Goal: Task Accomplishment & Management: Manage account settings

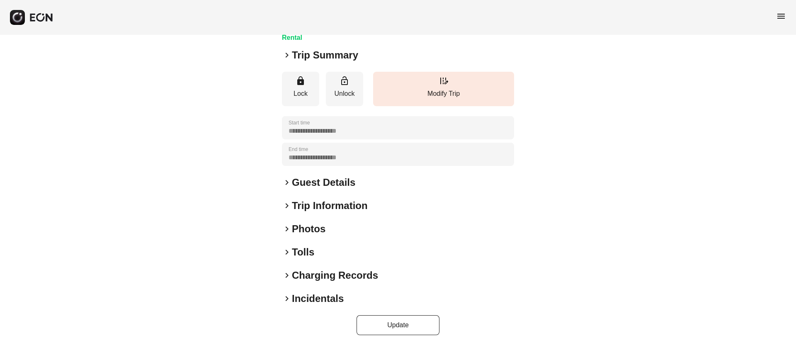
scroll to position [71, 0]
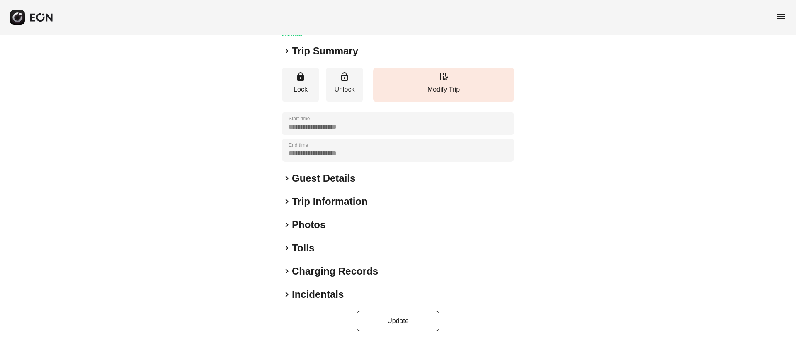
click at [371, 218] on div "keyboard_arrow_right Photos" at bounding box center [398, 224] width 232 height 13
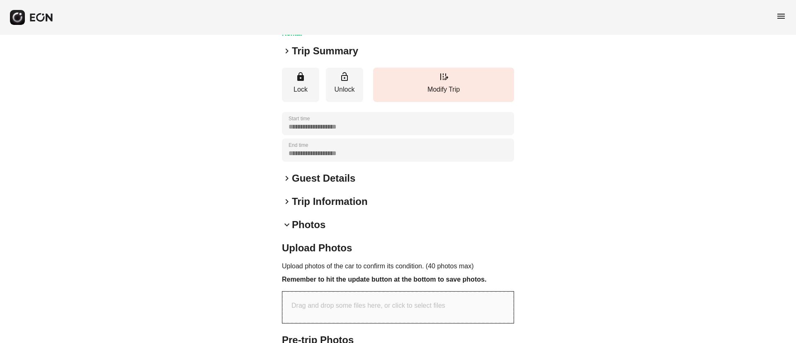
scroll to position [247, 0]
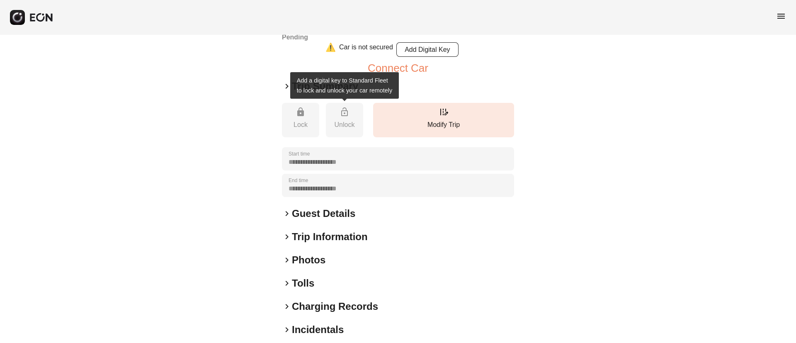
scroll to position [102, 0]
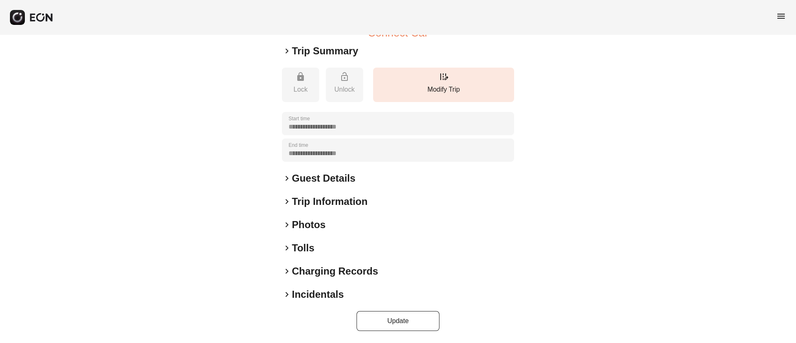
click at [310, 294] on h2 "Incidentals" at bounding box center [318, 294] width 52 height 13
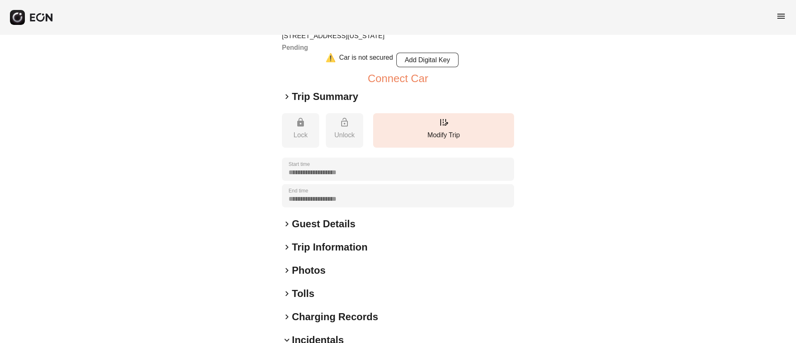
scroll to position [0, 0]
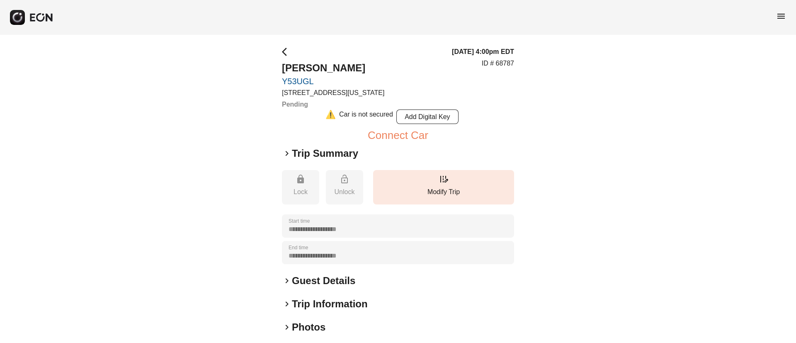
drag, startPoint x: 281, startPoint y: 63, endPoint x: 374, endPoint y: 63, distance: 93.2
click at [374, 63] on div "**********" at bounding box center [398, 305] width 796 height 540
copy h2 "timothee stewart"
click at [340, 73] on h2 "timothee stewart" at bounding box center [333, 67] width 102 height 13
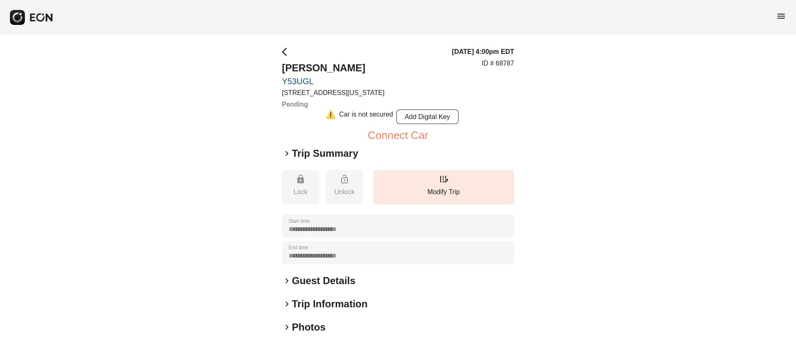
click at [338, 68] on h2 "timothee stewart" at bounding box center [333, 67] width 102 height 13
click at [333, 65] on h2 "timothee stewart" at bounding box center [333, 67] width 102 height 13
copy h2 "stewart"
click at [381, 81] on link "Y53UGL" at bounding box center [333, 81] width 102 height 10
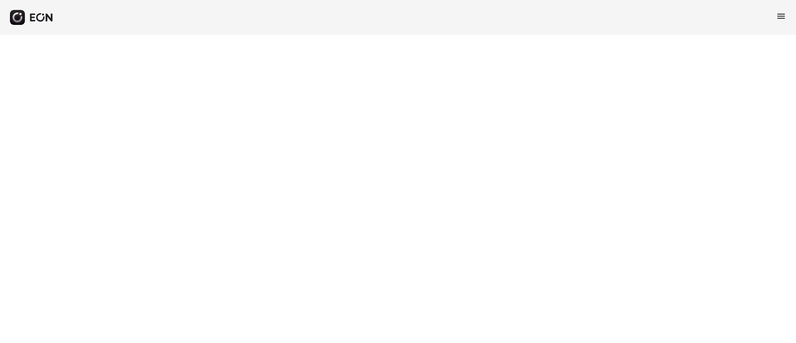
select select "**"
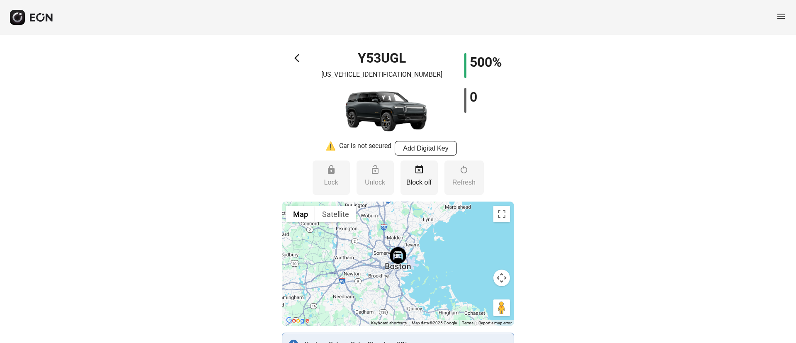
click at [300, 59] on span "arrow_back_ios" at bounding box center [299, 58] width 10 height 10
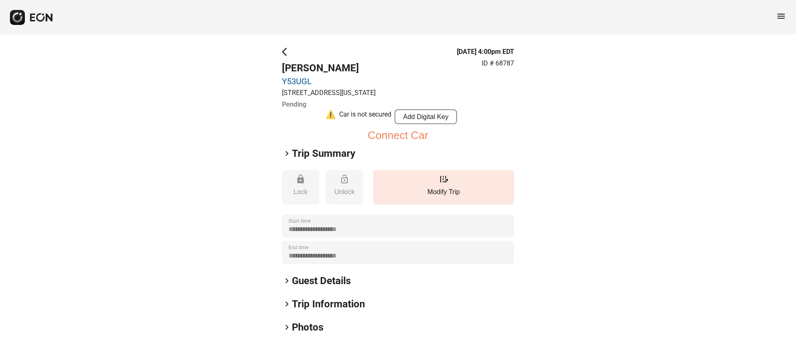
click at [297, 82] on link "Y53UGL" at bounding box center [329, 81] width 94 height 10
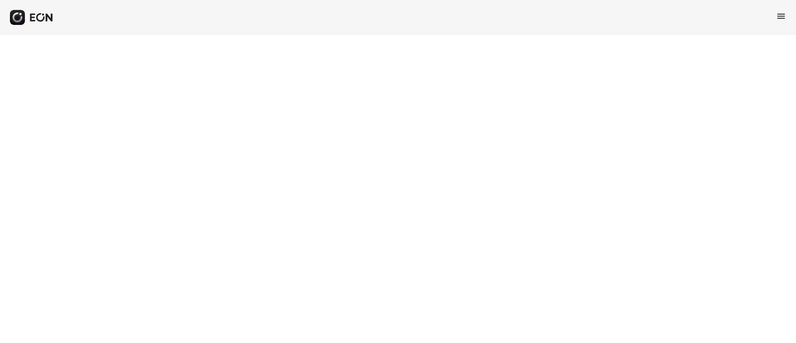
select select "**"
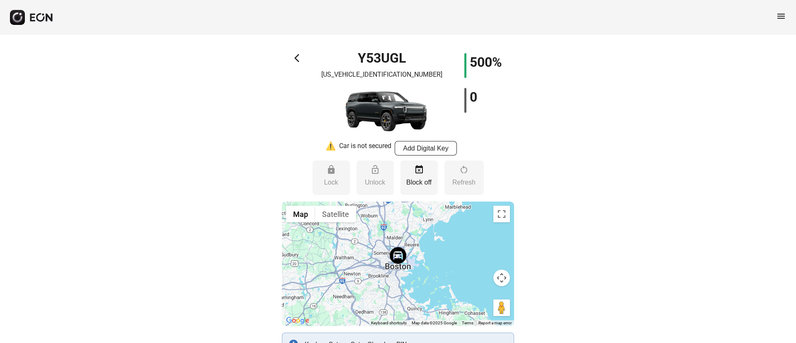
click at [296, 60] on span "arrow_back_ios" at bounding box center [299, 58] width 10 height 10
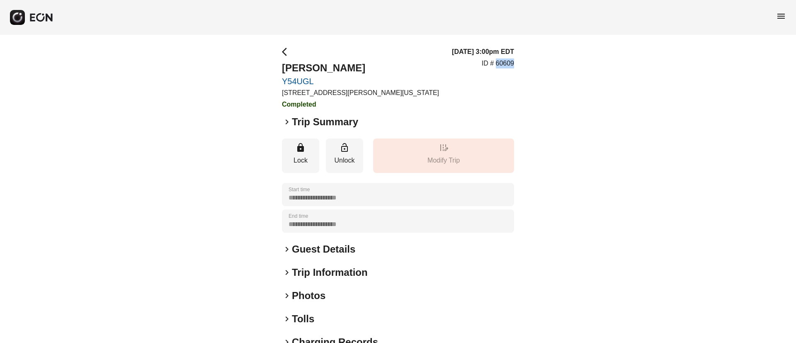
drag, startPoint x: 496, startPoint y: 63, endPoint x: 532, endPoint y: 66, distance: 36.6
click at [532, 66] on div "**********" at bounding box center [398, 224] width 796 height 379
copy p "60609"
click at [457, 163] on p "Modify Trip" at bounding box center [443, 160] width 133 height 10
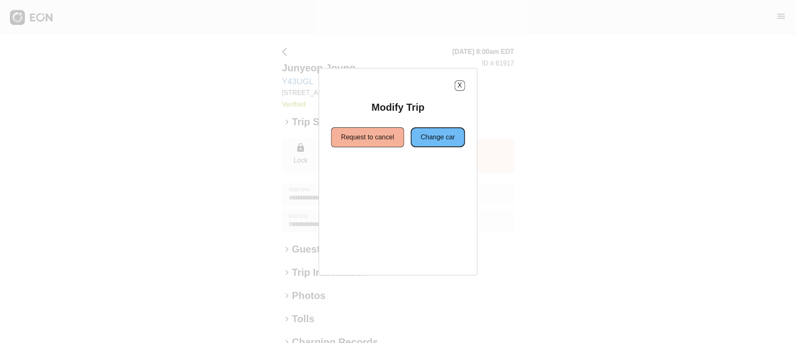
click at [422, 143] on button "Change car" at bounding box center [438, 137] width 54 height 20
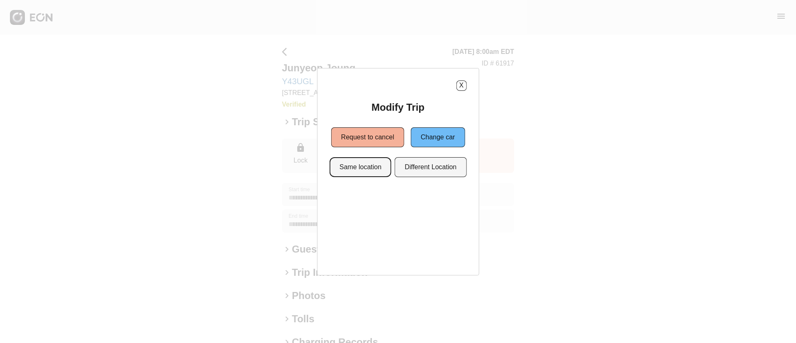
click at [356, 167] on button "Same location" at bounding box center [360, 167] width 62 height 20
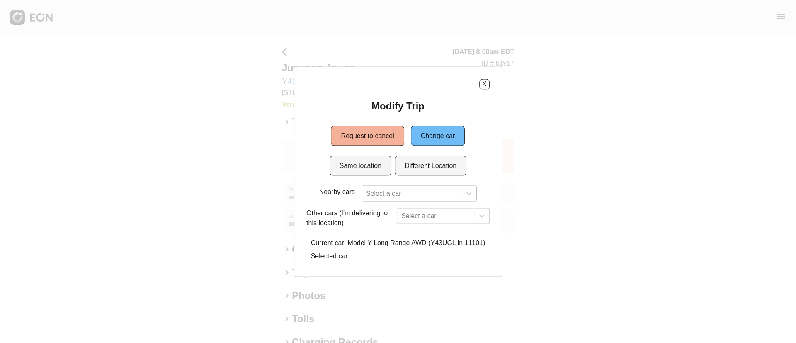
click at [427, 190] on div at bounding box center [411, 193] width 91 height 12
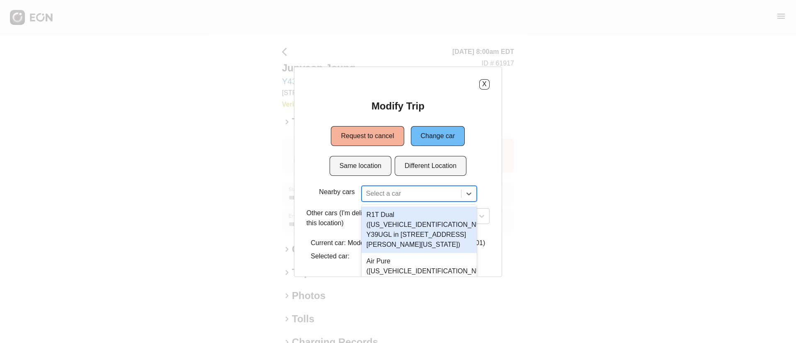
scroll to position [53, 0]
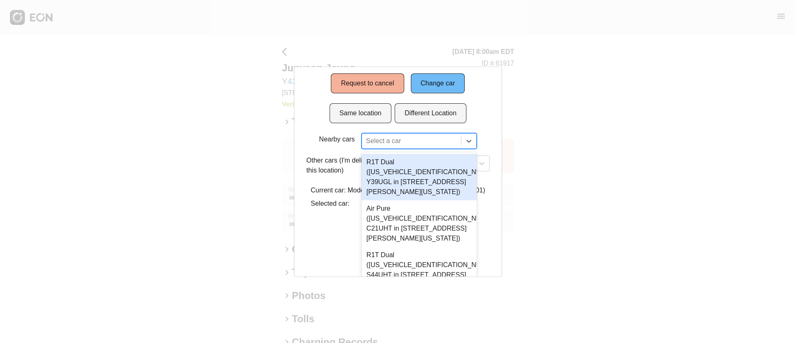
click at [395, 148] on div "8 results available. Use Up and Down to choose options, press Enter to select t…" at bounding box center [418, 141] width 115 height 16
paste input "******"
type input "******"
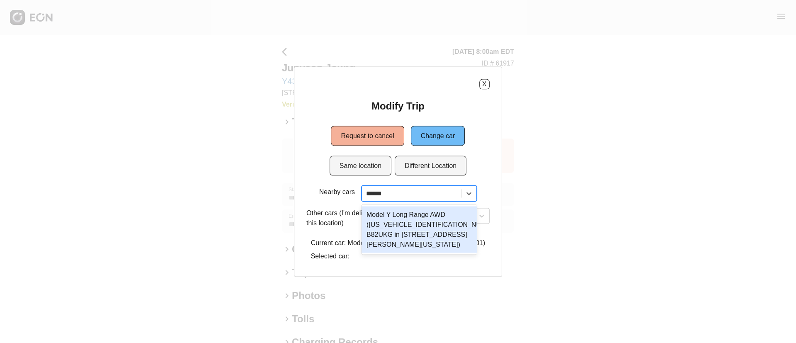
scroll to position [0, 0]
click at [421, 237] on div "Model Y Long Range AWD ([US_VEHICLE_IDENTIFICATION_NUMBER] B82UKG in [STREET_AD…" at bounding box center [418, 229] width 115 height 46
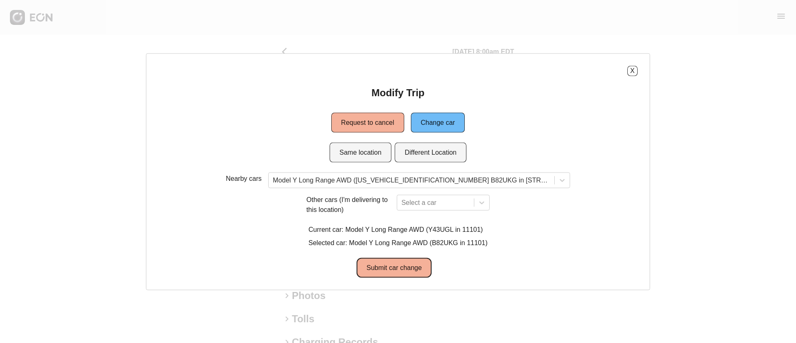
click at [404, 271] on button "Submit car change" at bounding box center [393, 267] width 75 height 20
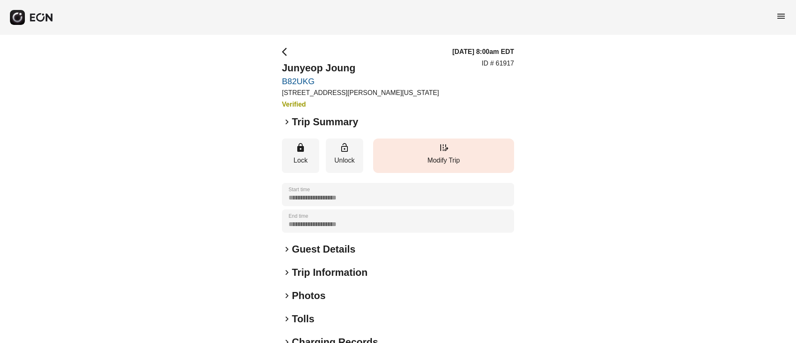
click at [433, 151] on button "edit_road Modify Trip" at bounding box center [443, 155] width 141 height 34
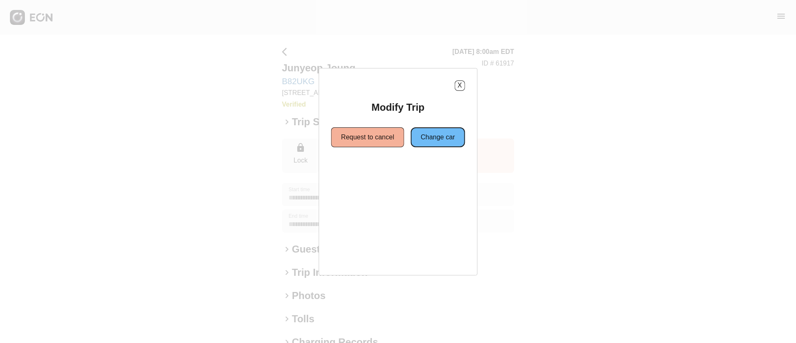
click at [435, 145] on button "Change car" at bounding box center [438, 137] width 54 height 20
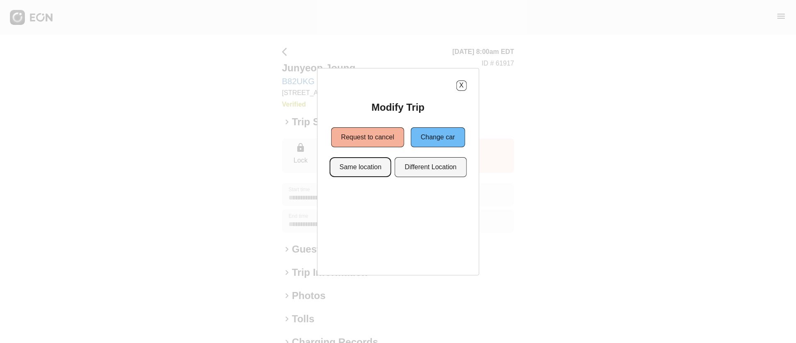
click at [361, 170] on button "Same location" at bounding box center [360, 167] width 62 height 20
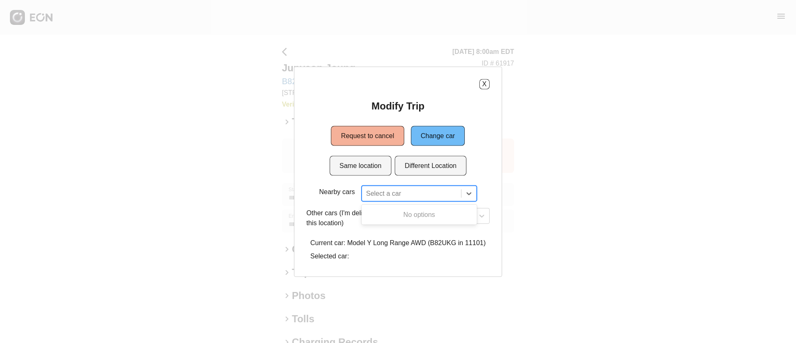
click at [416, 193] on div at bounding box center [411, 193] width 91 height 12
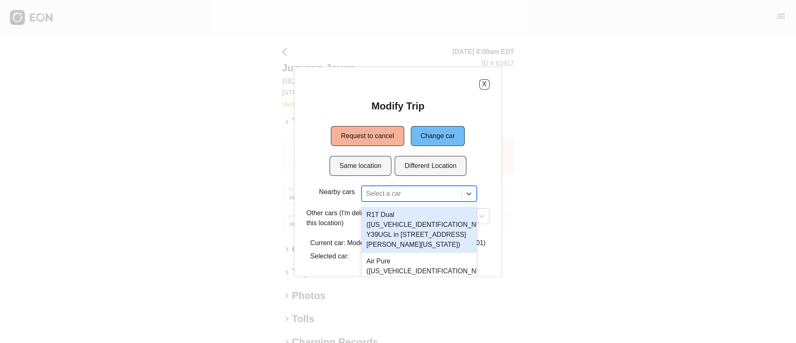
paste input "*****"
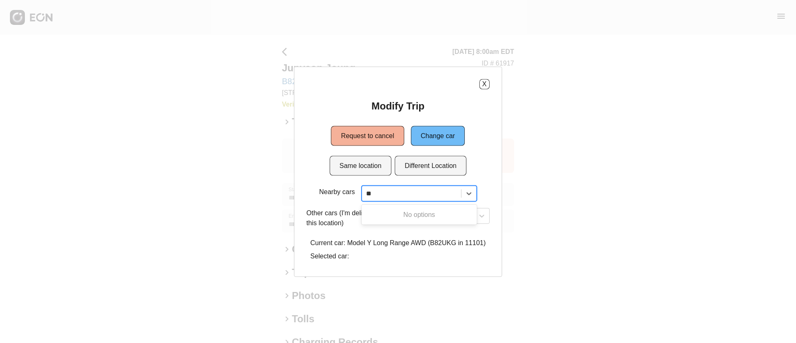
type input "*"
type input "***"
click at [426, 192] on div "option , selected. Select is focused ,type to refine list, press Down to open t…" at bounding box center [418, 193] width 115 height 16
paste input "******"
type input "******"
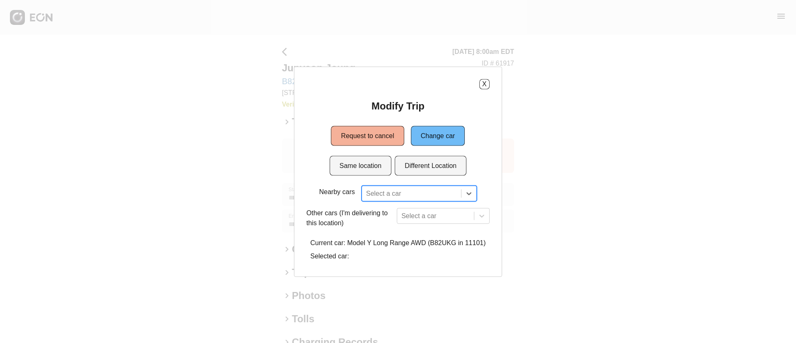
click at [449, 193] on div at bounding box center [411, 193] width 91 height 12
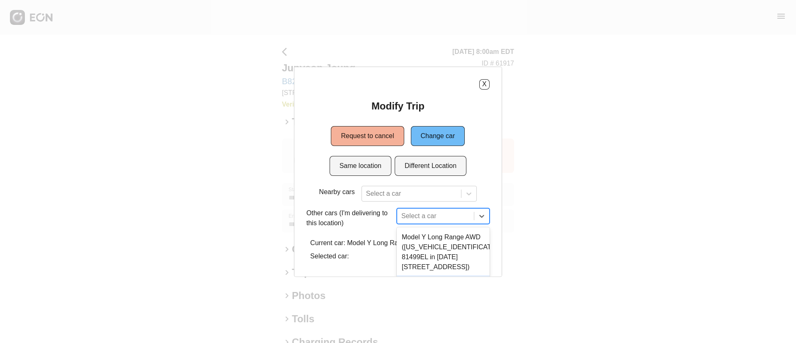
click at [450, 218] on div "18 results available. Use Up and Down to choose options, press Enter to select …" at bounding box center [443, 216] width 93 height 16
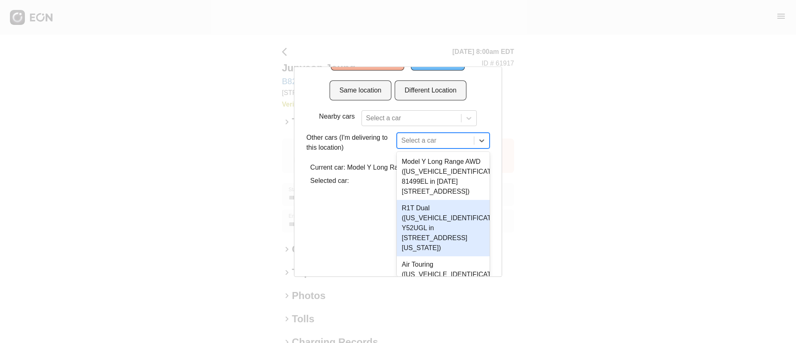
paste input "******"
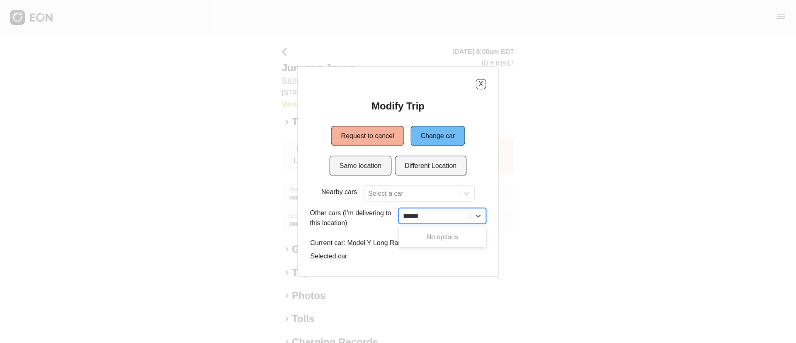
scroll to position [0, 0]
type input "******"
click at [418, 196] on div "Select a car" at bounding box center [418, 193] width 111 height 16
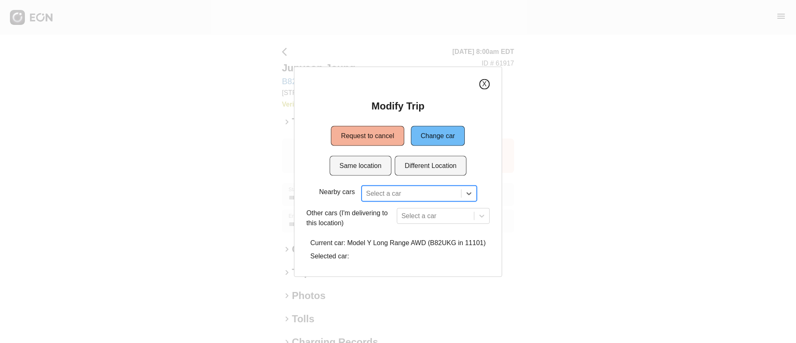
click at [482, 85] on button "X" at bounding box center [484, 84] width 10 height 10
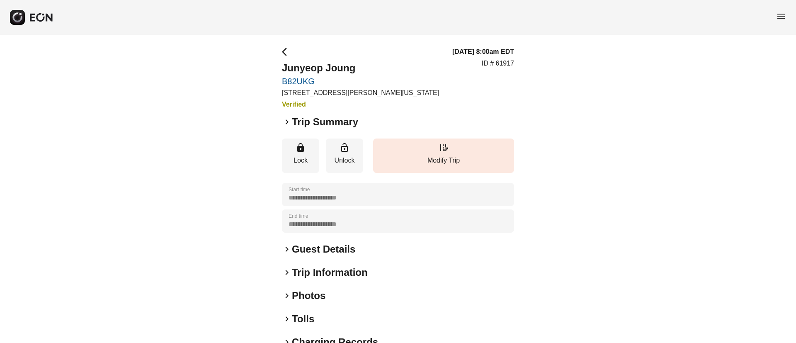
click at [780, 19] on span "menu" at bounding box center [781, 16] width 10 height 10
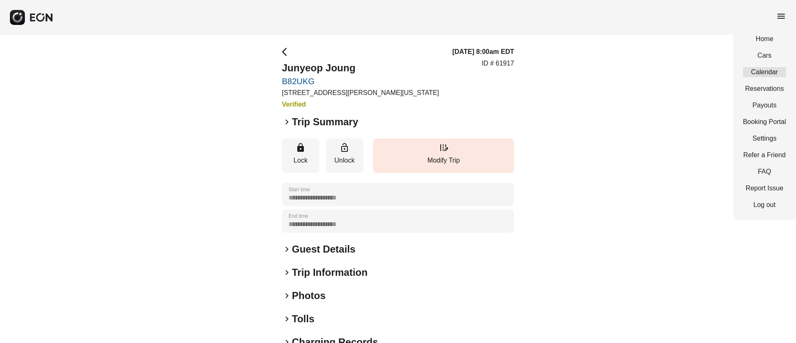
click at [756, 76] on link "Calendar" at bounding box center [764, 72] width 43 height 10
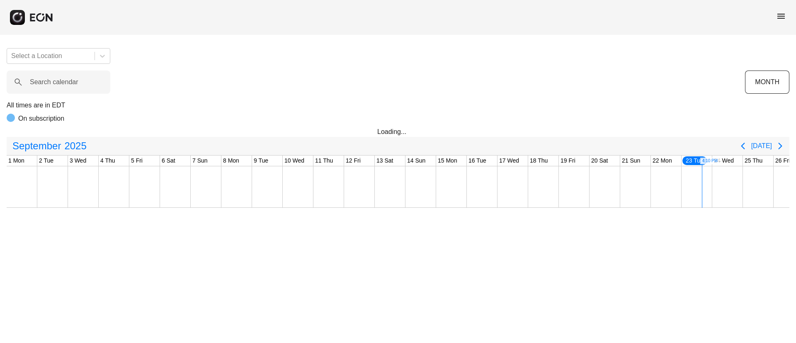
scroll to position [0, 137]
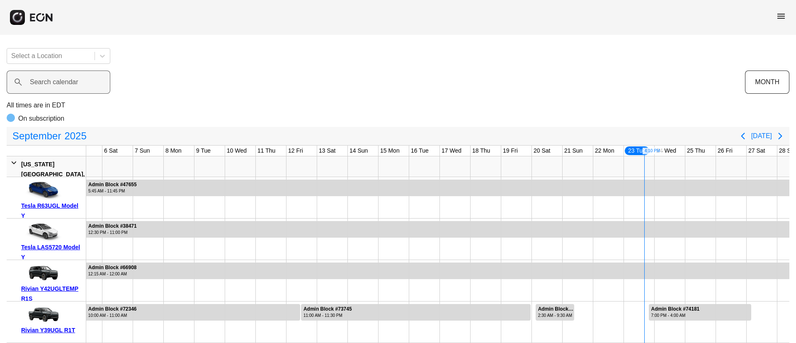
click at [54, 84] on label "Search calendar" at bounding box center [54, 82] width 48 height 10
click at [54, 84] on calendar "Search calendar" at bounding box center [59, 81] width 104 height 23
paste calendar "******"
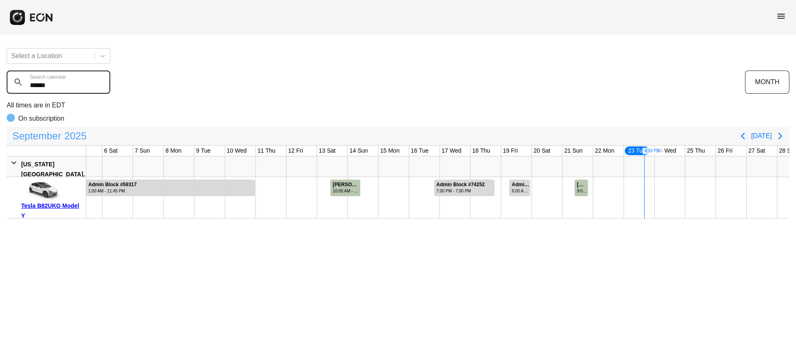
type calendar "******"
click at [54, 137] on span "September" at bounding box center [37, 136] width 52 height 17
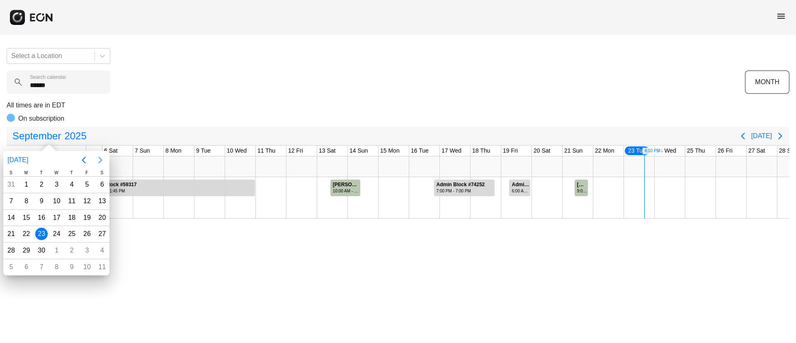
click at [103, 164] on icon "Next page" at bounding box center [100, 160] width 10 height 10
click at [76, 185] on div "2" at bounding box center [71, 184] width 12 height 12
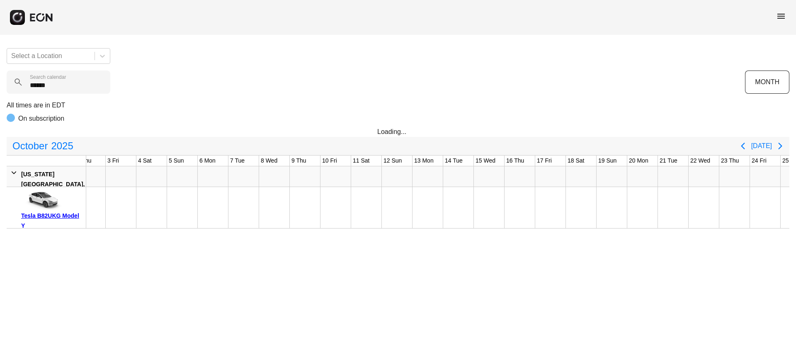
scroll to position [0, 31]
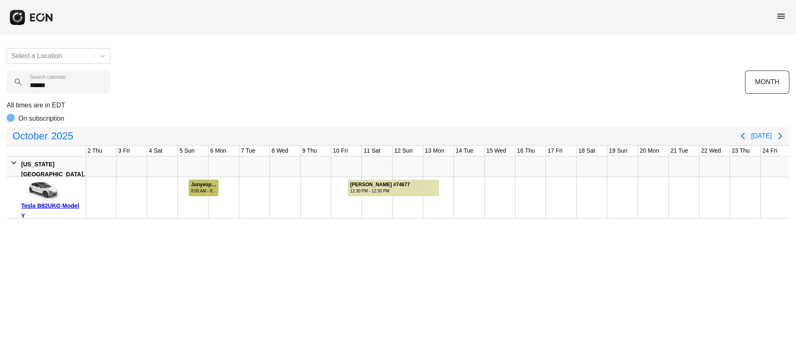
click at [210, 192] on div "8:00 AM - 8:00 AM" at bounding box center [204, 191] width 27 height 6
drag, startPoint x: 65, startPoint y: 84, endPoint x: 0, endPoint y: 92, distance: 65.9
click at [0, 92] on div "Select a Location ****** Search calendar MONTH All times are in EDT On subscrip…" at bounding box center [398, 129] width 796 height 177
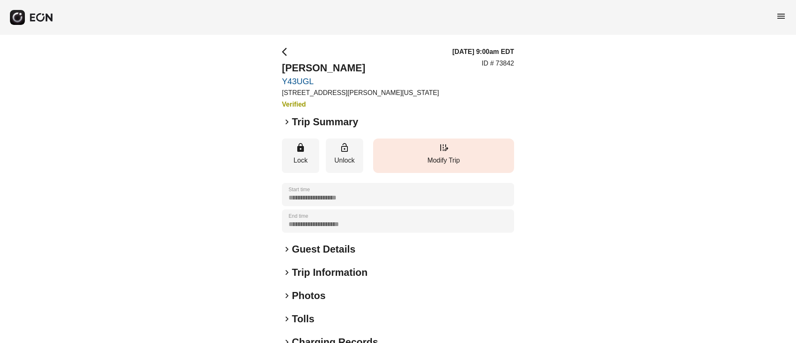
click at [420, 155] on p "Modify Trip" at bounding box center [443, 160] width 133 height 10
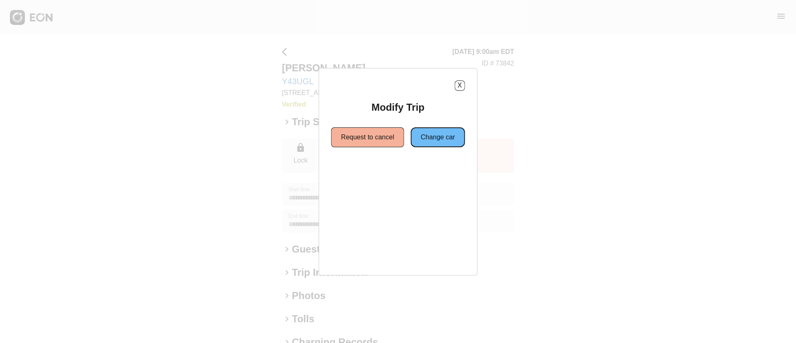
click at [423, 137] on button "Change car" at bounding box center [438, 137] width 54 height 20
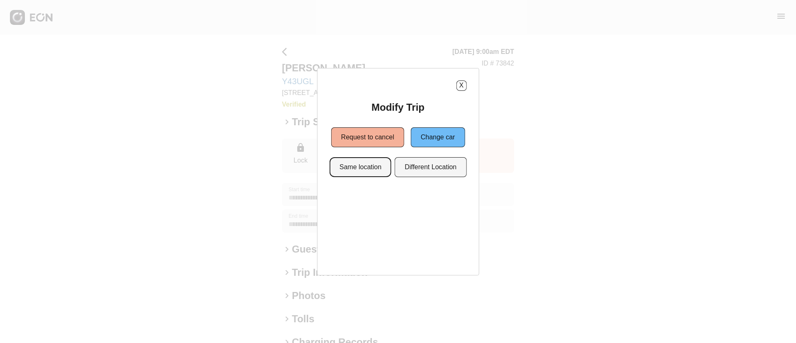
click at [368, 169] on button "Same location" at bounding box center [360, 167] width 62 height 20
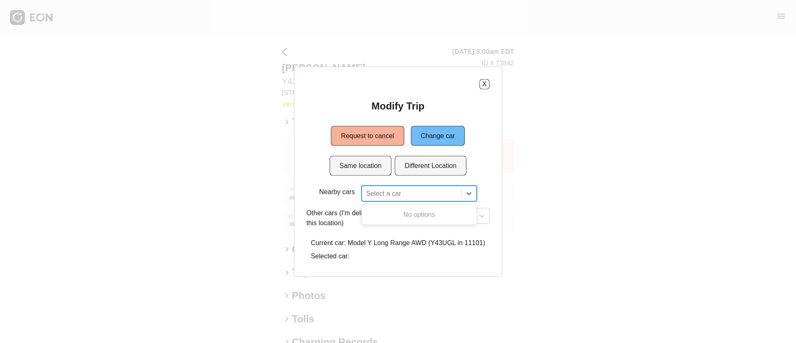
click at [410, 195] on div at bounding box center [411, 193] width 91 height 12
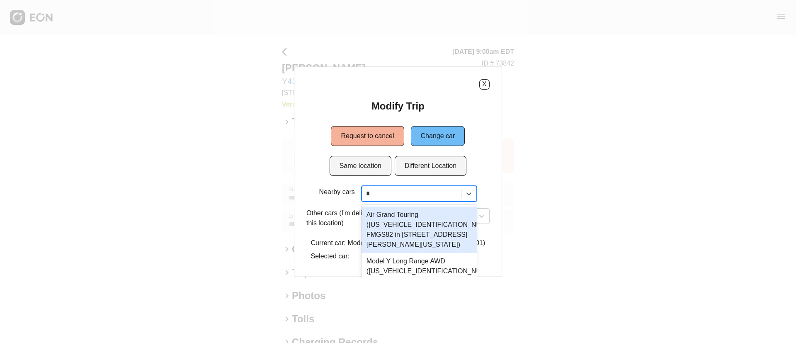
type input "**"
click at [423, 232] on div "Model Y Long Range AWD ([US_VEHICLE_IDENTIFICATION_NUMBER] B82UKG in [STREET_AD…" at bounding box center [418, 229] width 115 height 46
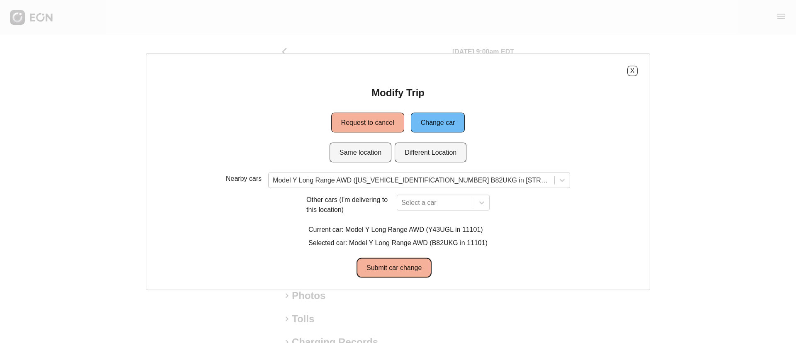
click at [383, 265] on button "Submit car change" at bounding box center [393, 267] width 75 height 20
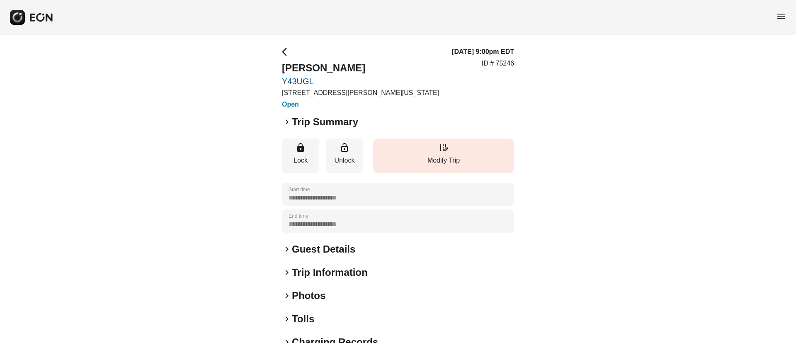
click at [429, 156] on p "Modify Trip" at bounding box center [443, 160] width 133 height 10
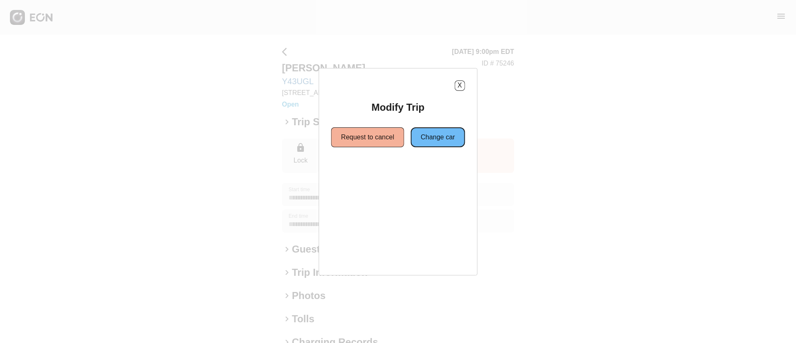
click at [446, 137] on button "Change car" at bounding box center [438, 137] width 54 height 20
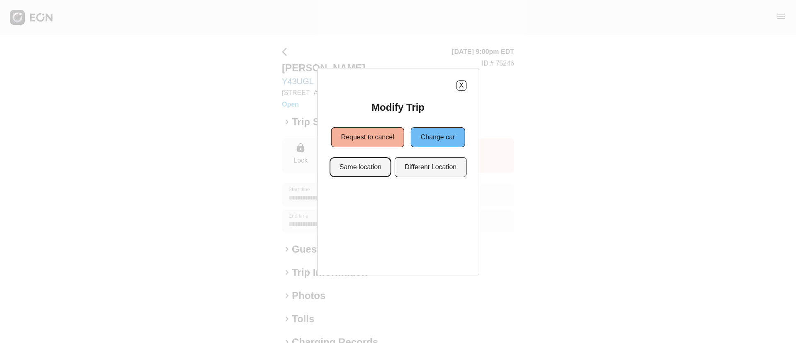
click at [359, 171] on button "Same location" at bounding box center [360, 167] width 62 height 20
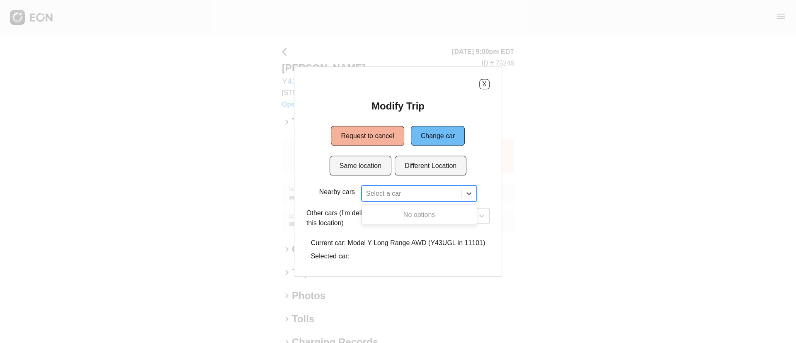
click at [426, 194] on div at bounding box center [411, 193] width 91 height 12
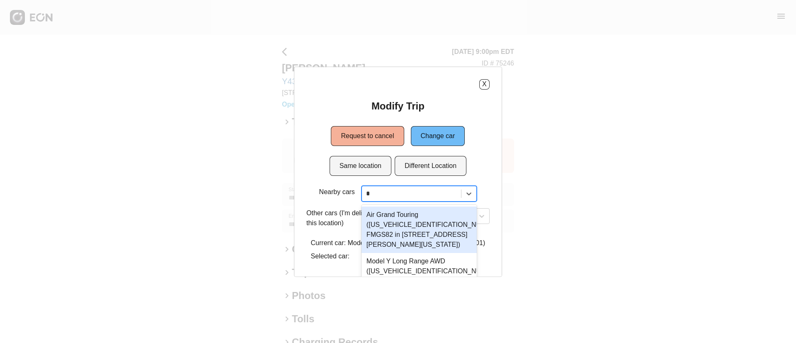
type input "**"
click at [431, 229] on div "Model Y Long Range AWD (7SAYGDEE4NF481330 B82UKG in 45-50 Davis St, New York Ci…" at bounding box center [418, 229] width 115 height 46
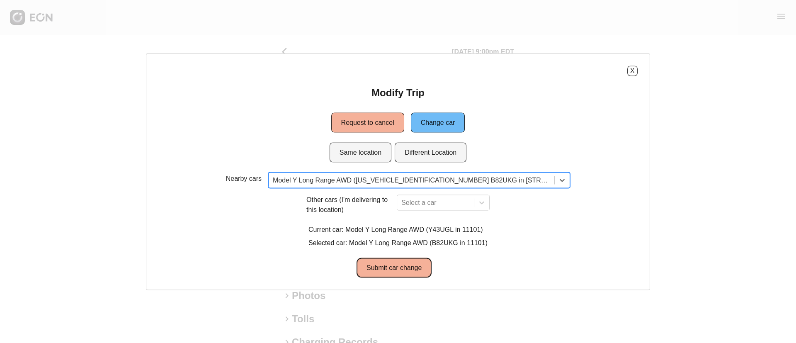
click at [404, 264] on button "Submit car change" at bounding box center [393, 267] width 75 height 20
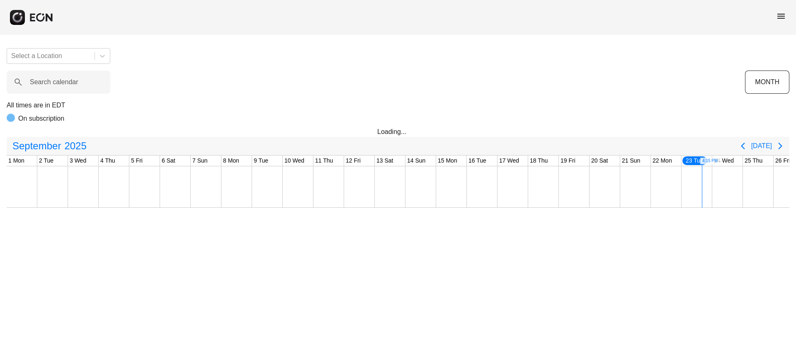
scroll to position [0, 137]
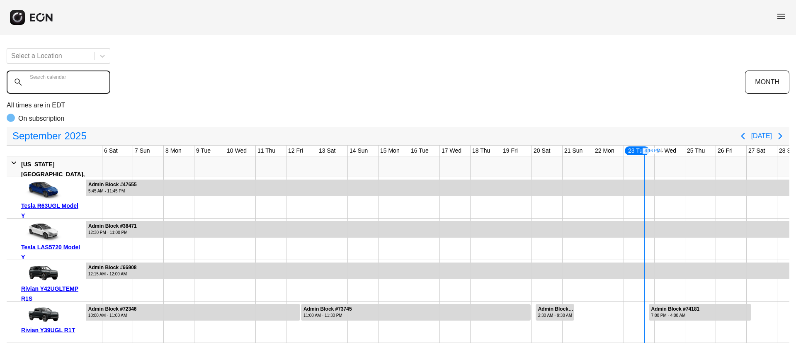
click at [57, 87] on calendar "Search calendar" at bounding box center [59, 81] width 104 height 23
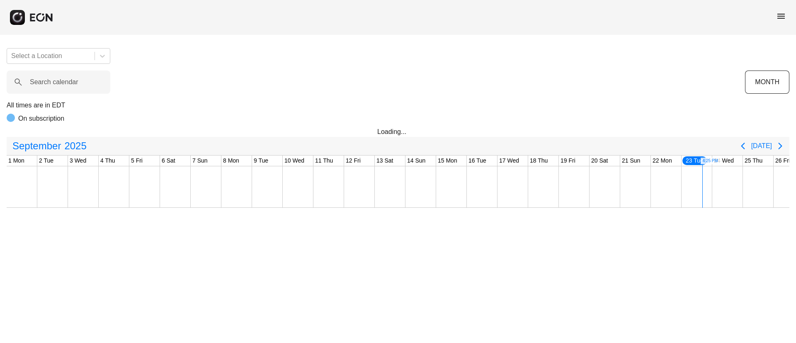
scroll to position [0, 137]
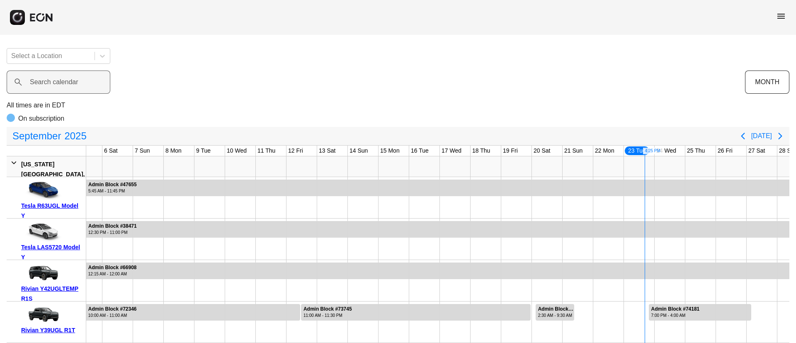
click at [63, 82] on label "Search calendar" at bounding box center [54, 82] width 48 height 10
click at [63, 82] on calendar "Search calendar" at bounding box center [59, 81] width 104 height 23
paste calendar "******"
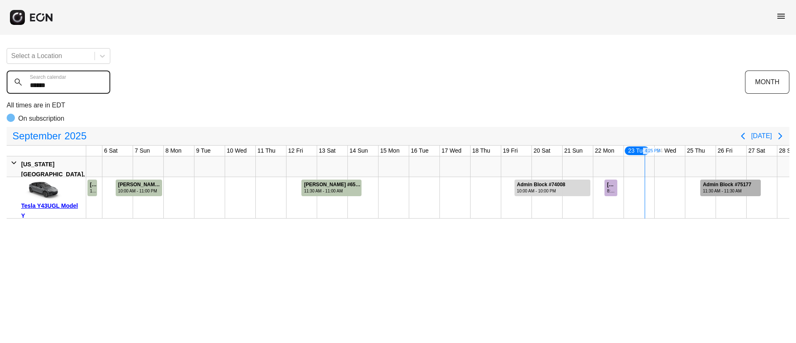
type calendar "******"
click at [729, 187] on div "Admin Block #75177" at bounding box center [726, 185] width 48 height 6
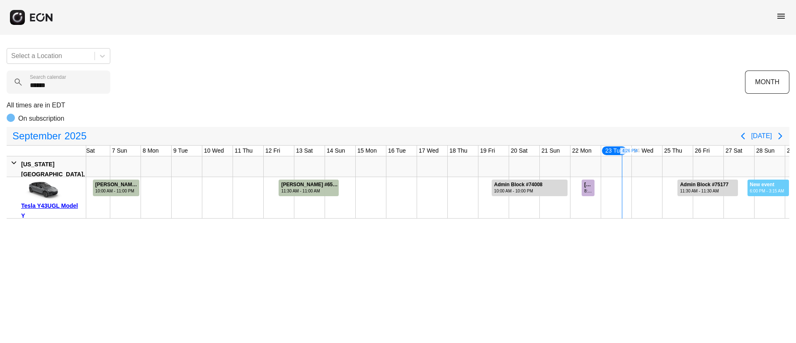
drag, startPoint x: 770, startPoint y: 184, endPoint x: 795, endPoint y: 182, distance: 25.7
click at [795, 182] on div "Select a Location ****** Search calendar MONTH All times are in EDT On subscrip…" at bounding box center [398, 129] width 796 height 177
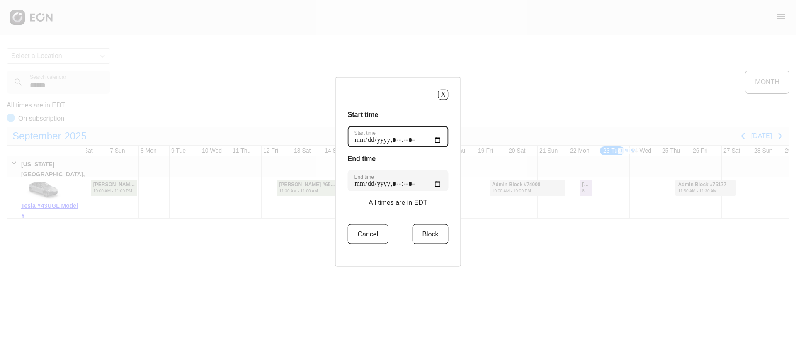
click at [432, 139] on time "Start time" at bounding box center [398, 136] width 101 height 21
type time "**********"
click at [425, 107] on div "X Start time Start time End time End time All times are in EDT Cancel Block" at bounding box center [398, 171] width 126 height 189
click at [435, 183] on time "End time" at bounding box center [398, 180] width 101 height 21
type time "**********"
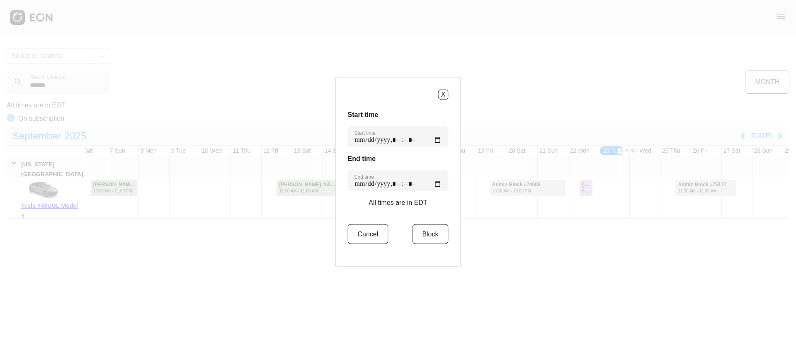
click at [424, 162] on h3 "End time" at bounding box center [398, 158] width 101 height 10
click at [422, 232] on button "Block" at bounding box center [430, 234] width 36 height 20
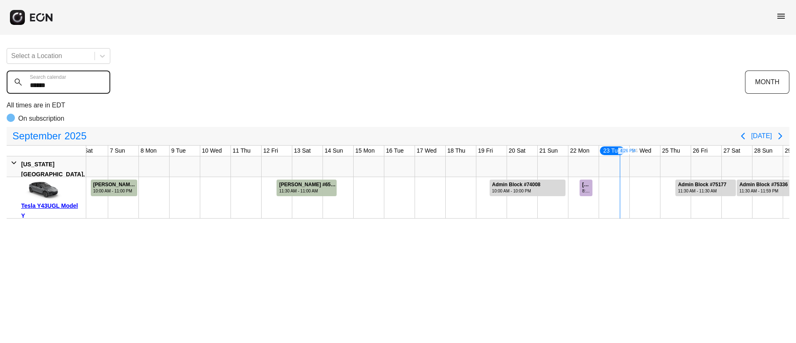
drag, startPoint x: 72, startPoint y: 85, endPoint x: 18, endPoint y: 88, distance: 53.5
click at [18, 88] on calendar "******" at bounding box center [59, 81] width 104 height 23
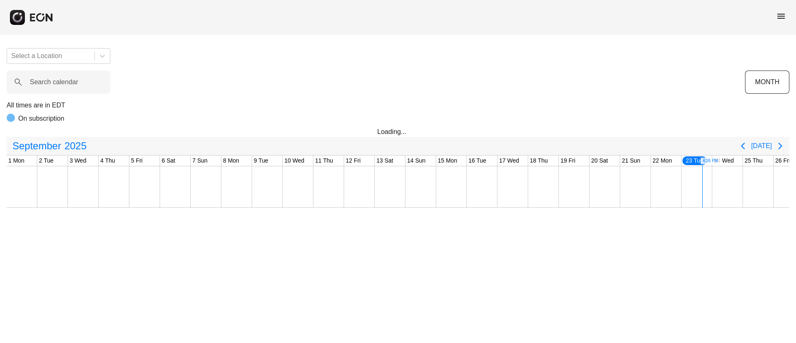
scroll to position [0, 137]
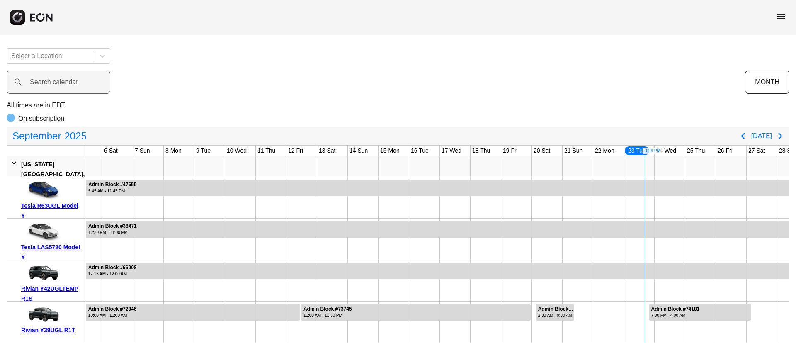
click at [65, 80] on label "Search calendar" at bounding box center [54, 82] width 48 height 10
click at [65, 80] on calendar "Search calendar" at bounding box center [59, 81] width 104 height 23
paste calendar "******"
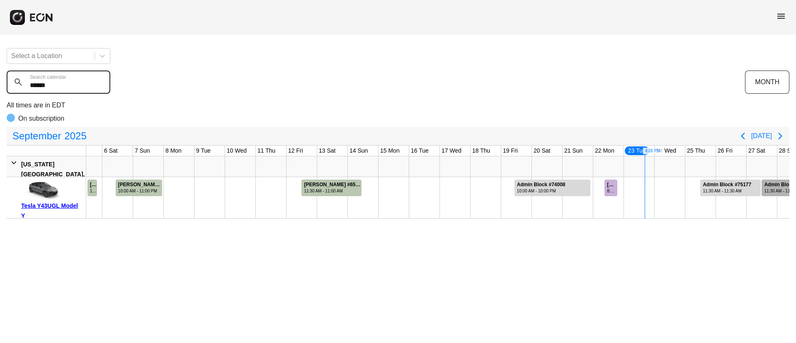
type calendar "******"
click at [781, 190] on div "11:30 AM - 11:59 PM" at bounding box center [788, 191] width 48 height 6
drag, startPoint x: 71, startPoint y: 84, endPoint x: 0, endPoint y: 88, distance: 71.0
click at [0, 88] on div "Select a Location ****** Search calendar MONTH All times are in EDT On subscrip…" at bounding box center [398, 129] width 796 height 177
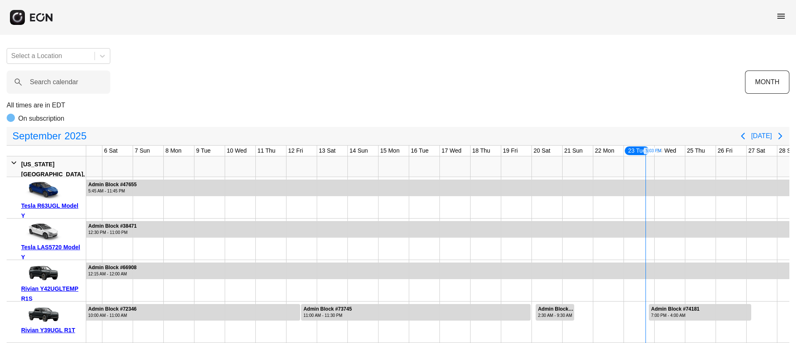
click at [779, 15] on span "menu" at bounding box center [781, 16] width 10 height 10
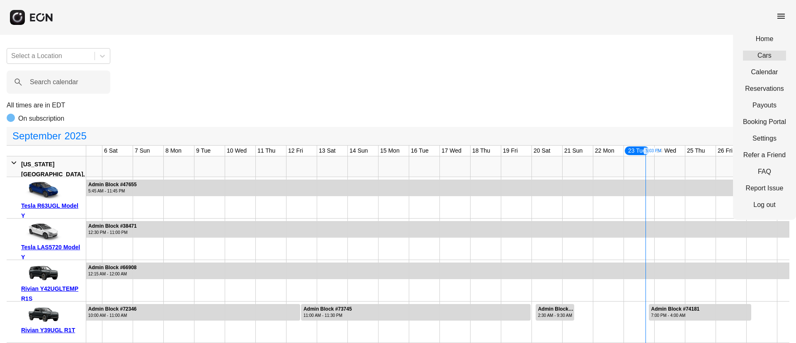
click at [765, 56] on link "Cars" at bounding box center [764, 56] width 43 height 10
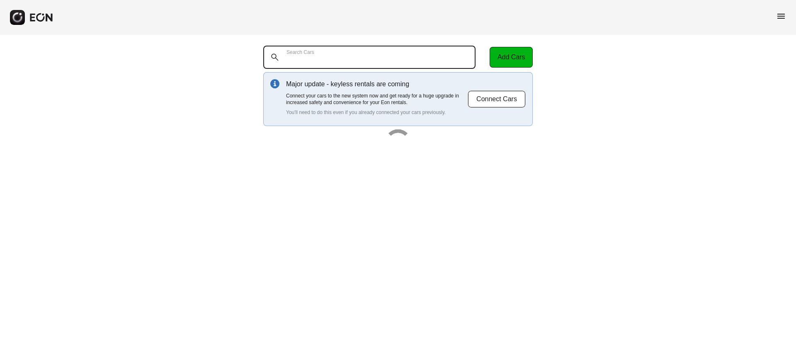
click at [353, 61] on Cars "Search Cars" at bounding box center [369, 57] width 212 height 23
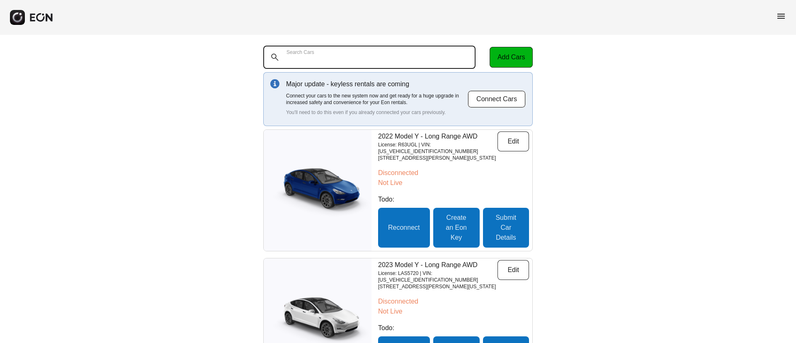
paste Cars "******"
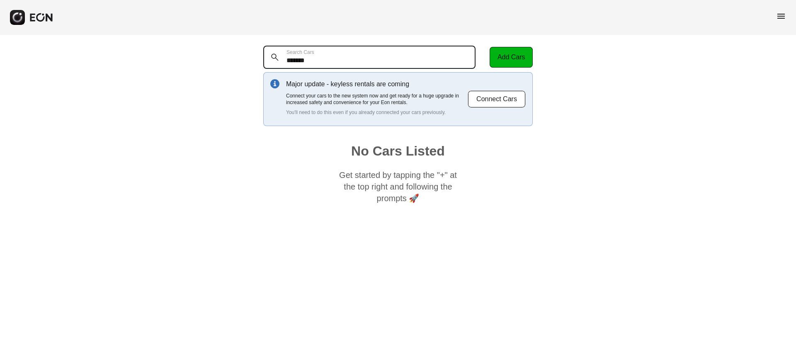
drag, startPoint x: 296, startPoint y: 67, endPoint x: 264, endPoint y: 67, distance: 31.9
click at [264, 67] on Cars "******" at bounding box center [369, 57] width 212 height 23
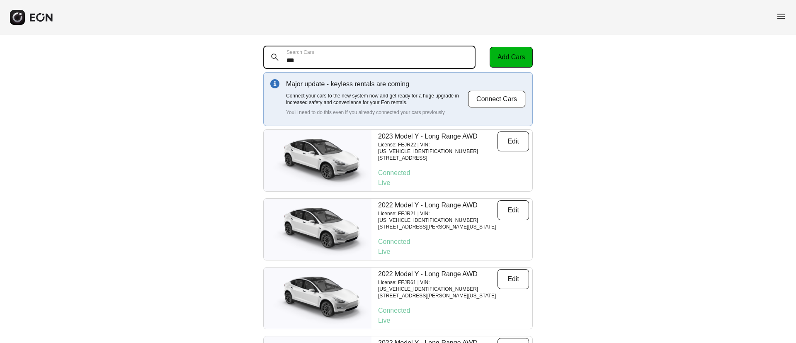
drag, startPoint x: 341, startPoint y: 60, endPoint x: 267, endPoint y: 58, distance: 74.2
click at [267, 58] on Cars "***" at bounding box center [369, 57] width 212 height 23
paste Cars "***"
type Cars "******"
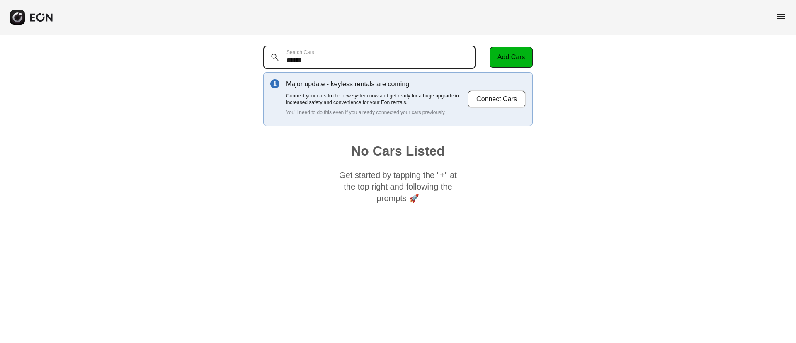
click at [240, 62] on div "****** Search Cars Add Cars Major update - keyless rentals are coming Connect y…" at bounding box center [398, 126] width 796 height 183
drag, startPoint x: 336, startPoint y: 59, endPoint x: 250, endPoint y: 63, distance: 86.3
click at [250, 63] on div "****** Search Cars Add Cars Major update - keyless rentals are coming Connect y…" at bounding box center [398, 126] width 796 height 183
click at [309, 63] on Cars "******" at bounding box center [369, 57] width 212 height 23
type Cars "******"
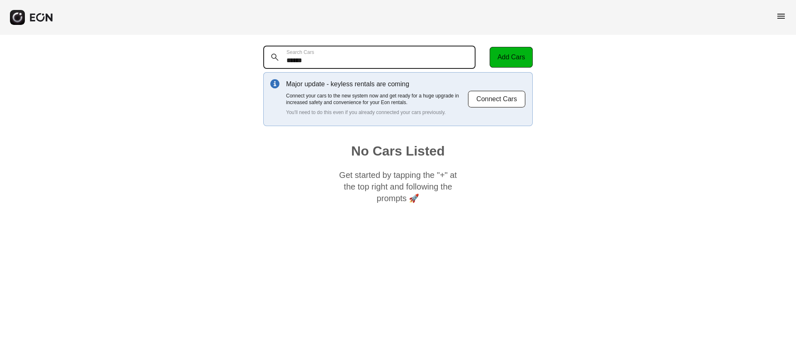
drag, startPoint x: 331, startPoint y: 65, endPoint x: 275, endPoint y: 61, distance: 56.1
click at [275, 61] on div "****** Search Cars" at bounding box center [374, 57] width 223 height 23
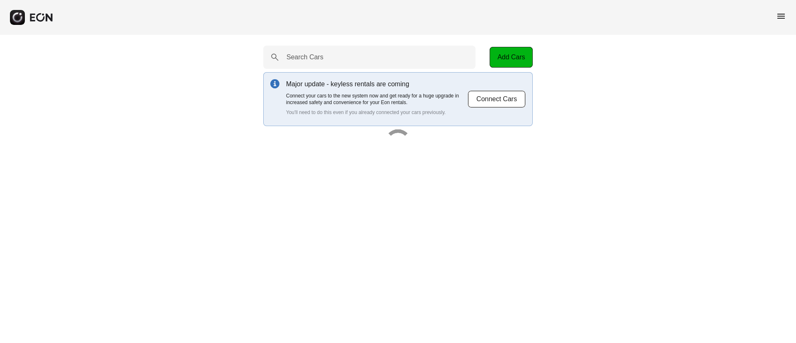
click at [780, 17] on span "menu" at bounding box center [781, 16] width 10 height 10
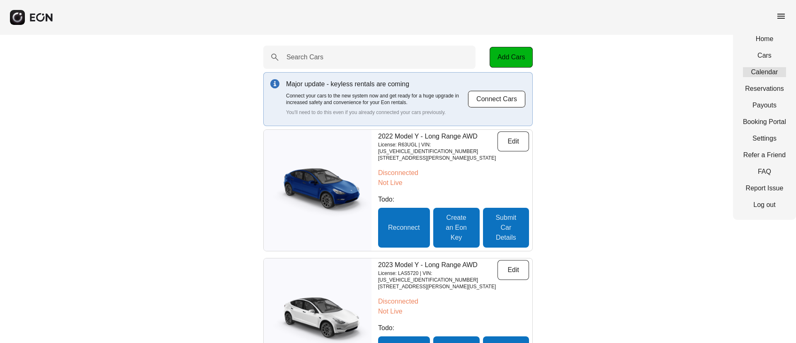
click at [763, 73] on link "Calendar" at bounding box center [764, 72] width 43 height 10
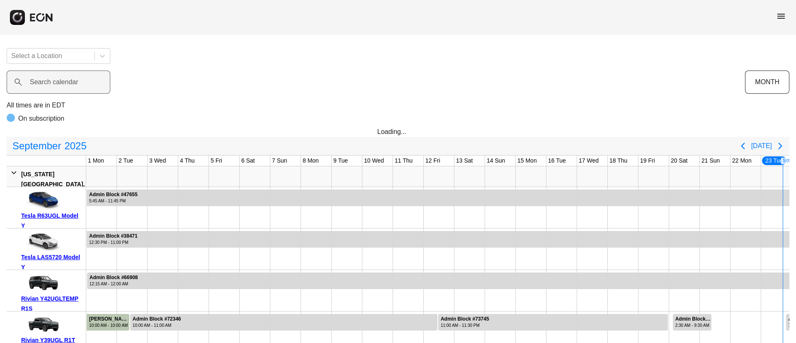
scroll to position [0, 217]
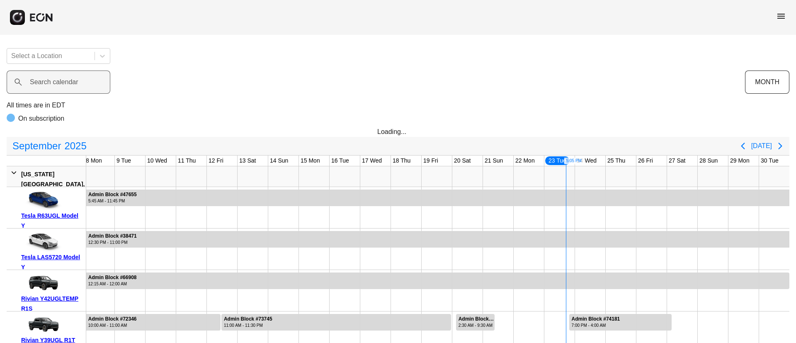
click at [49, 82] on label "Search calendar" at bounding box center [54, 82] width 48 height 10
click at [49, 82] on calendar "Search calendar" at bounding box center [59, 81] width 104 height 23
paste calendar "******"
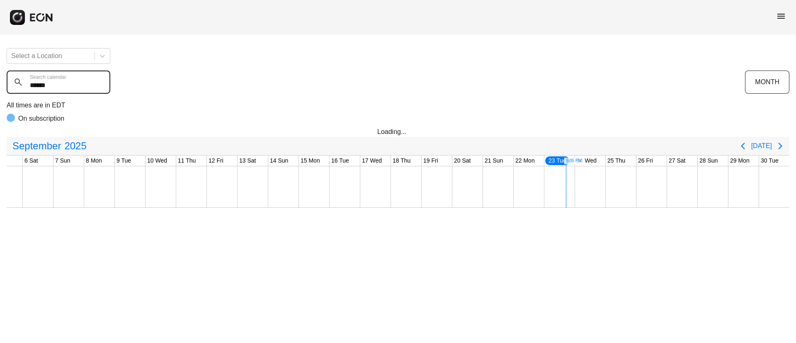
scroll to position [0, 137]
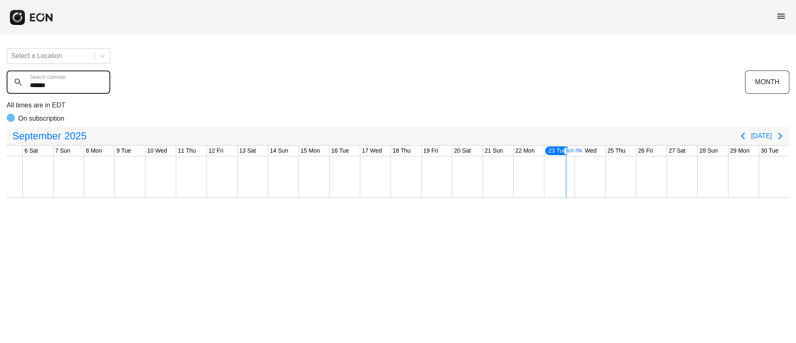
type calendar "******"
drag, startPoint x: 66, startPoint y: 82, endPoint x: 20, endPoint y: 86, distance: 45.8
click at [20, 86] on div "****** Search calendar" at bounding box center [376, 81] width 738 height 23
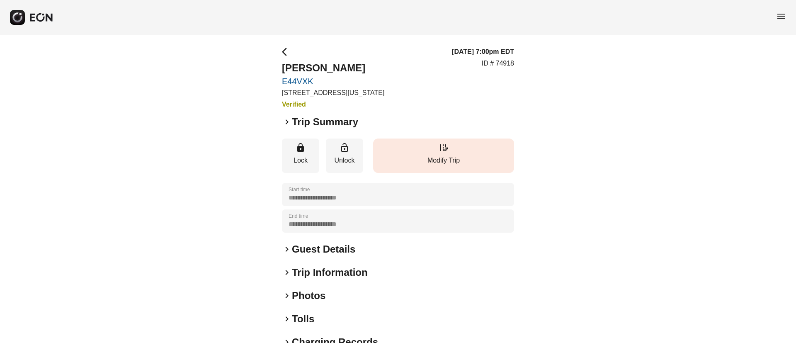
click at [428, 151] on button "edit_road Modify Trip" at bounding box center [443, 155] width 141 height 34
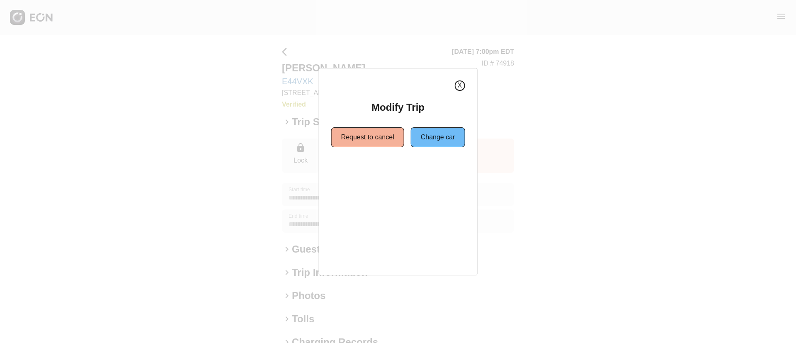
click at [461, 84] on button "X" at bounding box center [459, 85] width 10 height 10
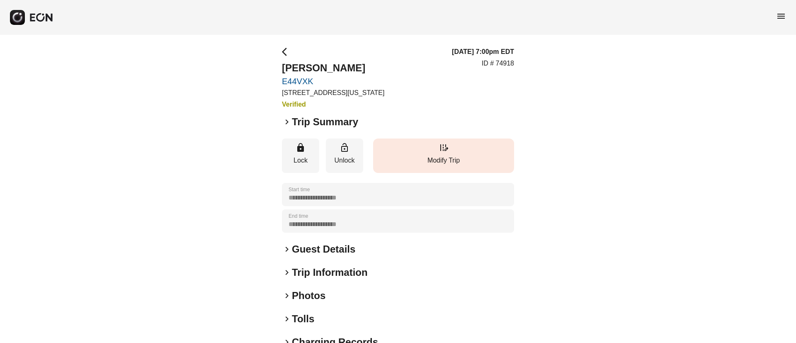
click at [431, 150] on button "edit_road Modify Trip" at bounding box center [443, 155] width 141 height 34
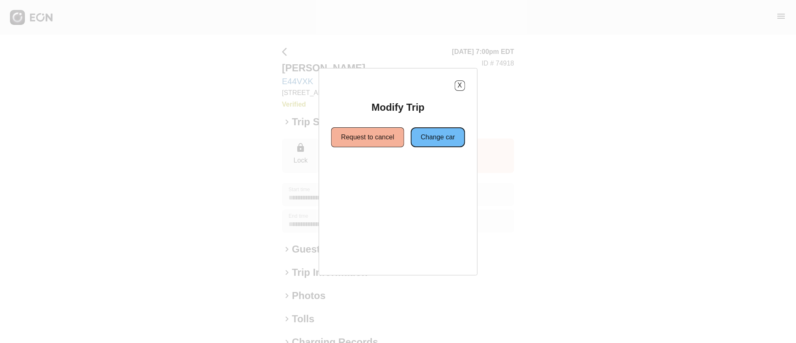
click at [435, 140] on button "Change car" at bounding box center [438, 137] width 54 height 20
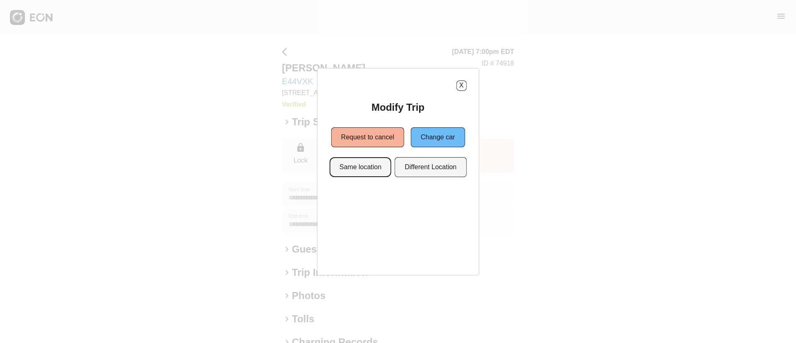
click at [367, 169] on button "Same location" at bounding box center [360, 167] width 62 height 20
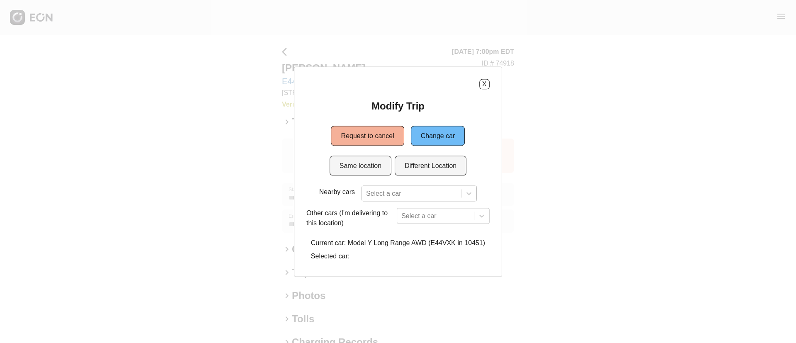
click at [415, 195] on div "Select a car" at bounding box center [418, 193] width 115 height 16
paste input "******"
type input "******"
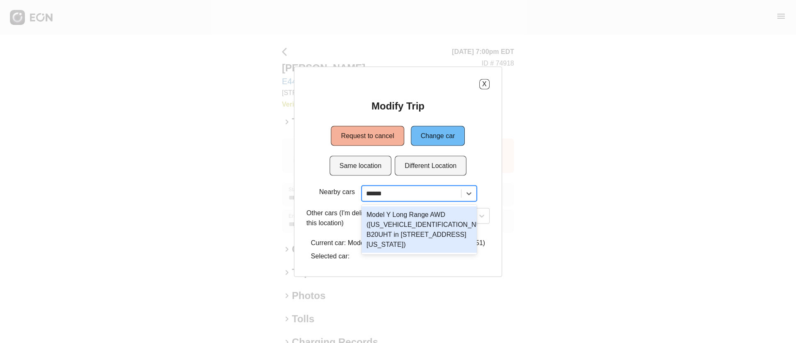
click at [410, 233] on div "Model Y Long Range AWD (7SAYGDEE3NF386547 B20UHT in 610 Exterior Street, The Br…" at bounding box center [418, 229] width 115 height 46
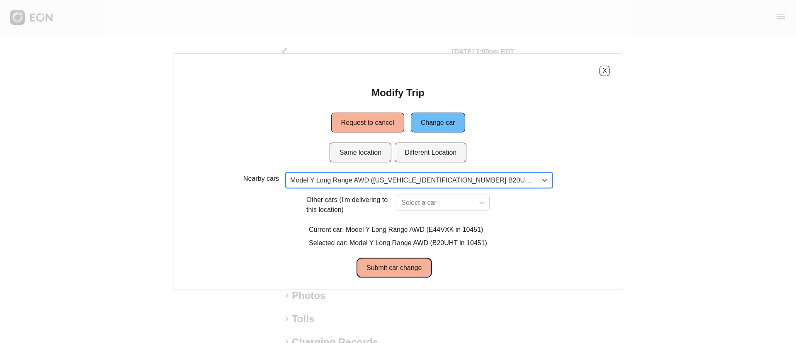
click at [406, 266] on button "Submit car change" at bounding box center [393, 267] width 75 height 20
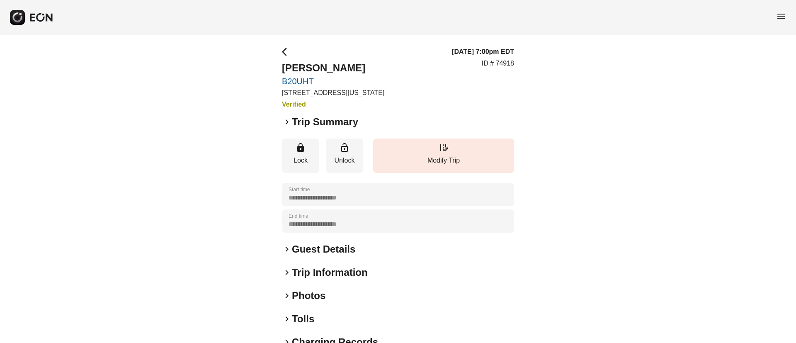
click at [363, 250] on div "keyboard_arrow_right Guest Details" at bounding box center [398, 248] width 232 height 13
drag, startPoint x: 495, startPoint y: 60, endPoint x: 558, endPoint y: 62, distance: 63.0
click at [558, 62] on div "**********" at bounding box center [398, 224] width 796 height 379
drag, startPoint x: 496, startPoint y: 63, endPoint x: 524, endPoint y: 59, distance: 27.7
click at [524, 59] on div "**********" at bounding box center [398, 224] width 796 height 379
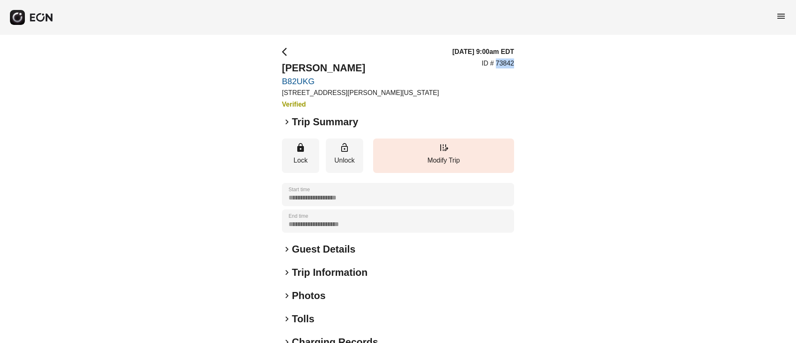
copy p "73842"
click at [310, 249] on h2 "Guest Details" at bounding box center [323, 248] width 63 height 13
click at [323, 124] on h2 "Trip Summary" at bounding box center [325, 121] width 66 height 13
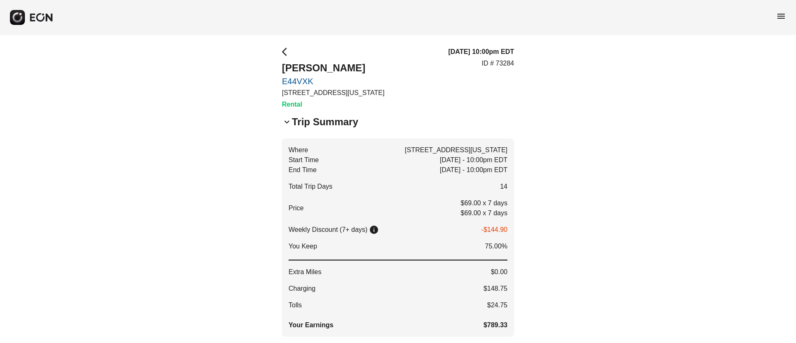
click at [323, 124] on h2 "Trip Summary" at bounding box center [325, 121] width 66 height 13
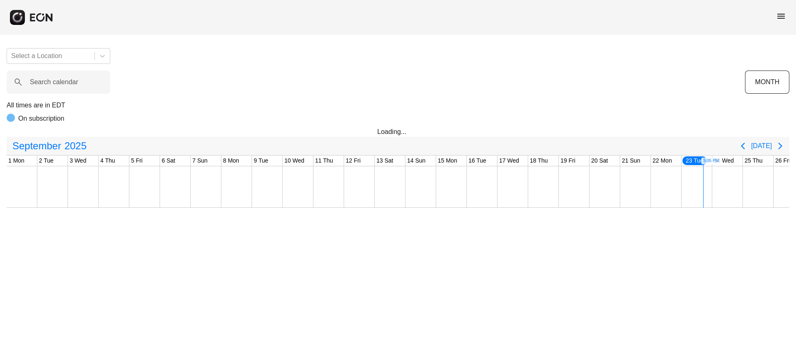
scroll to position [0, 137]
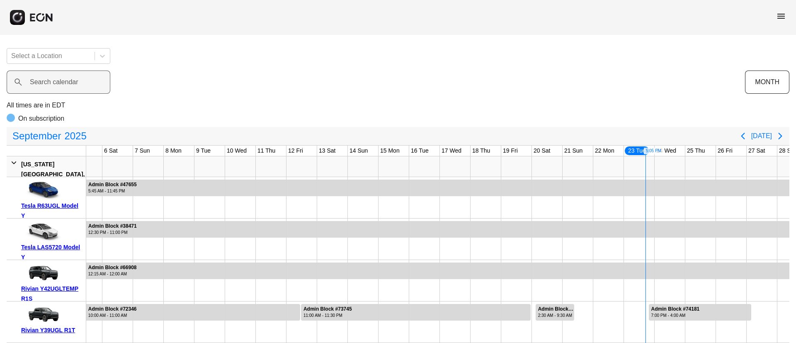
click at [72, 84] on label "Search calendar" at bounding box center [54, 82] width 48 height 10
click at [72, 84] on calendar "Search calendar" at bounding box center [59, 81] width 104 height 23
paste calendar "******"
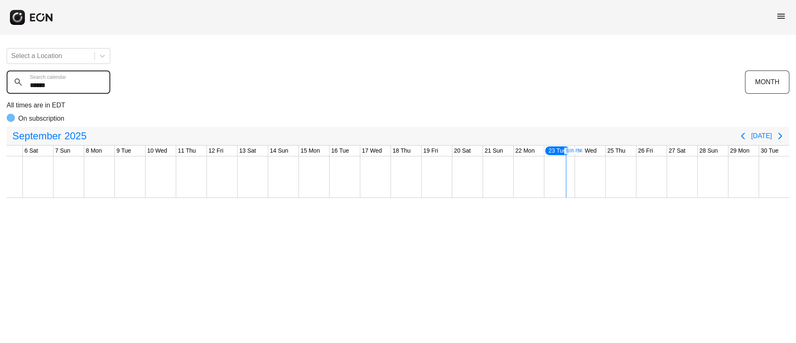
type calendar "******"
drag, startPoint x: 783, startPoint y: 4, endPoint x: 783, endPoint y: 10, distance: 5.8
click at [783, 5] on div "menu" at bounding box center [398, 17] width 796 height 35
click at [783, 15] on span "menu" at bounding box center [781, 16] width 10 height 10
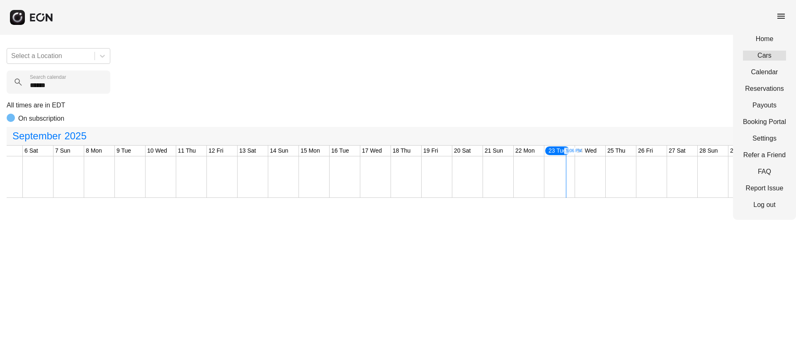
click at [758, 56] on link "Cars" at bounding box center [764, 56] width 43 height 10
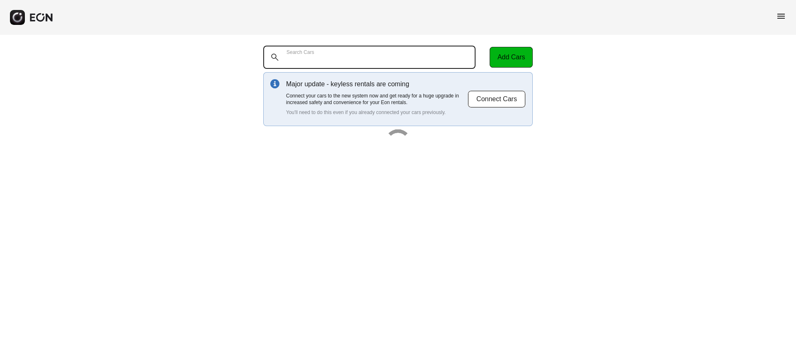
click at [348, 63] on Cars "Search Cars" at bounding box center [369, 57] width 212 height 23
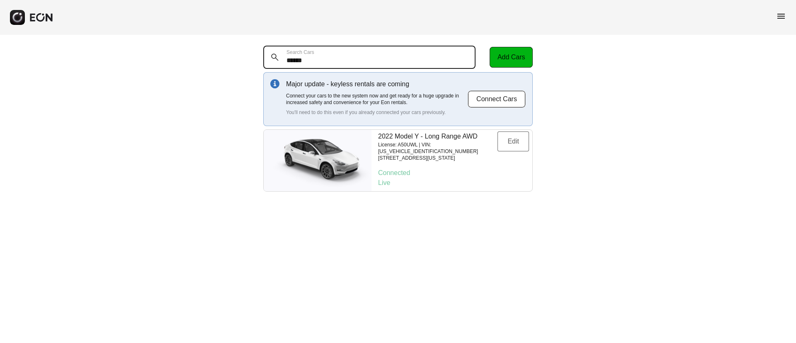
type Cars "******"
click at [246, 56] on div "****** Search Cars Add Cars Major update - keyless rentals are coming Connect y…" at bounding box center [398, 118] width 796 height 167
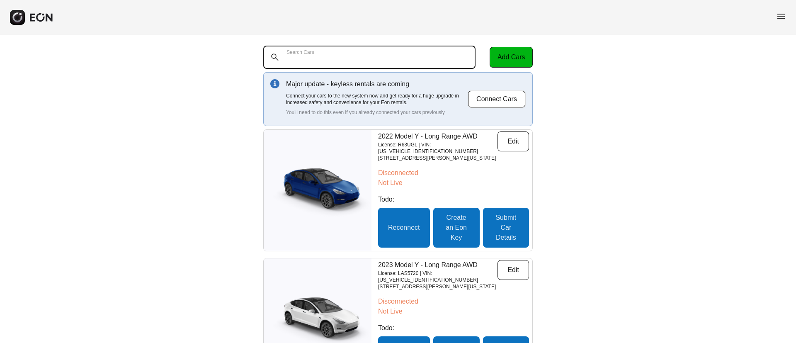
paste Cars "******"
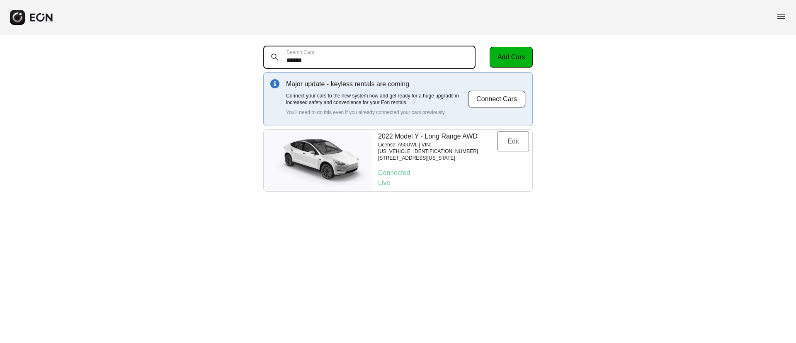
type Cars "******"
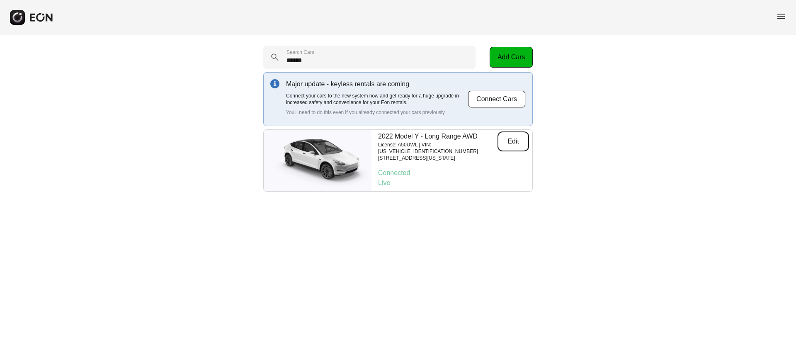
click at [510, 144] on button "Edit" at bounding box center [512, 141] width 31 height 20
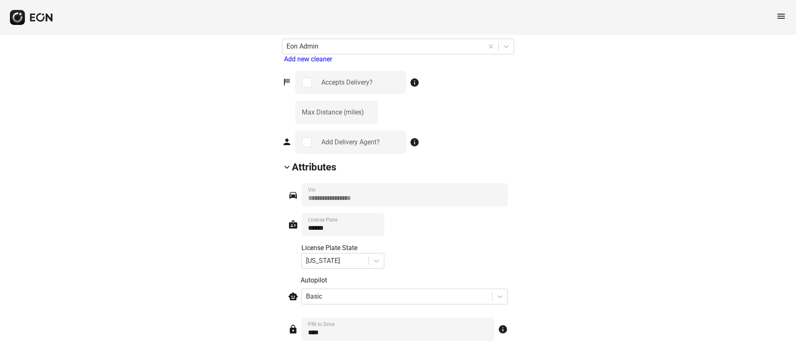
scroll to position [1119, 0]
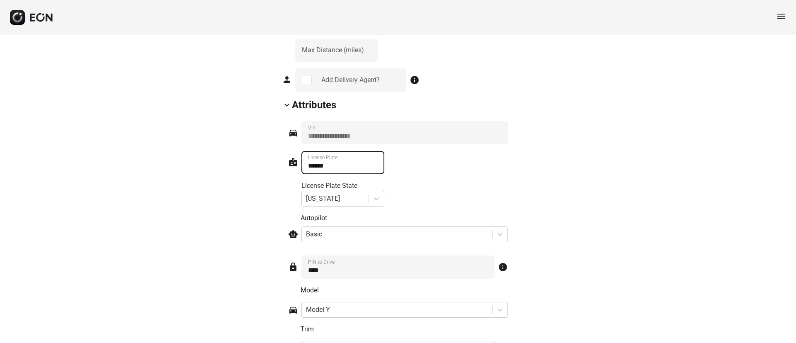
drag, startPoint x: 347, startPoint y: 169, endPoint x: 300, endPoint y: 167, distance: 46.4
click at [300, 167] on div "badge ****** License Plate License Plate State New Jersey" at bounding box center [398, 179] width 220 height 56
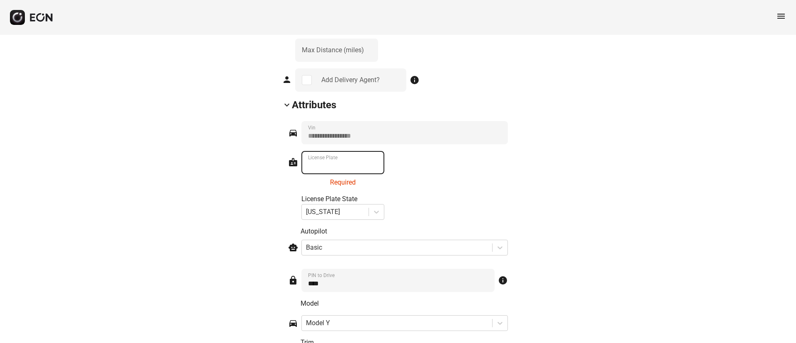
paste Plate "******"
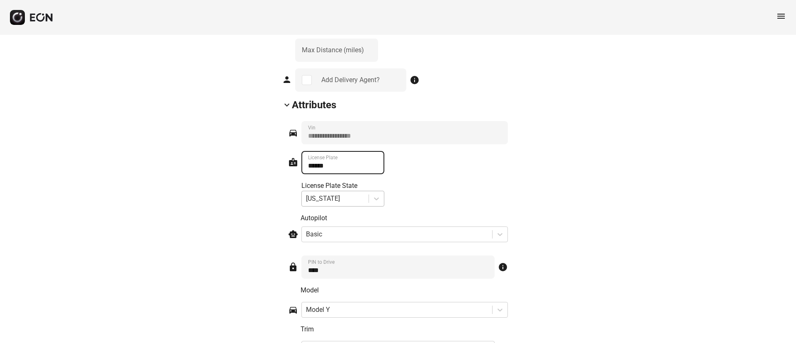
type Plate "******"
click at [344, 197] on div at bounding box center [335, 199] width 58 height 12
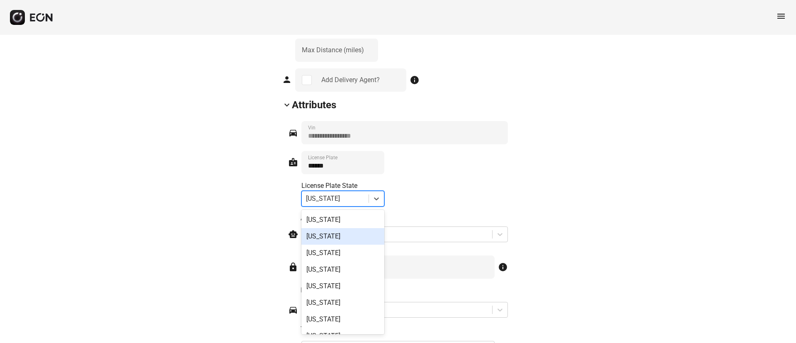
type input "*"
click at [343, 237] on div "Florida" at bounding box center [342, 236] width 83 height 17
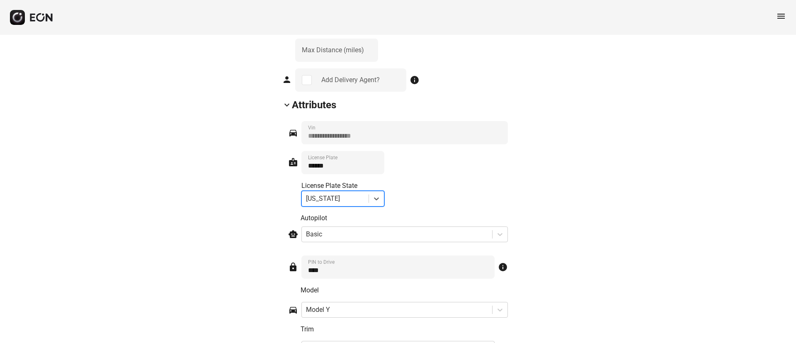
click at [441, 184] on div "badge ****** License Plate License Plate State option Florida, selected. Florida" at bounding box center [398, 179] width 220 height 56
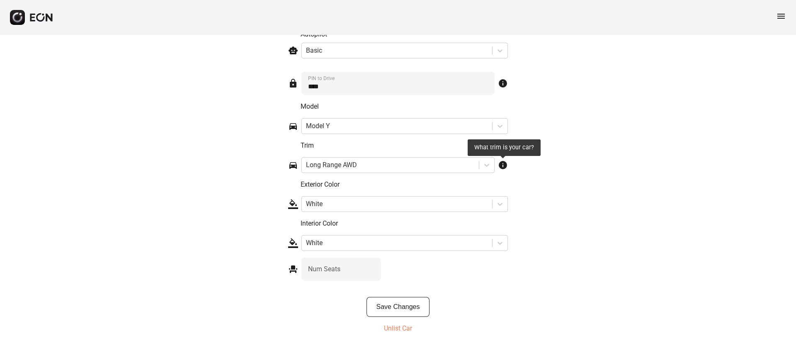
scroll to position [1305, 0]
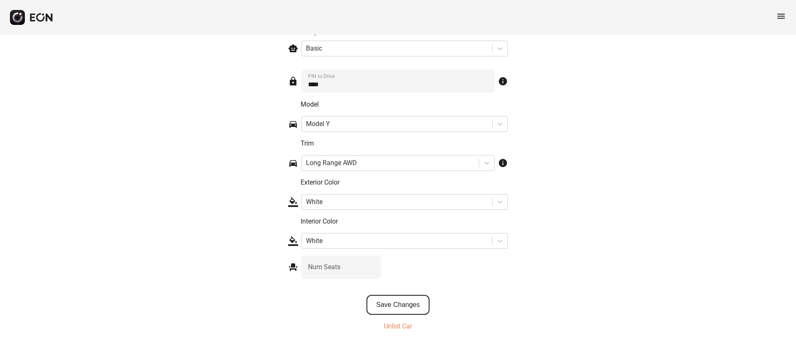
click at [395, 313] on button "Save Changes" at bounding box center [397, 305] width 63 height 20
click at [783, 16] on span "menu" at bounding box center [781, 16] width 10 height 10
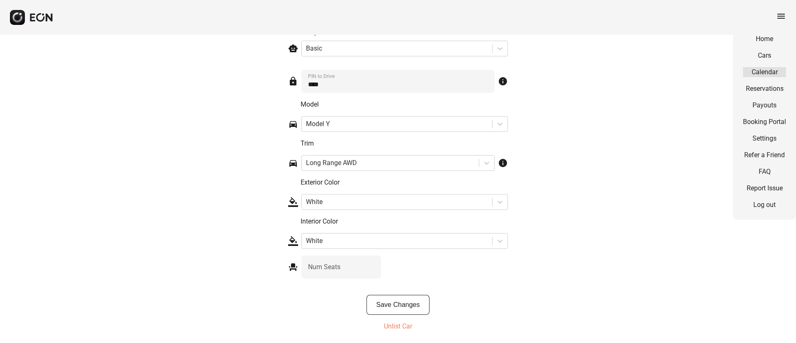
click at [770, 76] on link "Calendar" at bounding box center [764, 72] width 43 height 10
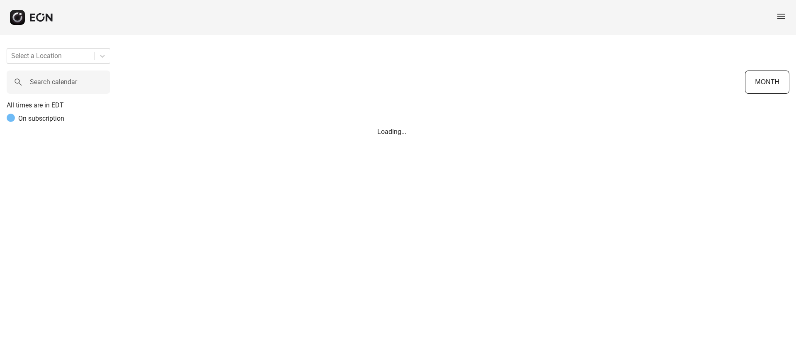
scroll to position [0, 217]
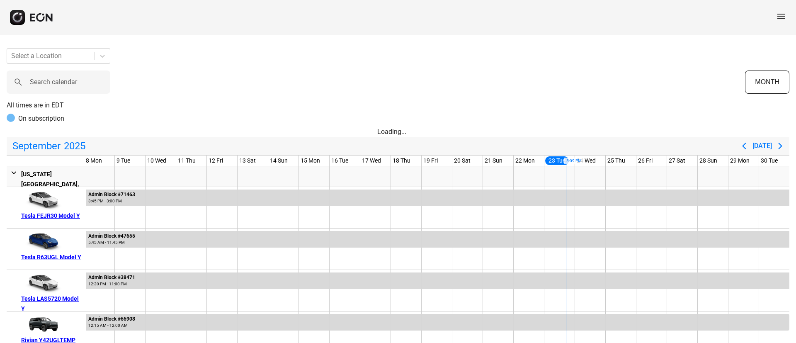
click at [781, 12] on span "menu" at bounding box center [781, 16] width 10 height 10
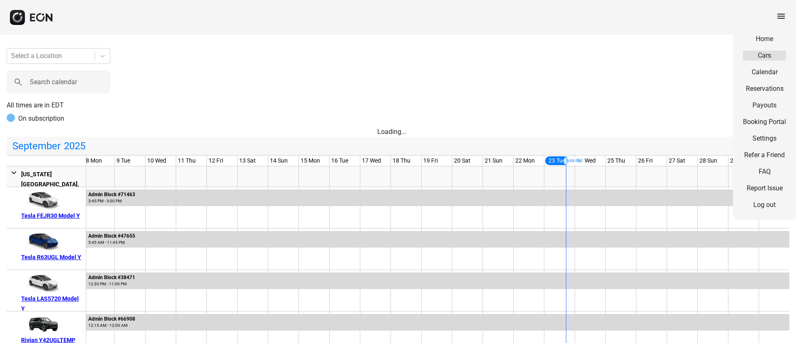
click at [765, 56] on link "Cars" at bounding box center [764, 56] width 43 height 10
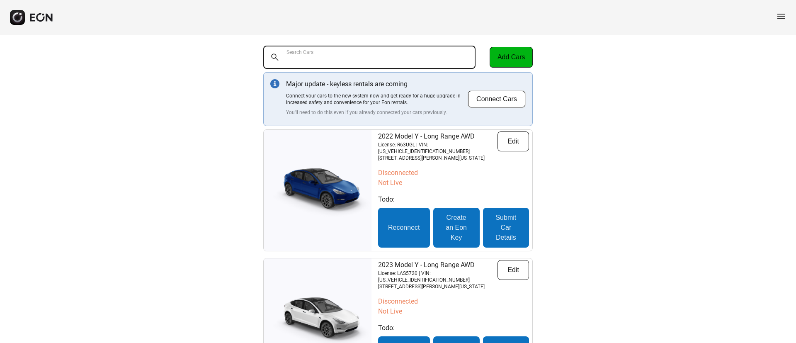
click at [329, 62] on Cars "Search Cars" at bounding box center [369, 57] width 212 height 23
paste Cars "******"
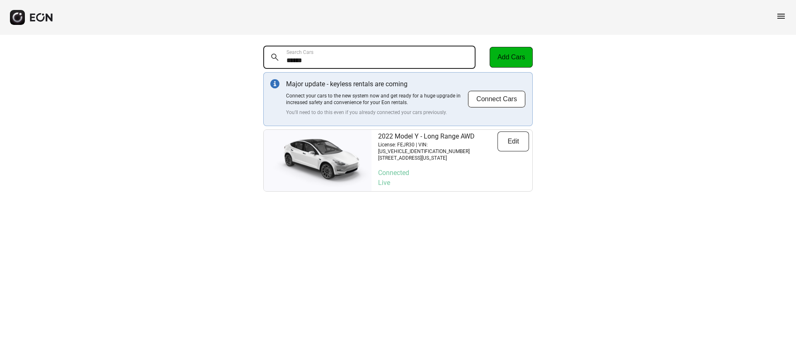
type Cars "******"
click at [450, 157] on div "2022 Model Y - Long Range AWD License: FEJR30 | VIN: 7SAYGDEE7NF386647 610 Exte…" at bounding box center [453, 160] width 157 height 61
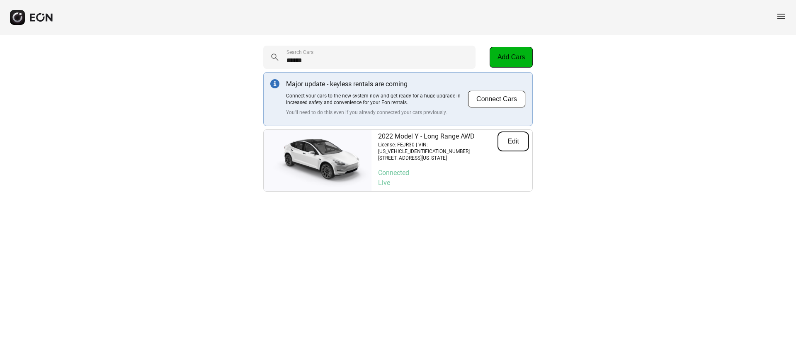
click at [502, 144] on button "Edit" at bounding box center [512, 141] width 31 height 20
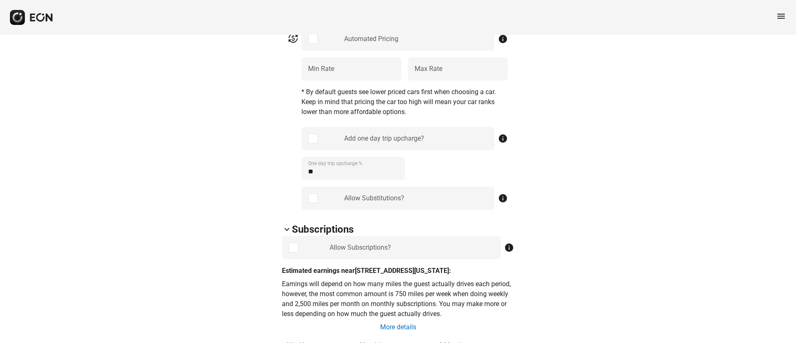
scroll to position [186, 0]
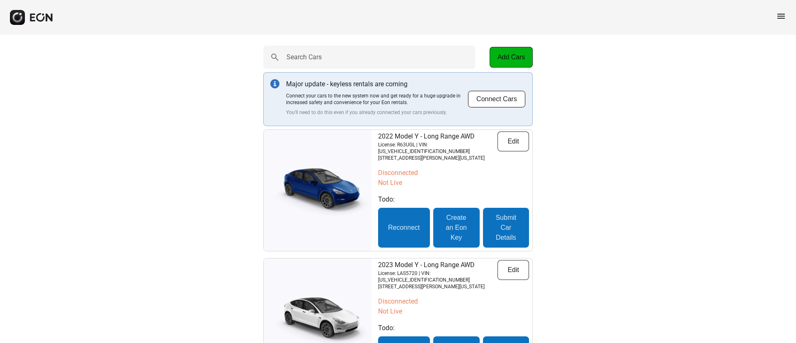
click at [781, 17] on span "menu" at bounding box center [781, 16] width 10 height 10
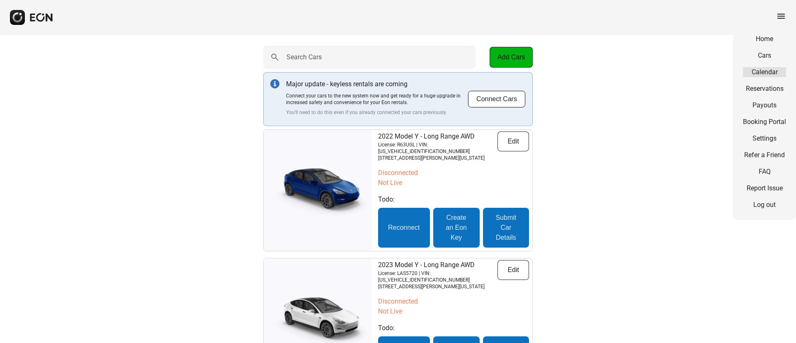
click at [752, 69] on link "Calendar" at bounding box center [764, 72] width 43 height 10
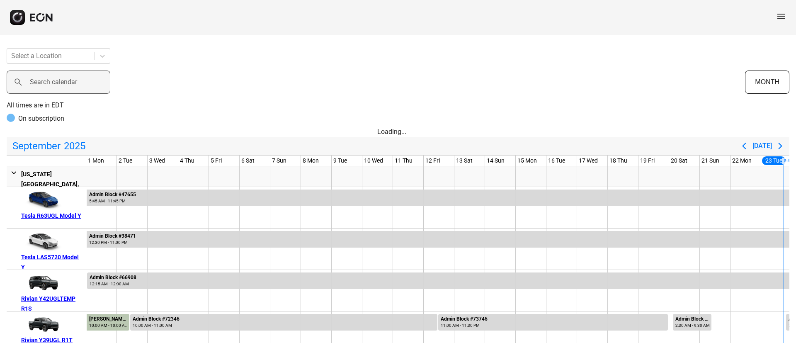
scroll to position [0, 217]
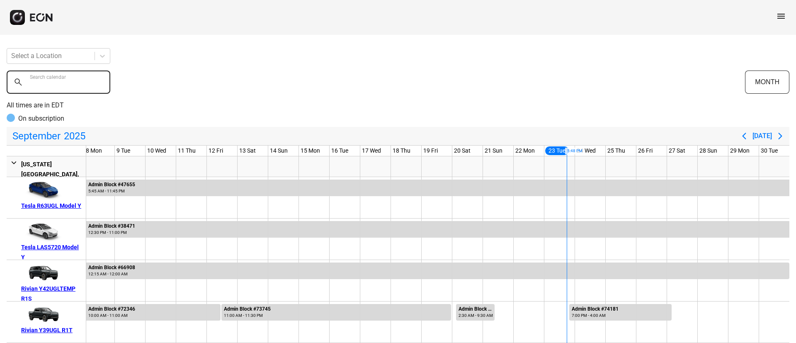
click at [75, 90] on calendar "Search calendar" at bounding box center [59, 81] width 104 height 23
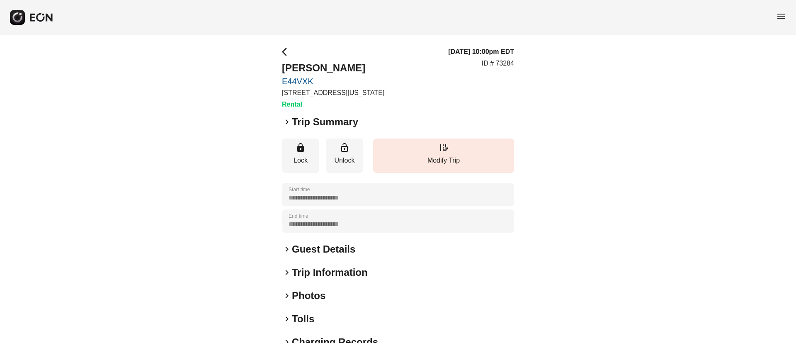
click at [337, 289] on div "keyboard_arrow_right Photos" at bounding box center [398, 295] width 232 height 13
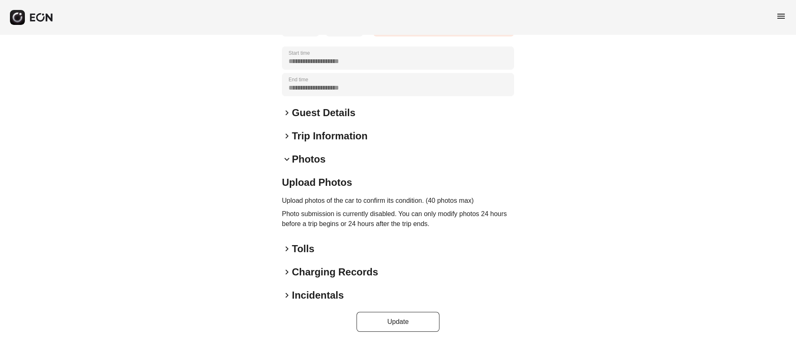
scroll to position [137, 0]
click at [357, 149] on div "**********" at bounding box center [398, 120] width 232 height 421
click at [359, 154] on div "keyboard_arrow_down Photos" at bounding box center [398, 158] width 232 height 13
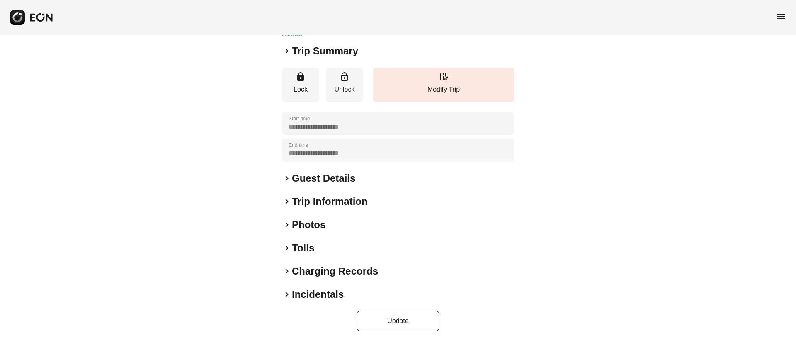
scroll to position [0, 0]
click at [364, 230] on div "keyboard_arrow_right Photos" at bounding box center [398, 224] width 232 height 13
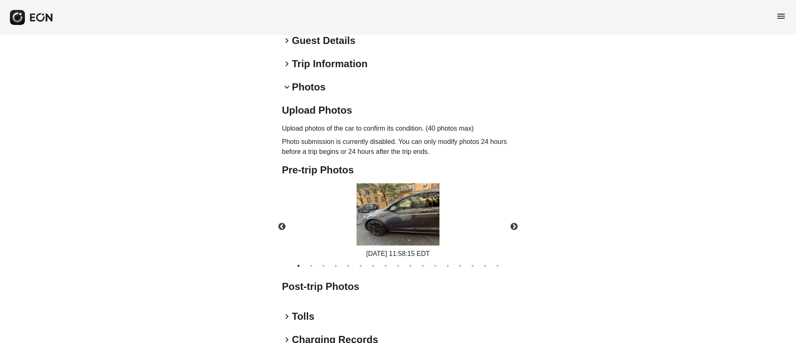
scroll to position [248, 0]
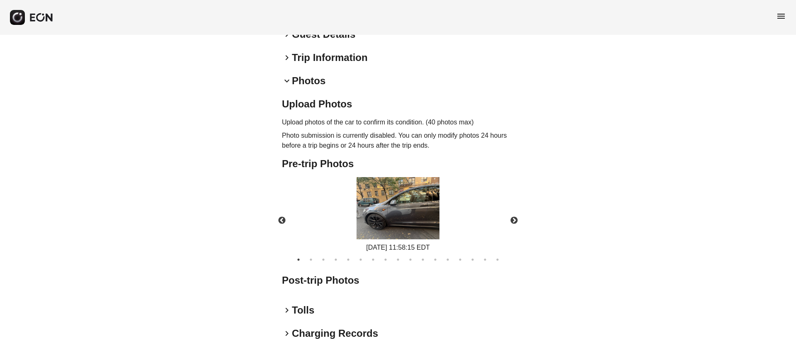
click at [404, 211] on img at bounding box center [397, 208] width 83 height 62
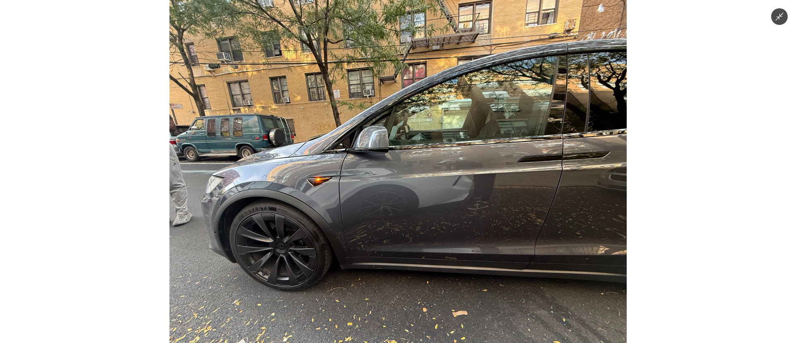
click at [404, 211] on img at bounding box center [397, 171] width 457 height 343
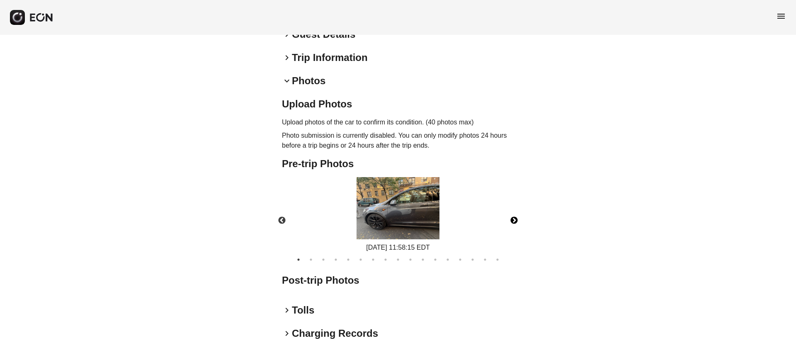
click at [515, 225] on button "Next" at bounding box center [513, 220] width 29 height 29
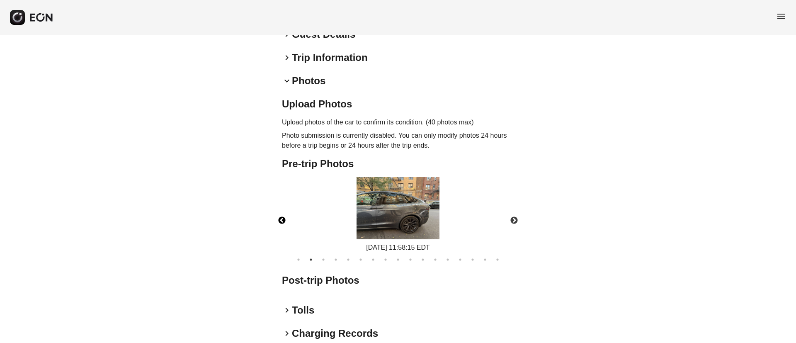
drag, startPoint x: 283, startPoint y: 215, endPoint x: 290, endPoint y: 214, distance: 7.1
click at [283, 215] on button "Previous" at bounding box center [281, 220] width 29 height 29
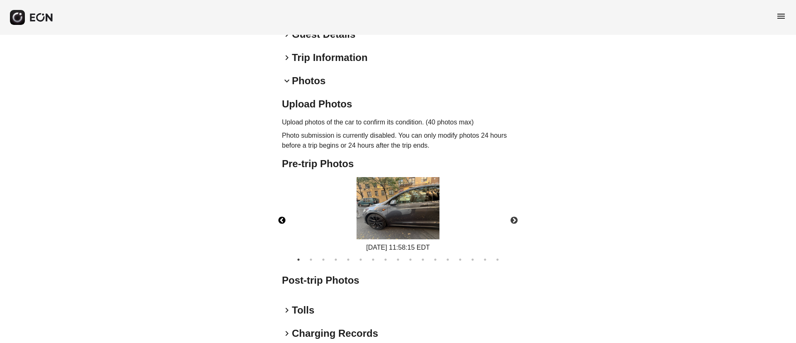
click at [378, 211] on img at bounding box center [397, 208] width 83 height 62
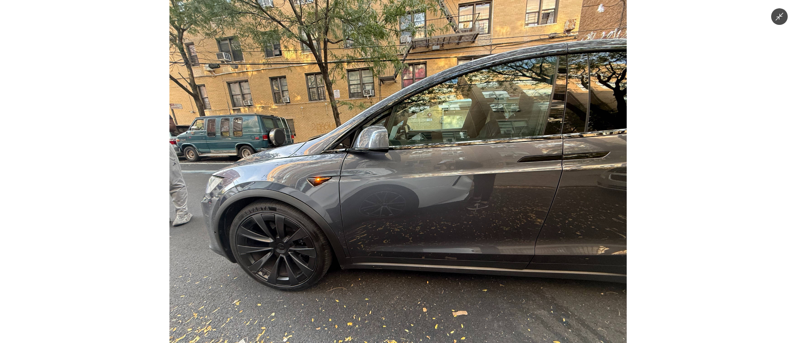
click at [378, 206] on img at bounding box center [397, 171] width 457 height 343
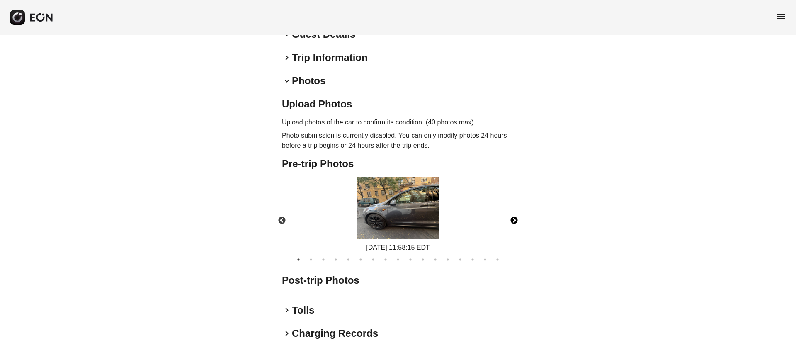
click at [518, 217] on button "Next" at bounding box center [513, 220] width 29 height 29
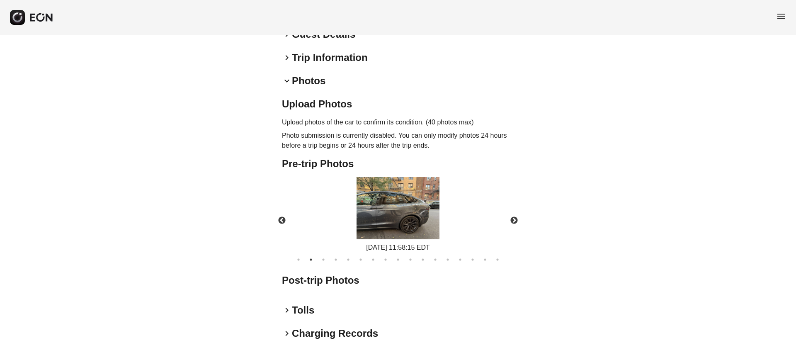
click at [442, 216] on div "09/23/2025 11:58:15 EDT" at bounding box center [397, 214] width 91 height 75
click at [438, 218] on img at bounding box center [397, 208] width 83 height 62
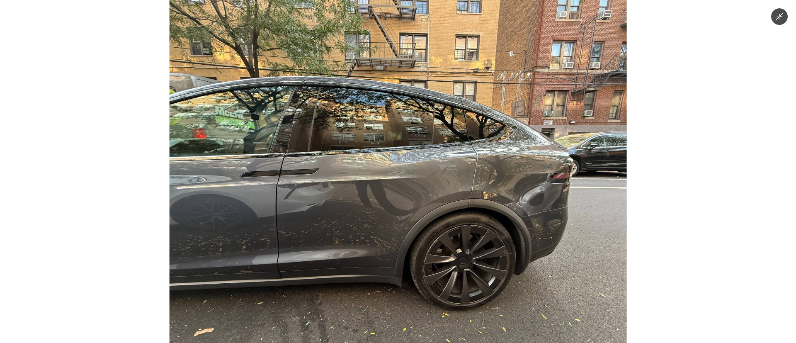
click at [438, 218] on img at bounding box center [397, 171] width 457 height 343
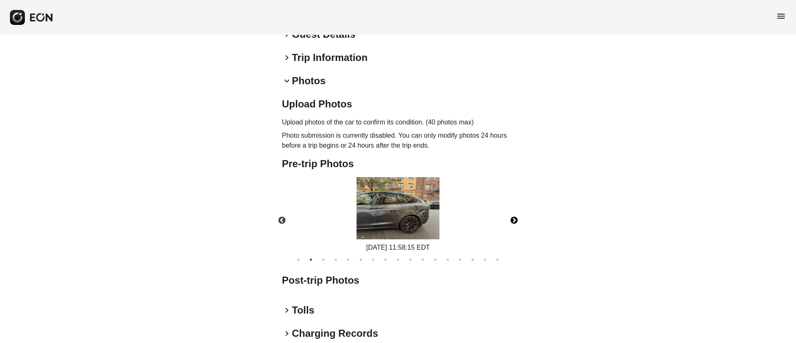
click at [506, 222] on button "Next" at bounding box center [513, 220] width 29 height 29
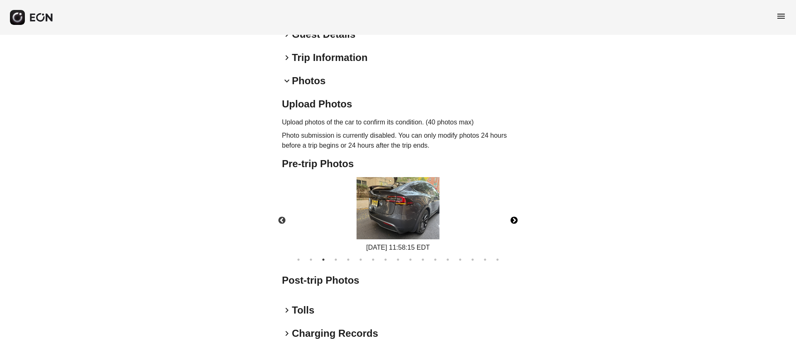
click at [401, 213] on img at bounding box center [397, 208] width 83 height 62
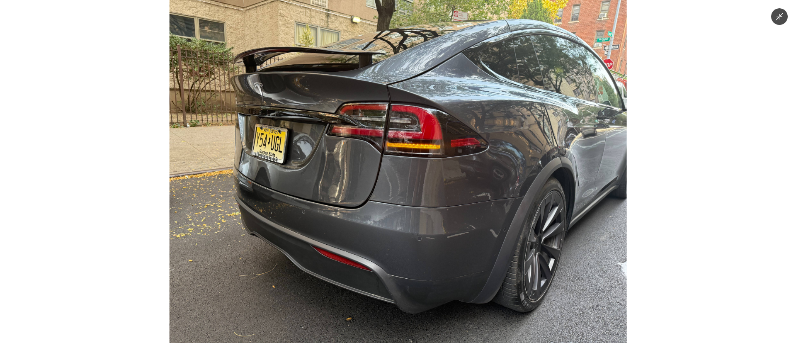
click at [383, 186] on img at bounding box center [397, 171] width 457 height 343
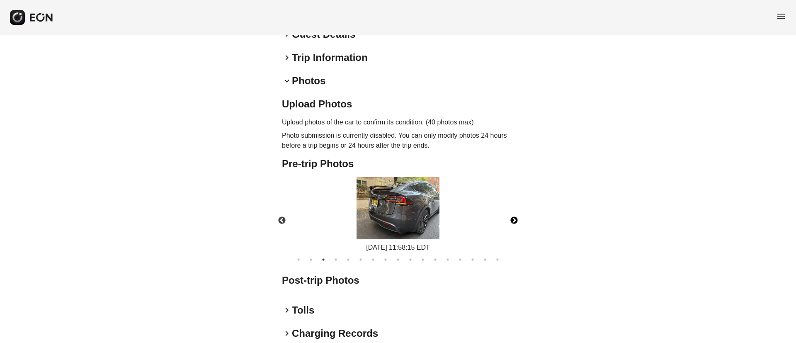
click at [513, 220] on button "Next" at bounding box center [513, 220] width 29 height 29
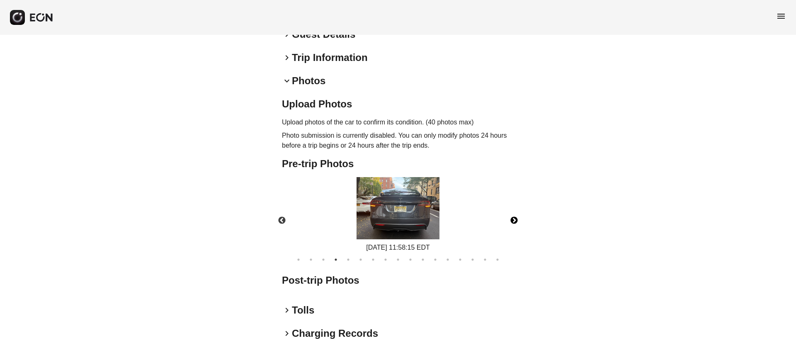
click at [404, 212] on img at bounding box center [397, 208] width 83 height 62
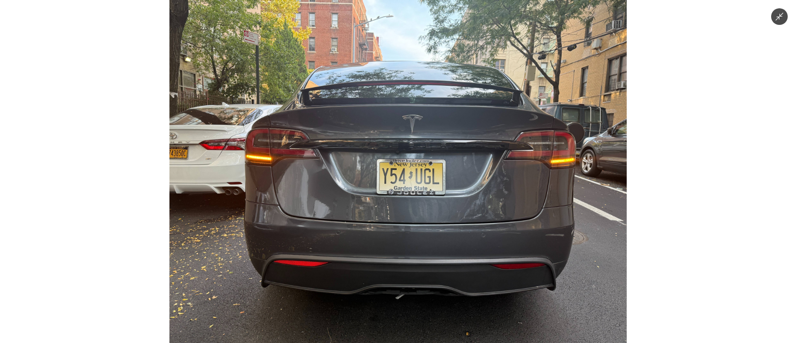
click at [415, 204] on img at bounding box center [397, 171] width 457 height 343
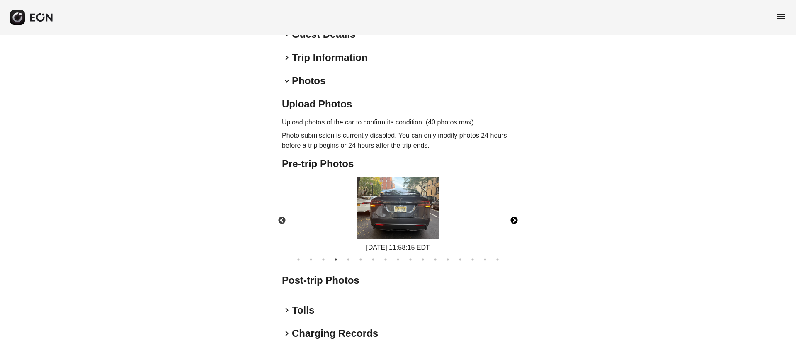
click at [518, 223] on button "Next" at bounding box center [513, 220] width 29 height 29
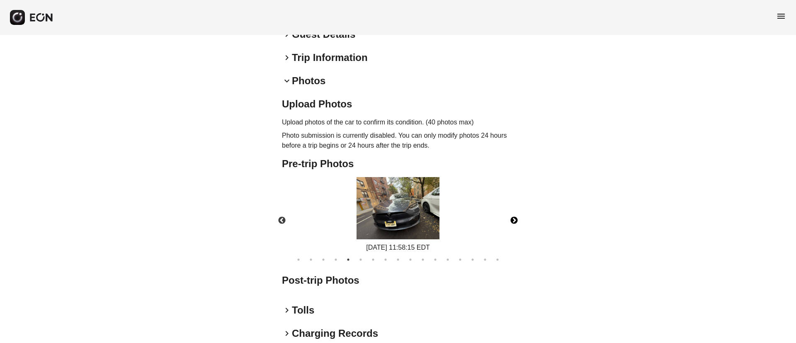
click at [377, 213] on img at bounding box center [397, 208] width 83 height 62
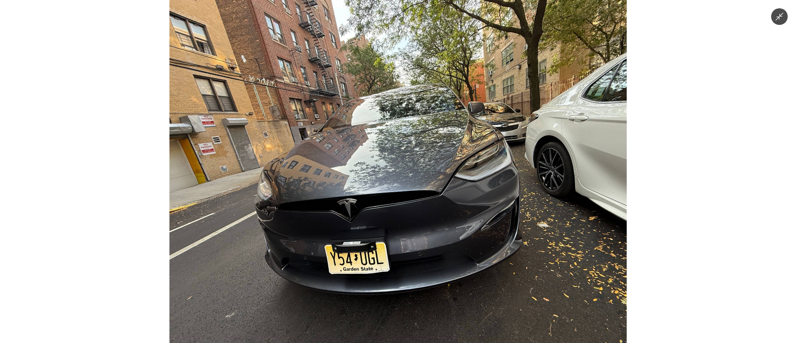
click at [428, 200] on img at bounding box center [397, 171] width 457 height 343
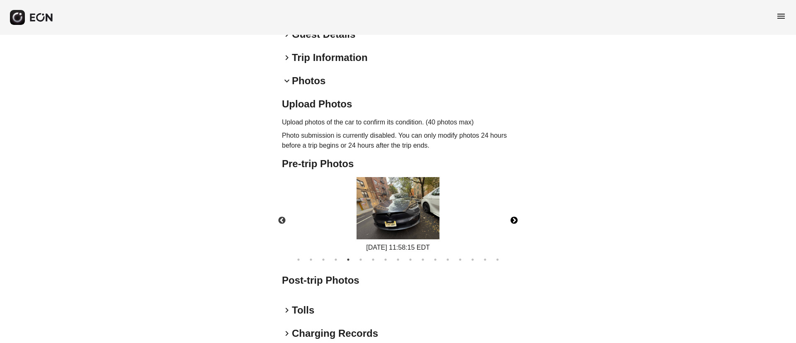
click at [516, 222] on button "Next" at bounding box center [513, 220] width 29 height 29
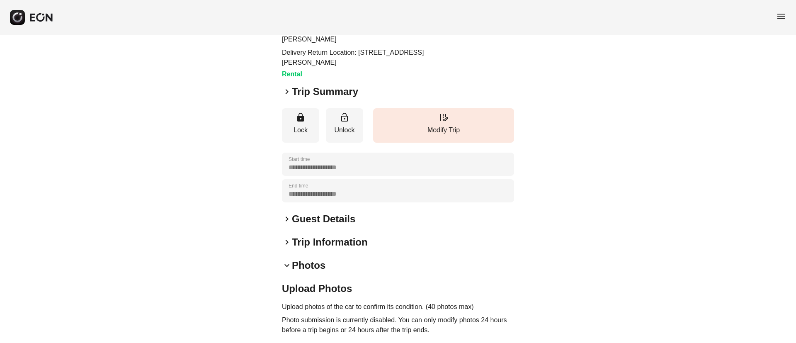
scroll to position [0, 0]
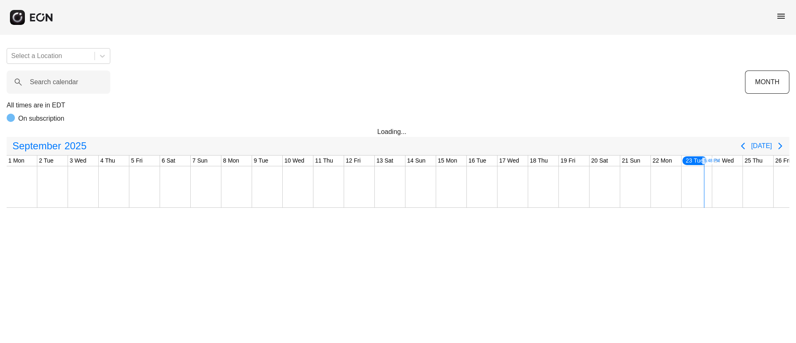
scroll to position [0, 137]
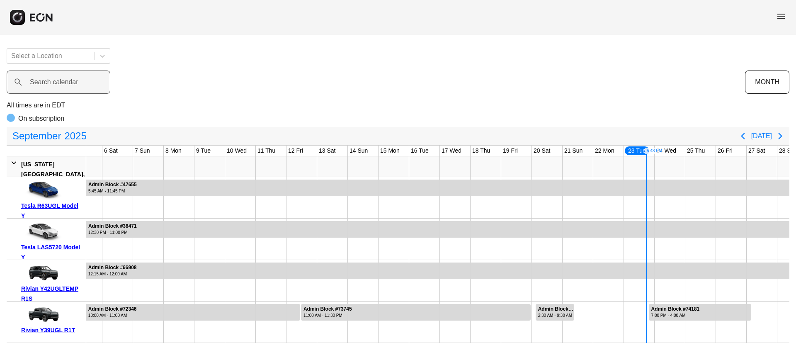
click at [74, 84] on label "Search calendar" at bounding box center [54, 82] width 48 height 10
click at [74, 84] on calendar "Search calendar" at bounding box center [59, 81] width 104 height 23
paste calendar "******"
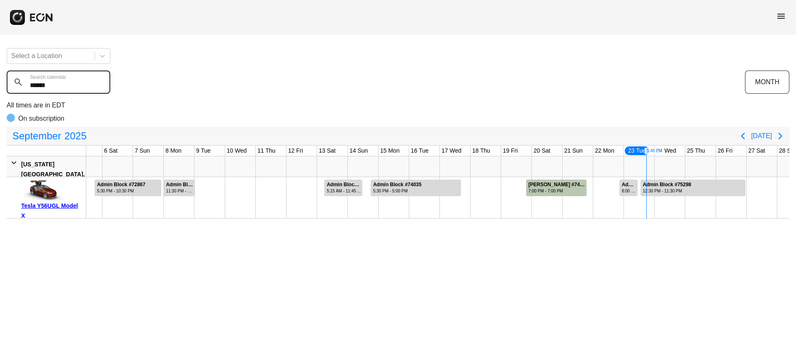
type calendar "******"
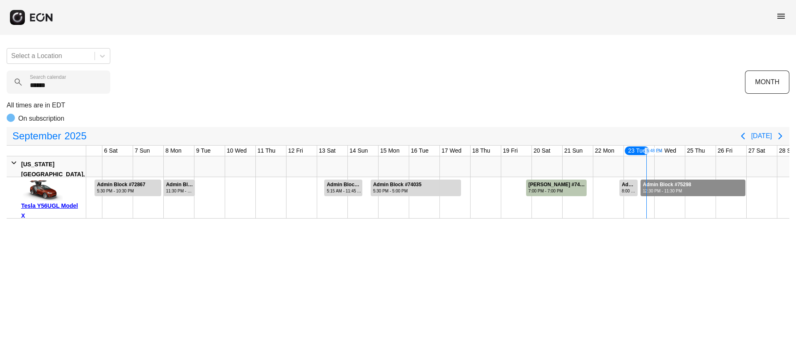
click at [710, 192] on div at bounding box center [692, 187] width 105 height 17
click at [720, 193] on div at bounding box center [692, 187] width 105 height 17
click at [780, 17] on span "menu" at bounding box center [781, 16] width 10 height 10
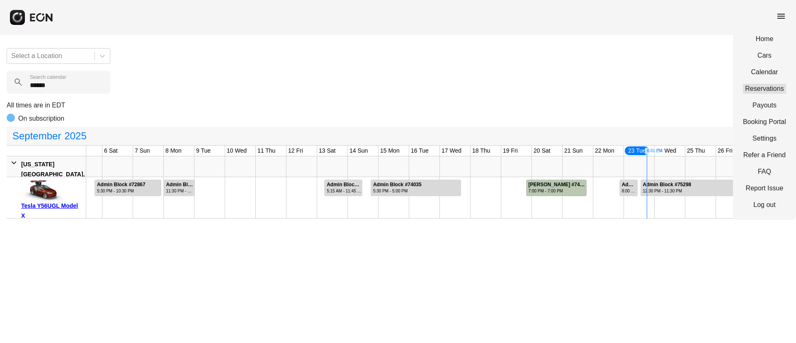
click at [758, 88] on link "Reservations" at bounding box center [764, 89] width 43 height 10
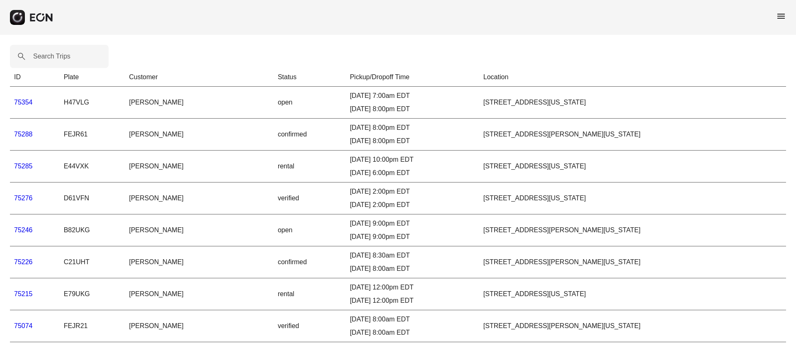
click at [47, 53] on label "Search Trips" at bounding box center [51, 56] width 37 height 10
click at [47, 53] on Trips "Search Trips" at bounding box center [59, 56] width 99 height 23
paste Trips "*******"
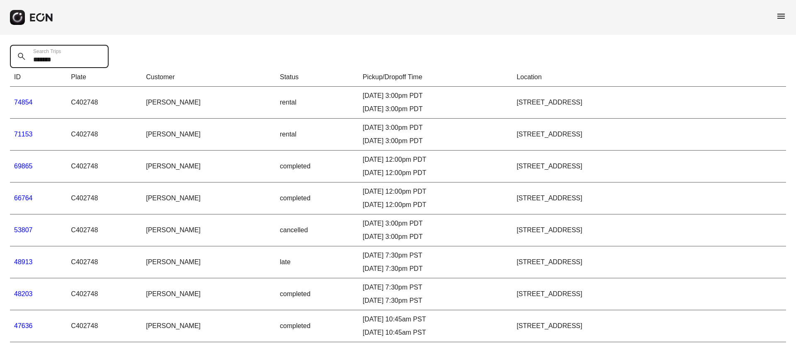
type Trips "*******"
click at [28, 102] on link "74854" at bounding box center [23, 102] width 19 height 7
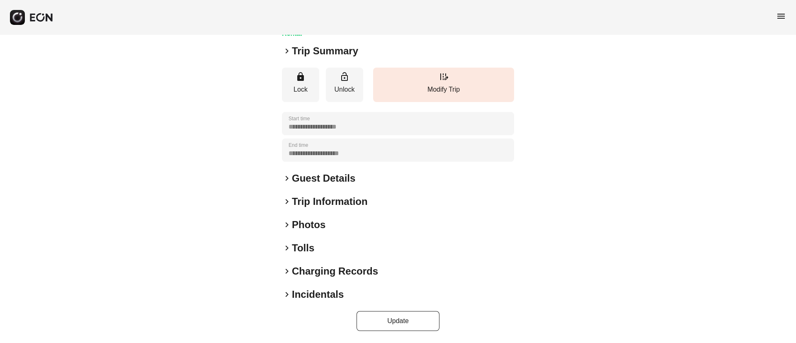
click at [342, 221] on div "keyboard_arrow_right Photos" at bounding box center [398, 224] width 232 height 13
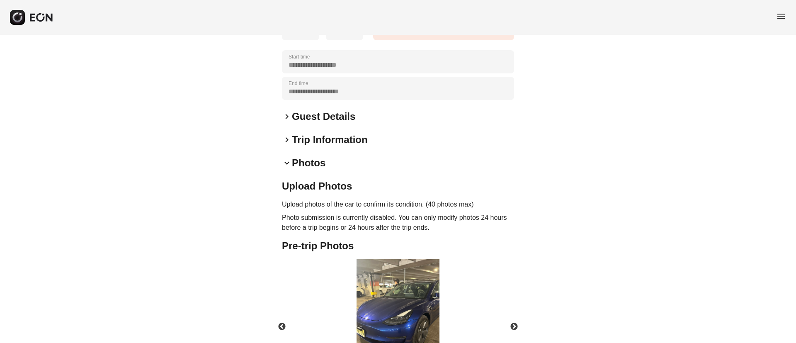
scroll to position [215, 0]
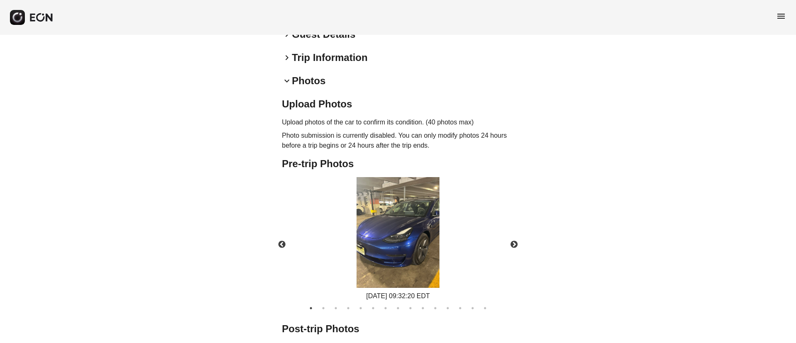
click at [398, 216] on img at bounding box center [397, 232] width 83 height 111
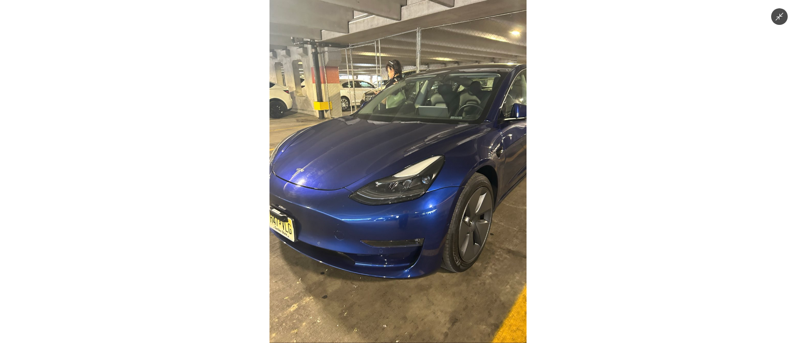
click at [399, 216] on img at bounding box center [397, 171] width 257 height 343
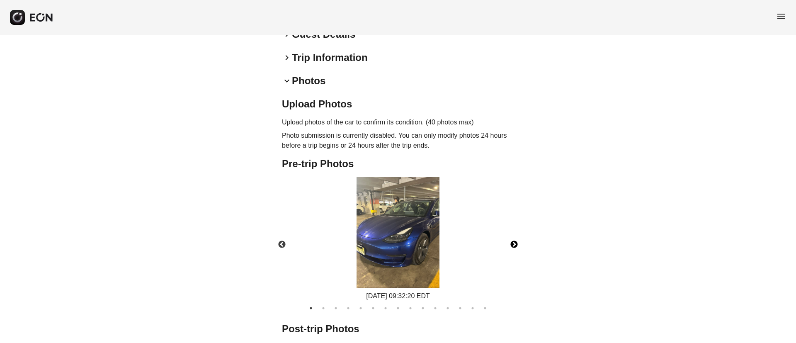
click at [513, 241] on button "Next" at bounding box center [513, 244] width 29 height 29
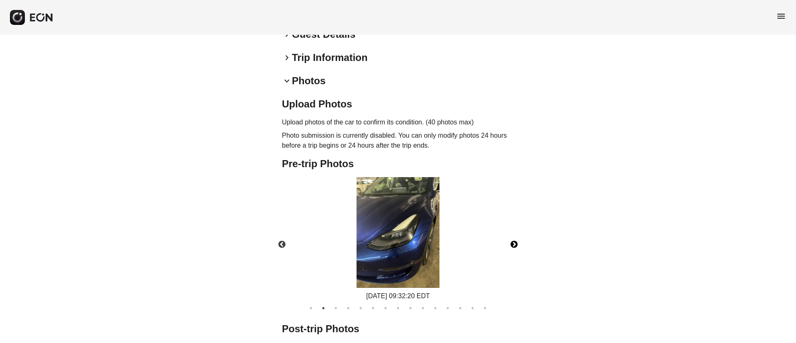
click at [513, 241] on button "Next" at bounding box center [513, 244] width 29 height 29
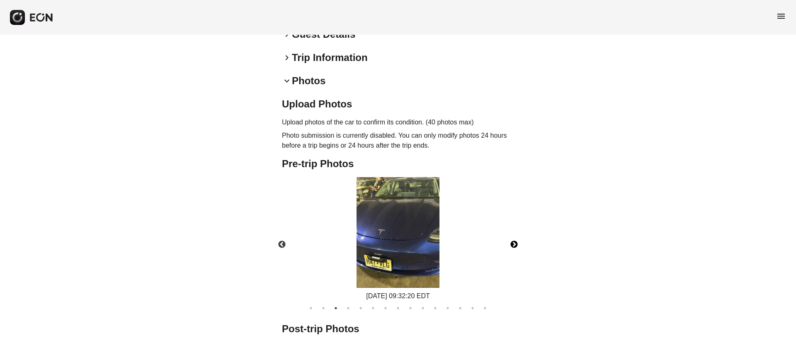
click at [513, 241] on button "Next" at bounding box center [513, 244] width 29 height 29
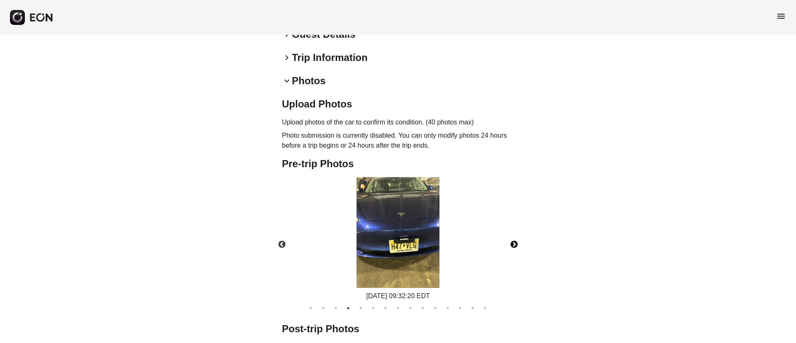
click at [513, 241] on button "Next" at bounding box center [513, 244] width 29 height 29
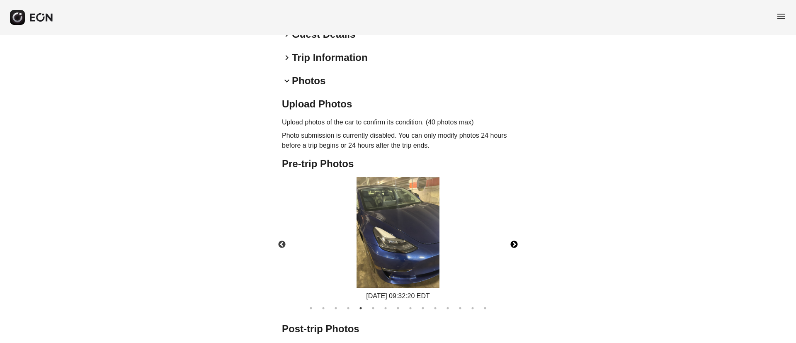
click at [513, 241] on button "Next" at bounding box center [513, 244] width 29 height 29
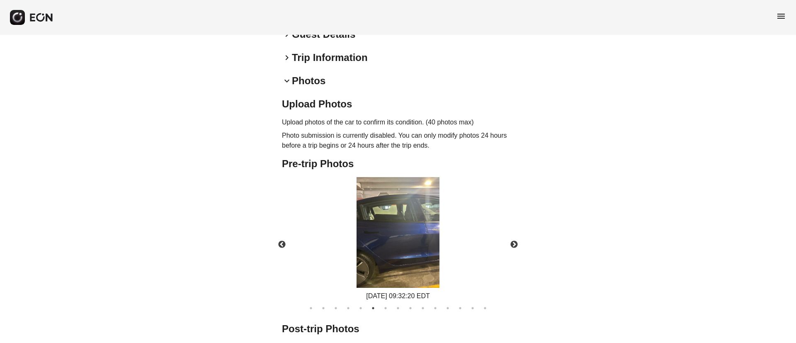
drag, startPoint x: 338, startPoint y: 218, endPoint x: 380, endPoint y: 216, distance: 41.9
click at [349, 215] on div "09/23/2025 09:32:20 EDT" at bounding box center [398, 239] width 246 height 124
click at [429, 222] on img at bounding box center [397, 232] width 83 height 111
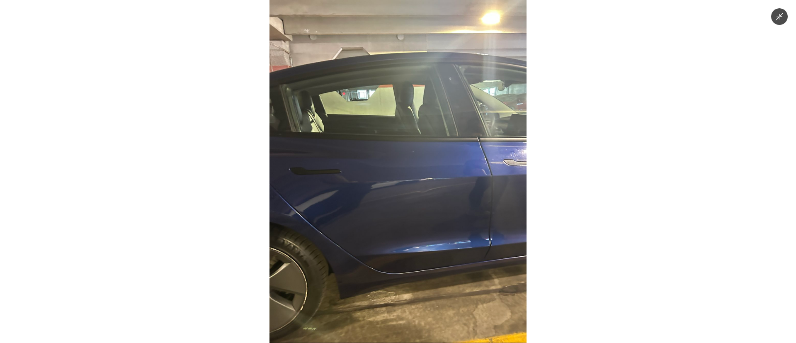
click at [429, 222] on img at bounding box center [397, 171] width 257 height 343
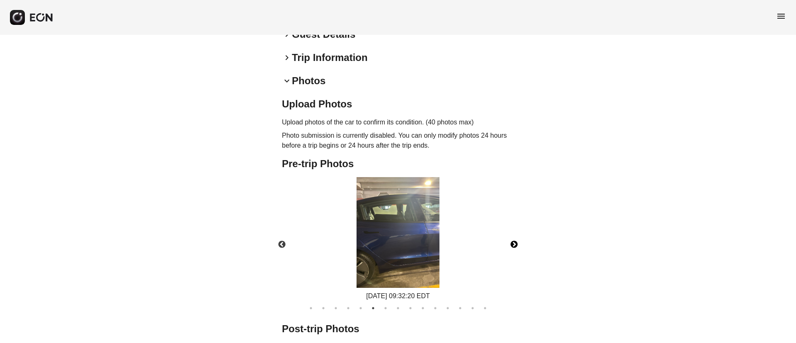
click at [512, 240] on button "Next" at bounding box center [513, 244] width 29 height 29
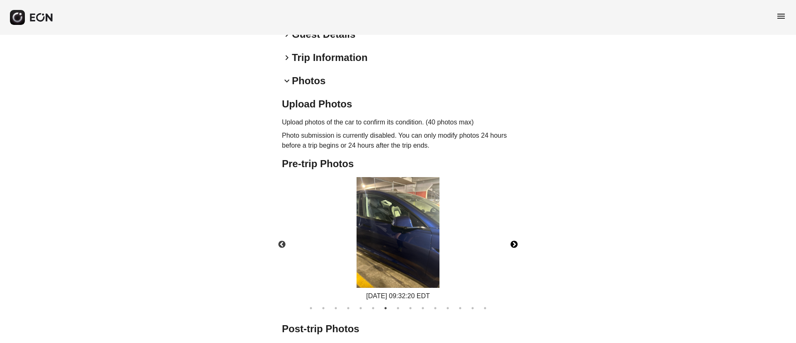
click at [512, 240] on button "Next" at bounding box center [513, 244] width 29 height 29
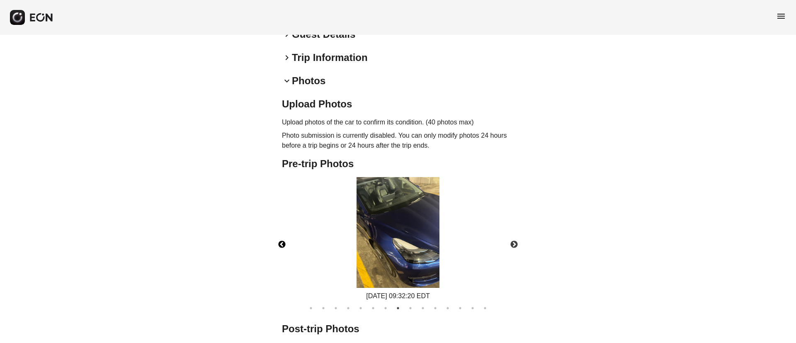
click at [286, 247] on button "Previous" at bounding box center [281, 244] width 29 height 29
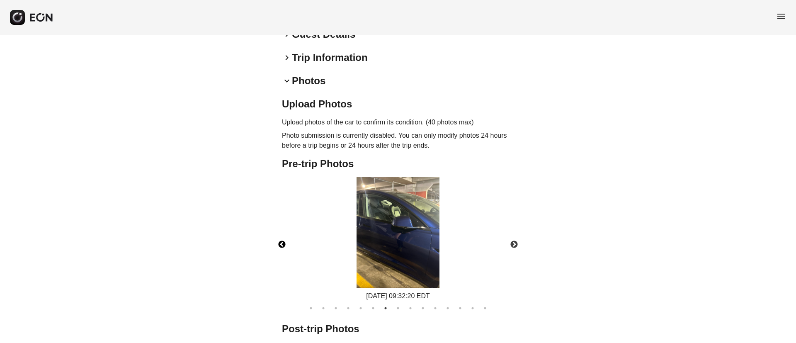
click at [413, 213] on img at bounding box center [397, 232] width 83 height 111
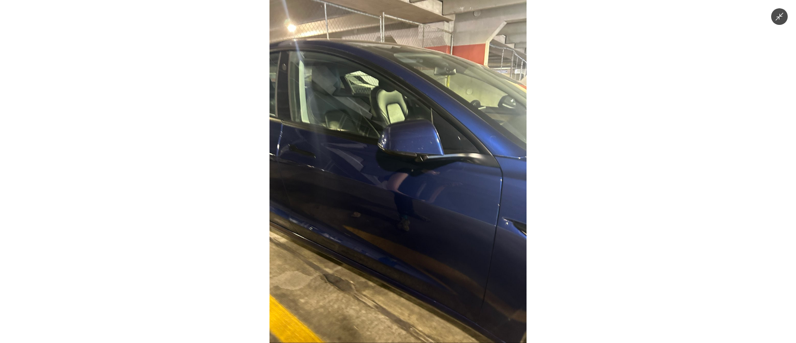
click at [413, 213] on img at bounding box center [397, 171] width 257 height 343
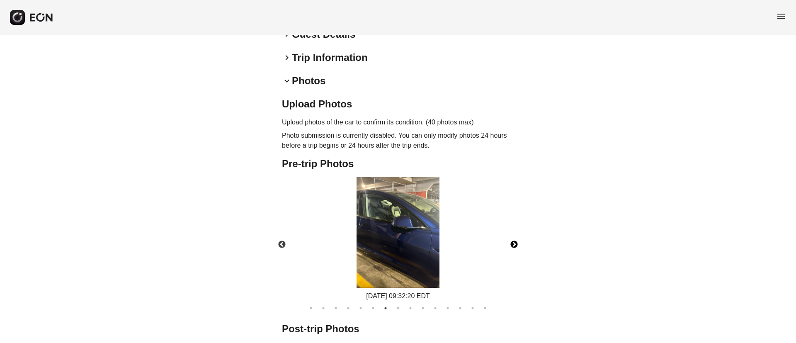
click at [513, 247] on button "Next" at bounding box center [513, 244] width 29 height 29
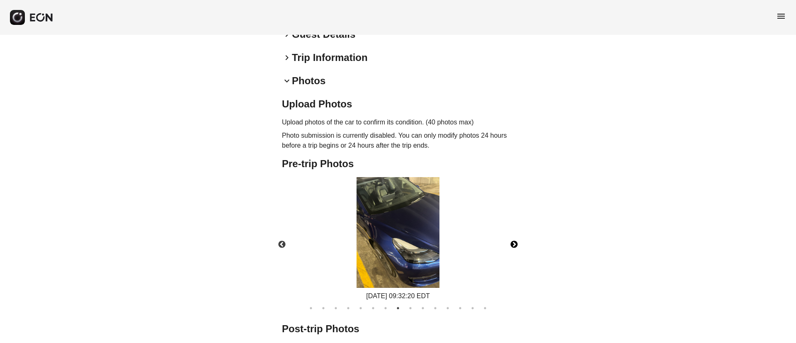
click at [388, 241] on img at bounding box center [397, 232] width 83 height 111
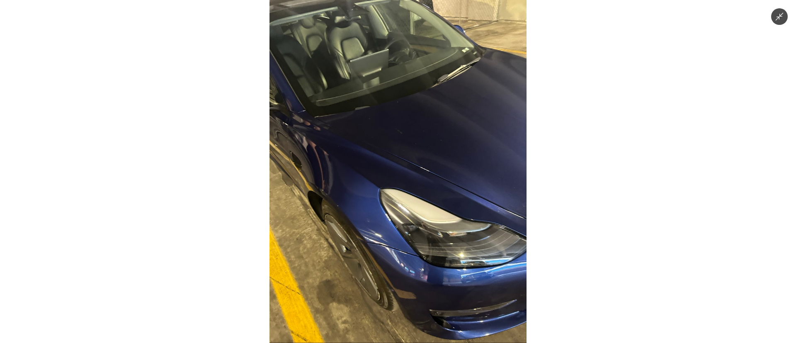
click at [394, 238] on img at bounding box center [397, 171] width 257 height 343
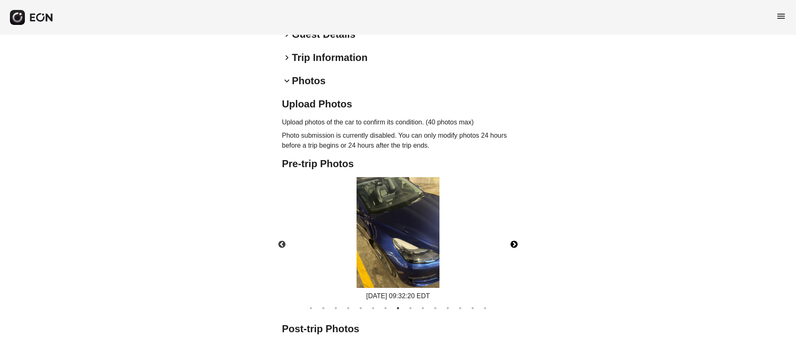
click at [508, 245] on button "Next" at bounding box center [513, 244] width 29 height 29
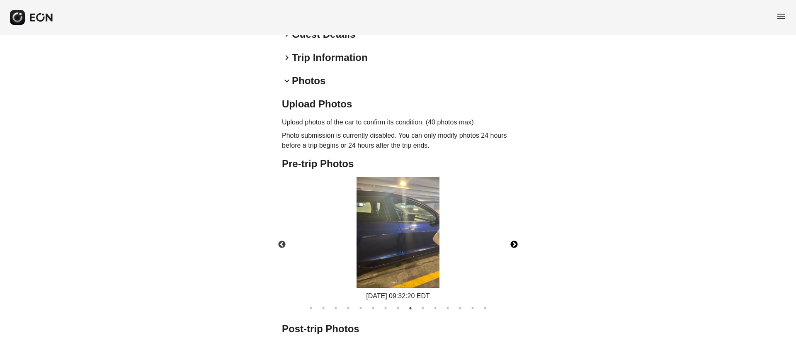
click at [509, 245] on button "Next" at bounding box center [513, 244] width 29 height 29
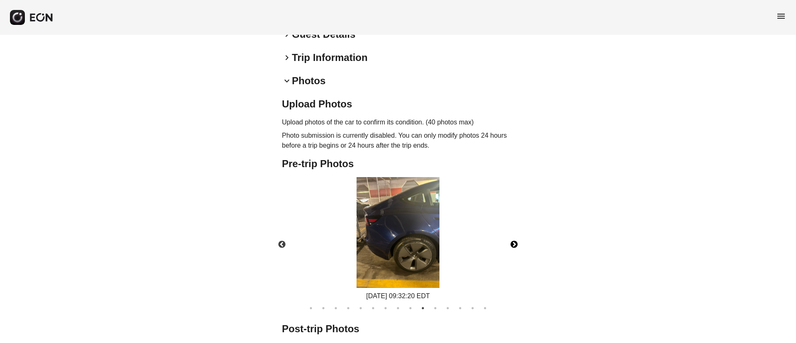
click at [509, 245] on button "Next" at bounding box center [513, 244] width 29 height 29
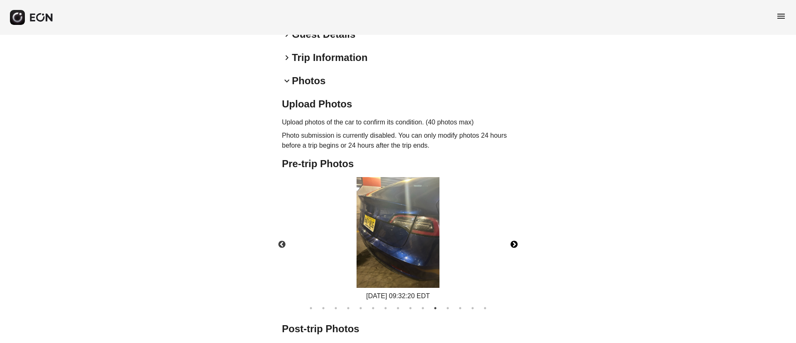
click at [427, 247] on img at bounding box center [397, 232] width 83 height 111
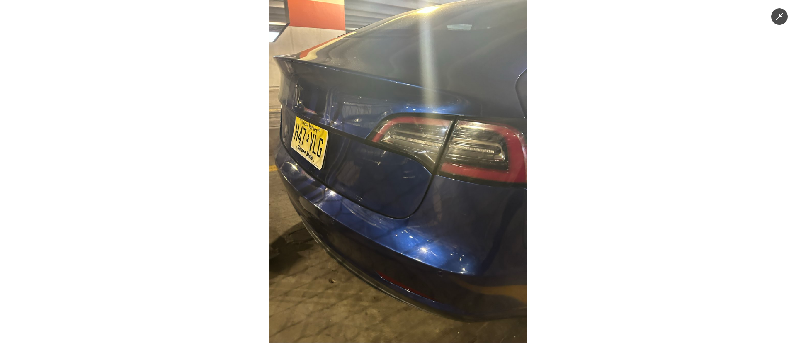
click at [427, 247] on img at bounding box center [397, 171] width 257 height 343
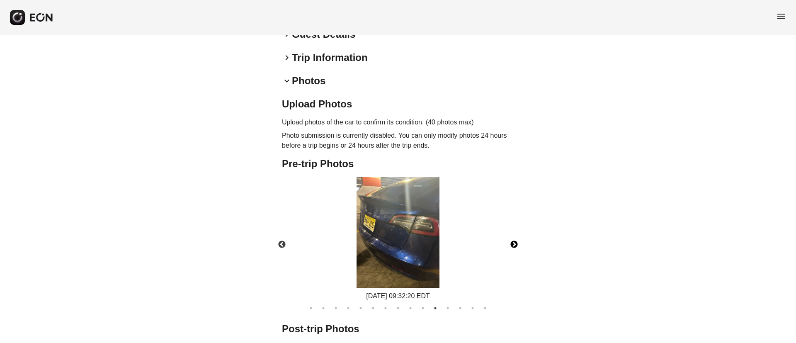
click at [512, 243] on button "Next" at bounding box center [513, 244] width 29 height 29
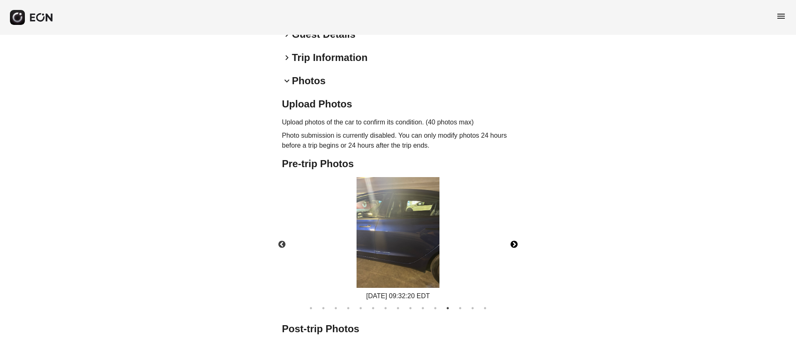
click at [414, 257] on img at bounding box center [397, 232] width 83 height 111
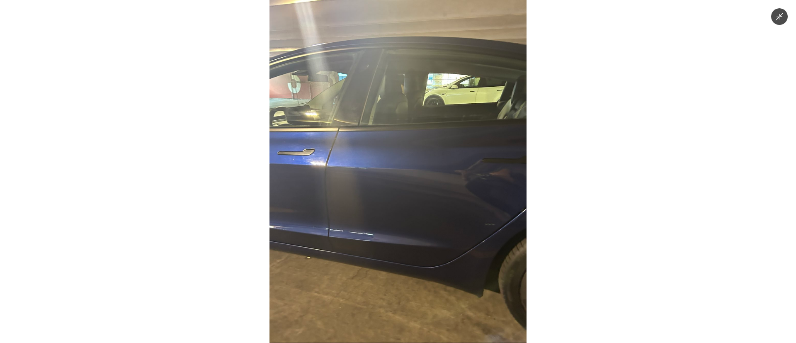
click at [414, 257] on img at bounding box center [397, 171] width 257 height 343
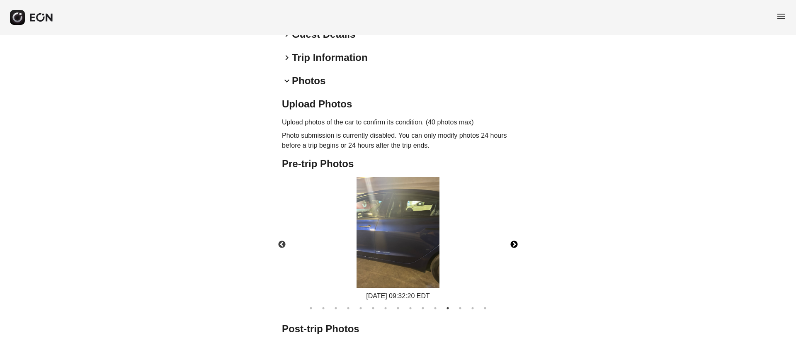
click at [511, 239] on button "Next" at bounding box center [513, 244] width 29 height 29
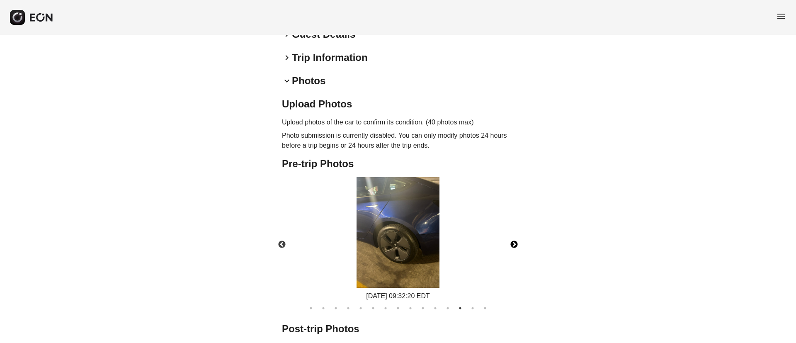
click at [511, 239] on button "Next" at bounding box center [513, 244] width 29 height 29
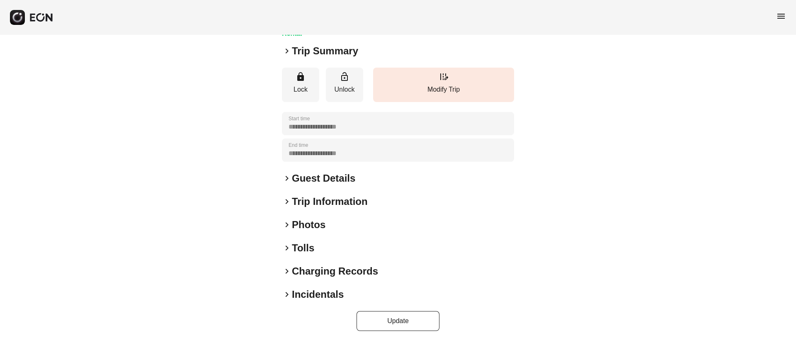
click at [345, 222] on div "keyboard_arrow_right Photos" at bounding box center [398, 224] width 232 height 13
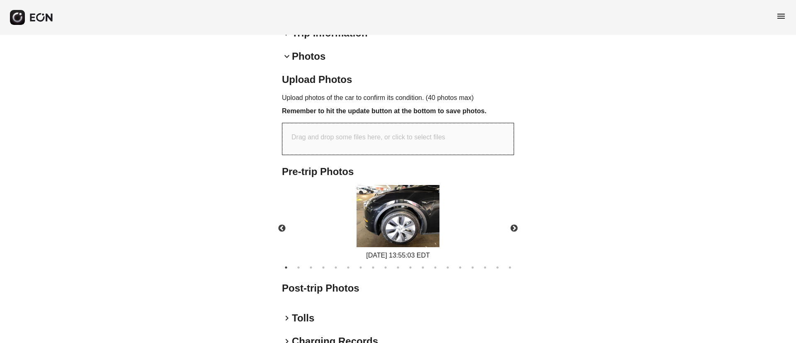
scroll to position [247, 0]
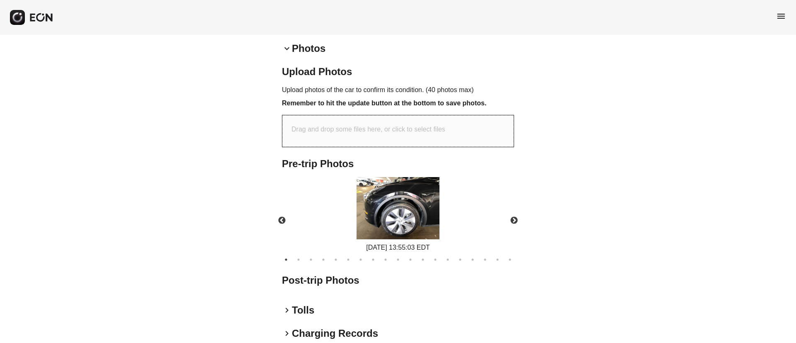
click at [411, 195] on img at bounding box center [397, 208] width 83 height 62
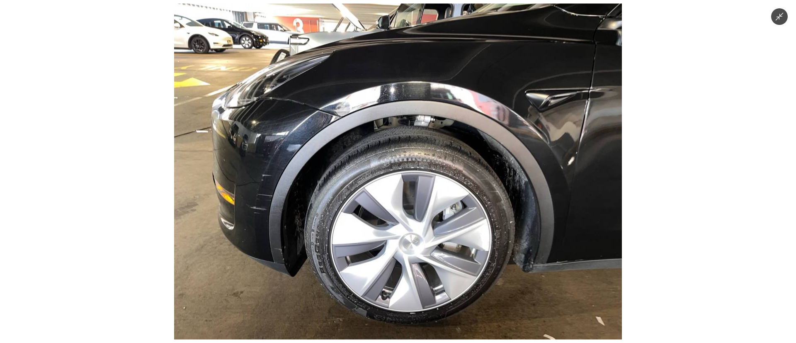
click at [411, 195] on img at bounding box center [398, 172] width 448 height 336
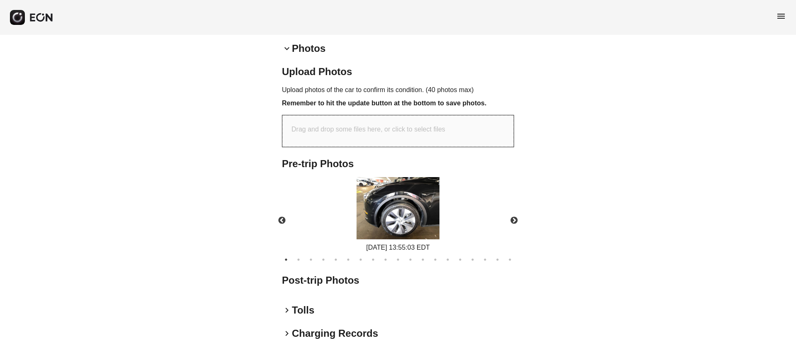
click at [411, 195] on img at bounding box center [397, 208] width 83 height 62
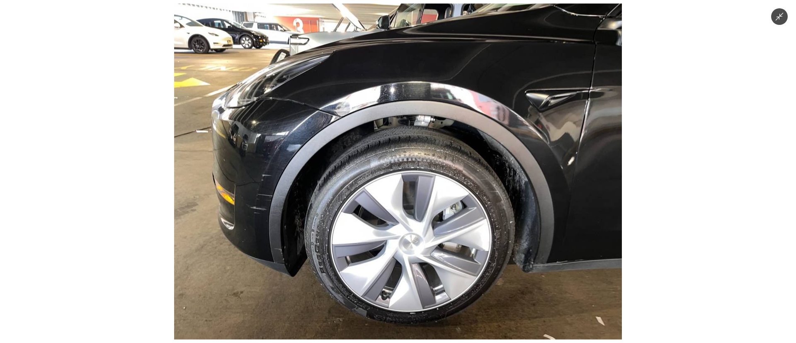
click at [411, 195] on img at bounding box center [398, 172] width 448 height 336
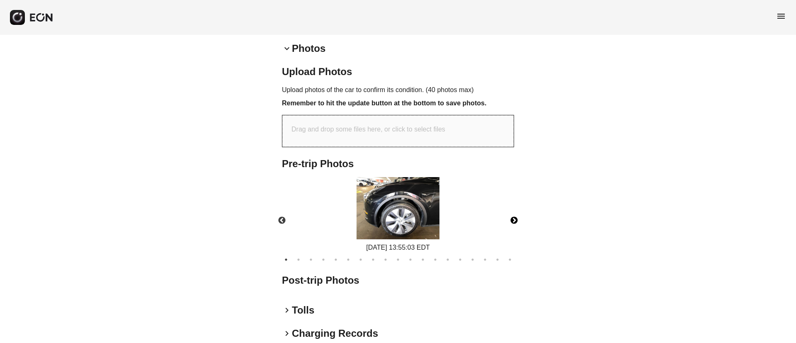
click at [517, 224] on button "Next" at bounding box center [513, 220] width 29 height 29
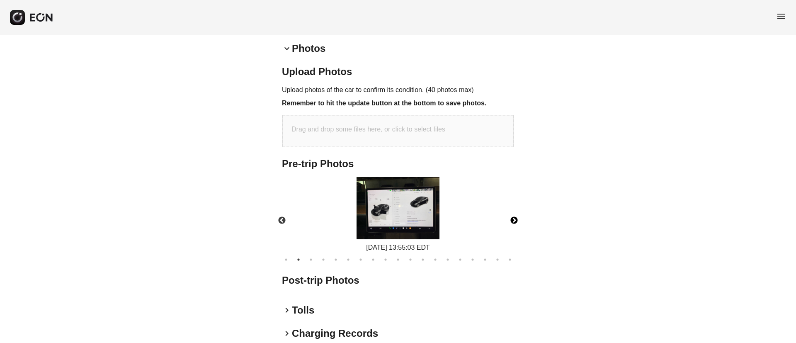
click at [406, 218] on img at bounding box center [397, 208] width 83 height 62
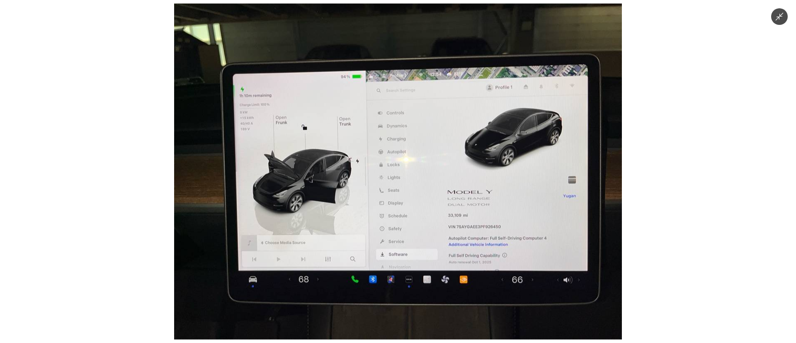
click at [406, 218] on img at bounding box center [398, 172] width 448 height 336
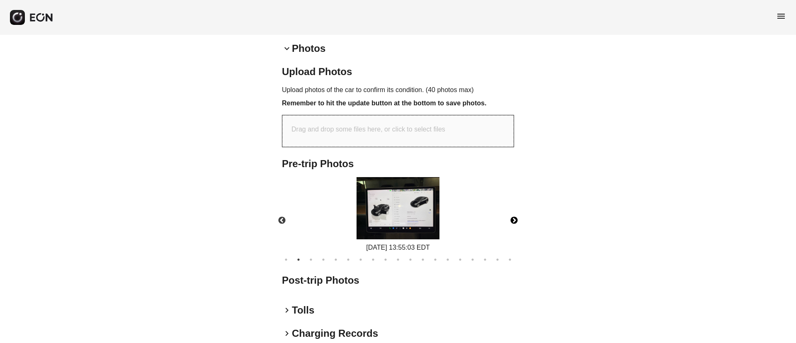
click at [510, 222] on button "Next" at bounding box center [513, 220] width 29 height 29
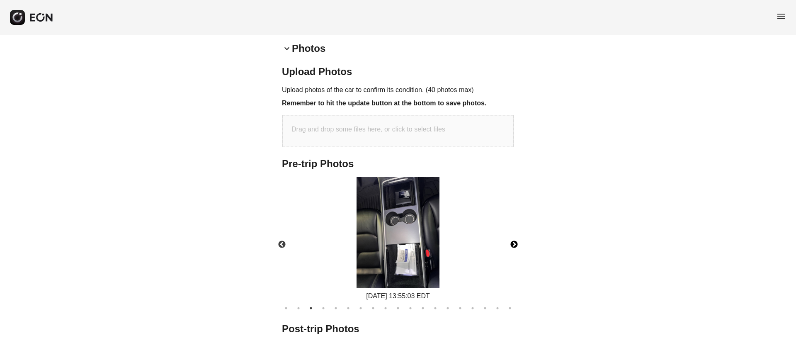
click at [401, 202] on img at bounding box center [397, 232] width 83 height 111
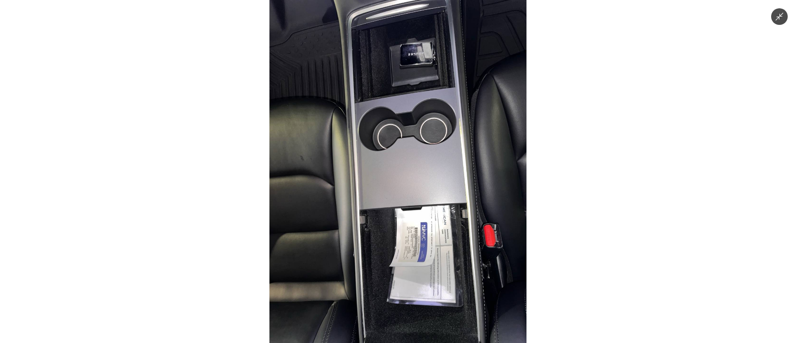
click at [416, 179] on img at bounding box center [397, 171] width 257 height 343
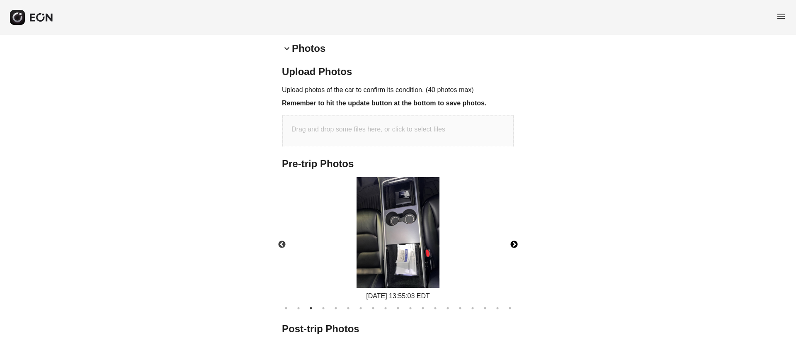
click at [507, 243] on button "Next" at bounding box center [513, 244] width 29 height 29
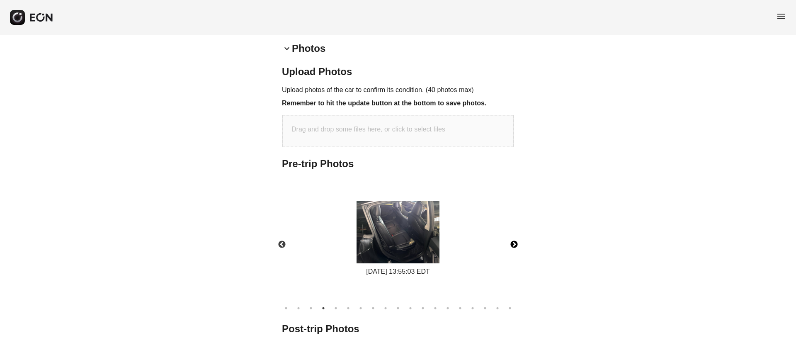
click at [517, 243] on button "Next" at bounding box center [513, 244] width 29 height 29
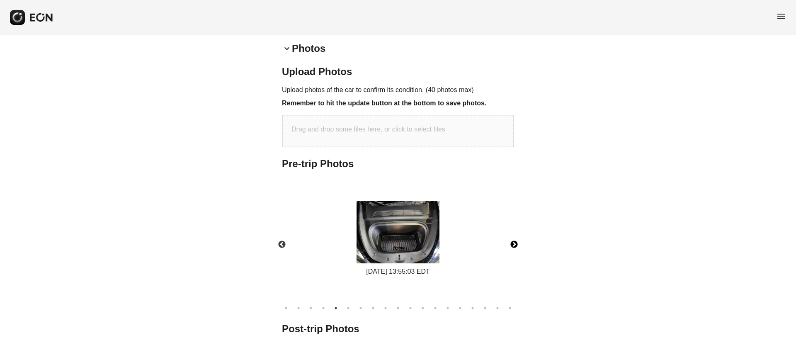
click at [517, 243] on button "Next" at bounding box center [513, 244] width 29 height 29
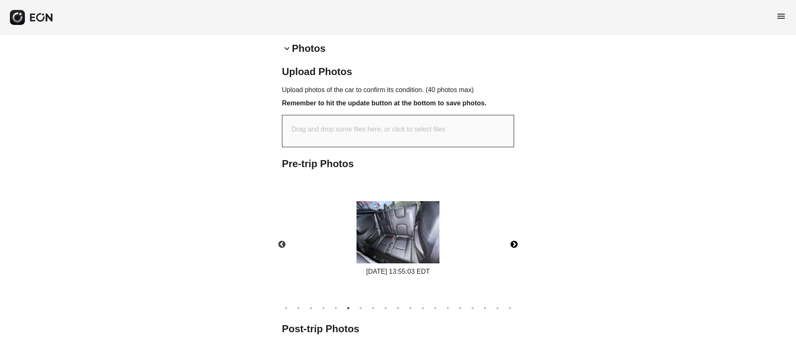
click at [517, 243] on button "Next" at bounding box center [513, 244] width 29 height 29
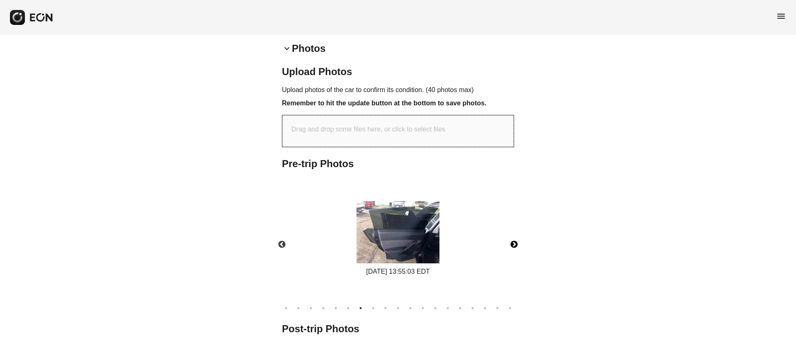
click at [517, 243] on button "Next" at bounding box center [513, 244] width 29 height 29
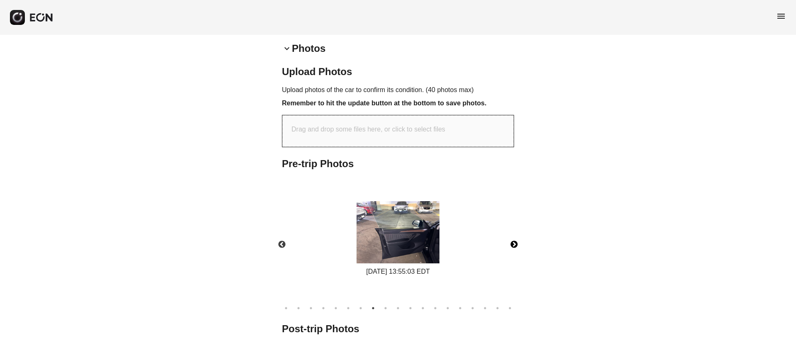
click at [517, 243] on button "Next" at bounding box center [513, 244] width 29 height 29
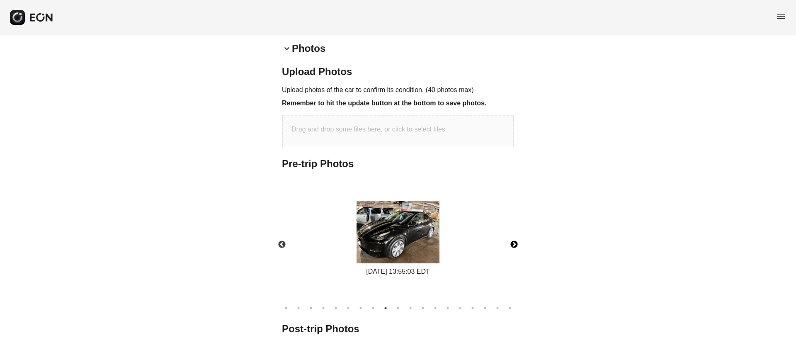
click at [516, 243] on button "Next" at bounding box center [513, 244] width 29 height 29
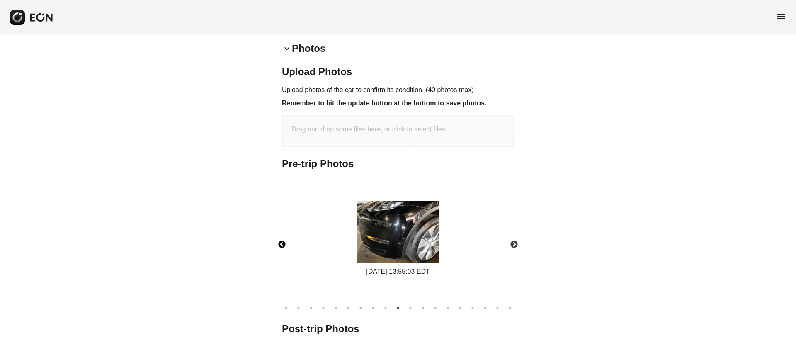
click at [283, 246] on button "Previous" at bounding box center [281, 244] width 29 height 29
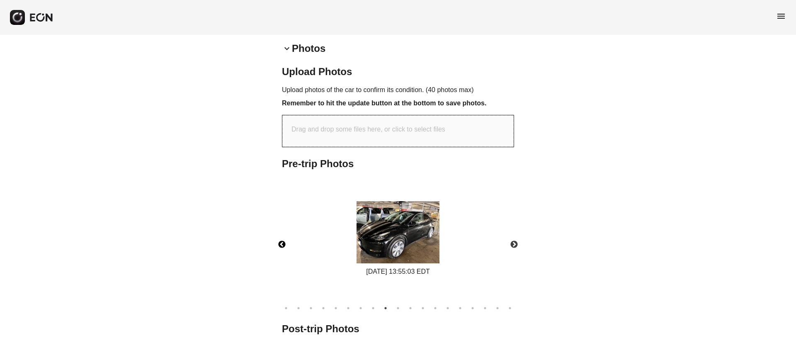
click at [383, 217] on img at bounding box center [397, 232] width 83 height 62
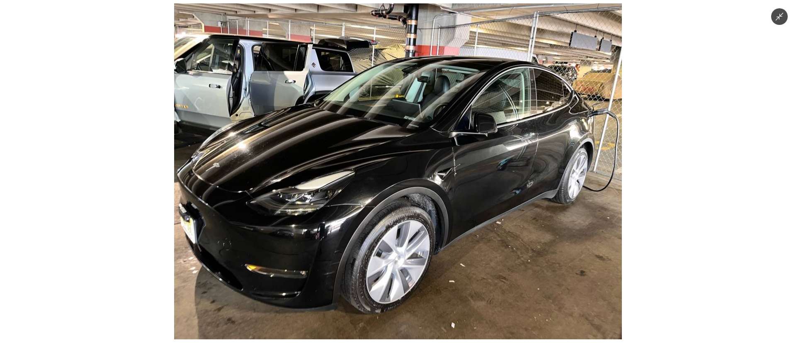
click at [383, 217] on img at bounding box center [398, 171] width 448 height 336
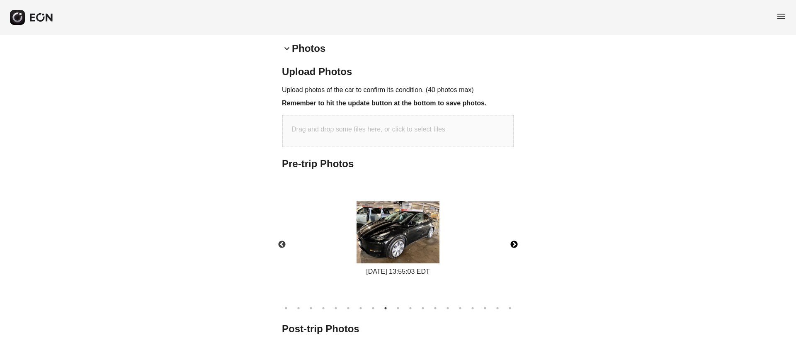
click at [517, 244] on button "Next" at bounding box center [513, 244] width 29 height 29
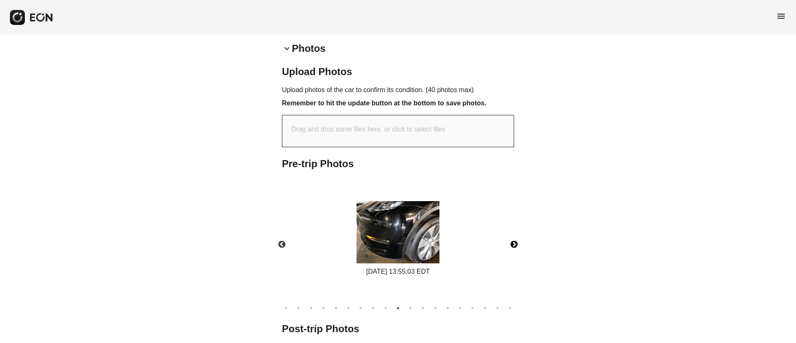
click at [517, 244] on button "Next" at bounding box center [513, 244] width 29 height 29
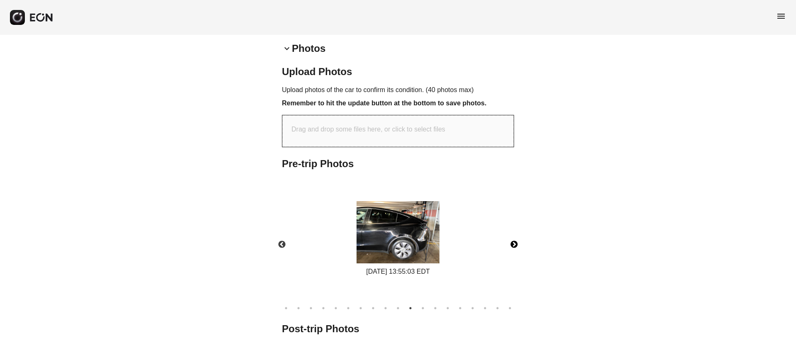
click at [515, 245] on button "Next" at bounding box center [513, 244] width 29 height 29
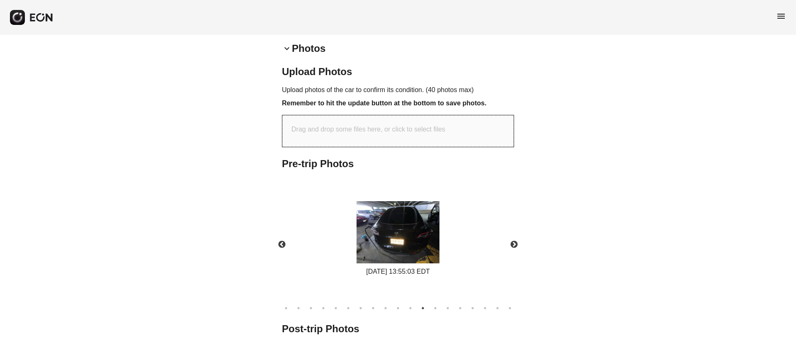
click at [439, 232] on div "[DATE] 13:55:03 EDT" at bounding box center [397, 238] width 91 height 75
click at [422, 229] on img at bounding box center [397, 232] width 83 height 62
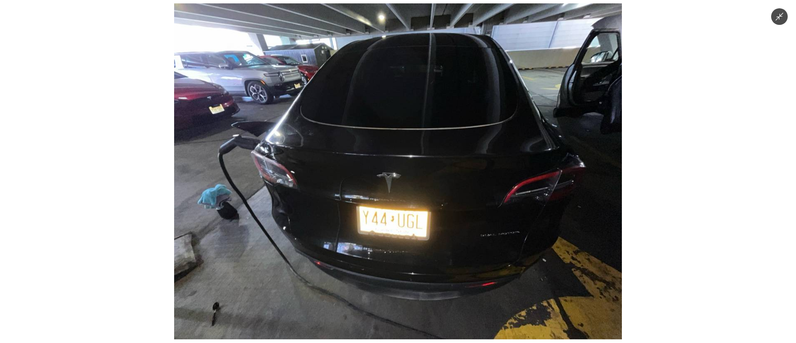
click at [437, 216] on img at bounding box center [398, 171] width 448 height 336
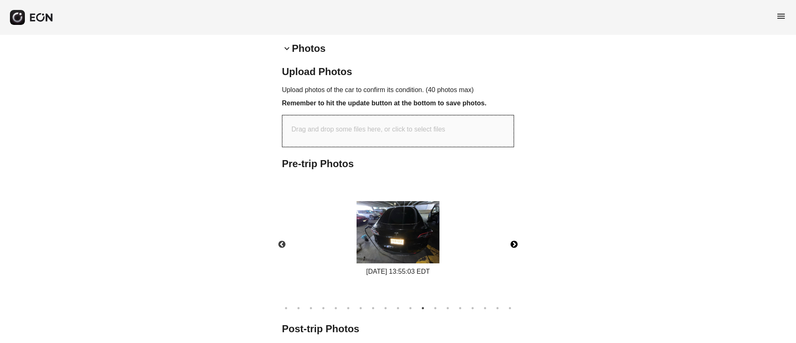
click at [511, 239] on button "Next" at bounding box center [513, 244] width 29 height 29
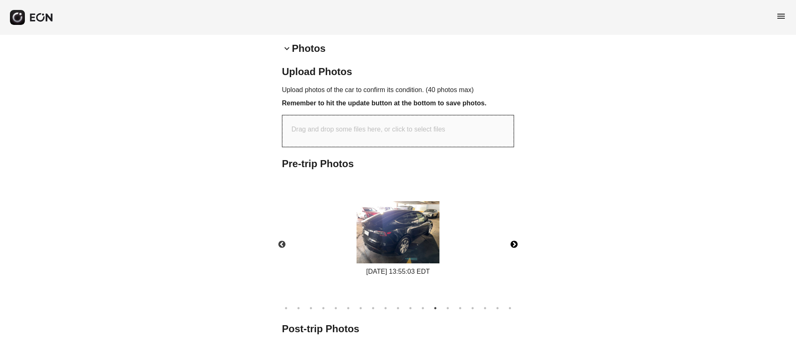
click at [395, 231] on img at bounding box center [397, 232] width 83 height 62
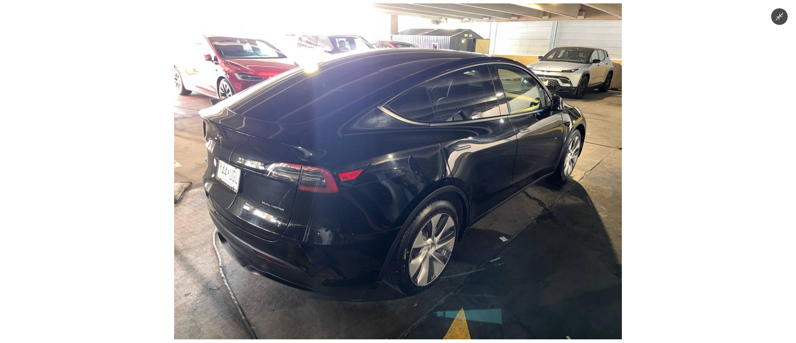
click at [395, 231] on img at bounding box center [398, 171] width 448 height 336
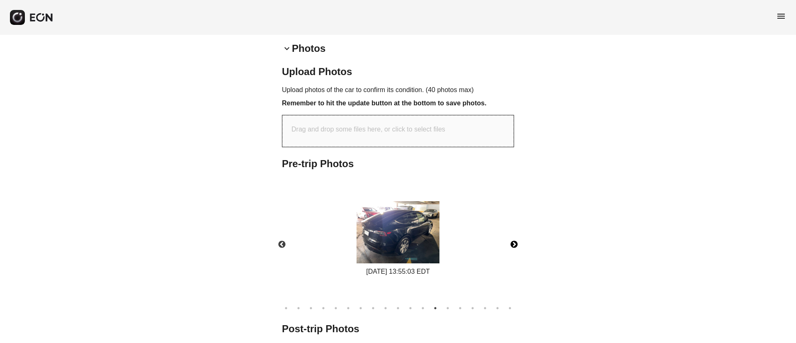
click at [515, 245] on button "Next" at bounding box center [513, 244] width 29 height 29
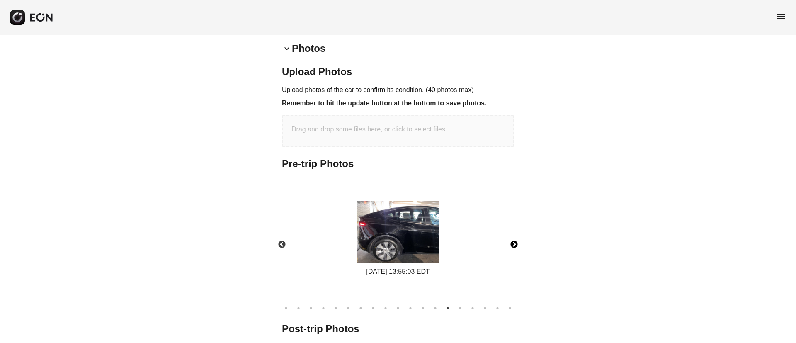
click at [515, 245] on button "Next" at bounding box center [513, 244] width 29 height 29
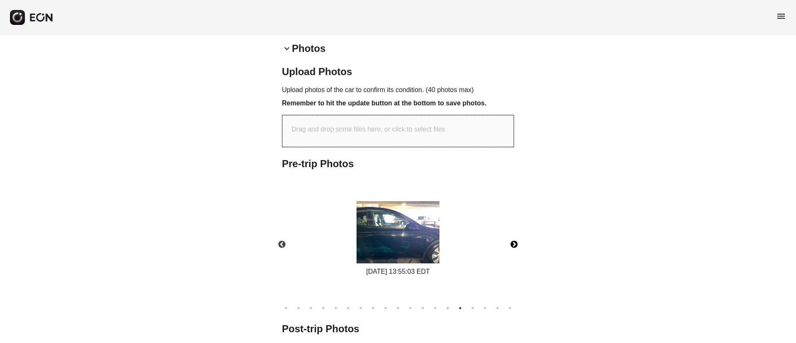
click at [515, 245] on button "Next" at bounding box center [513, 244] width 29 height 29
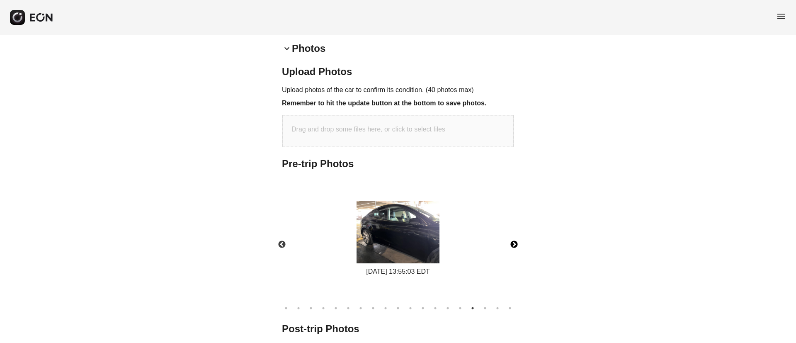
click at [515, 245] on button "Next" at bounding box center [513, 244] width 29 height 29
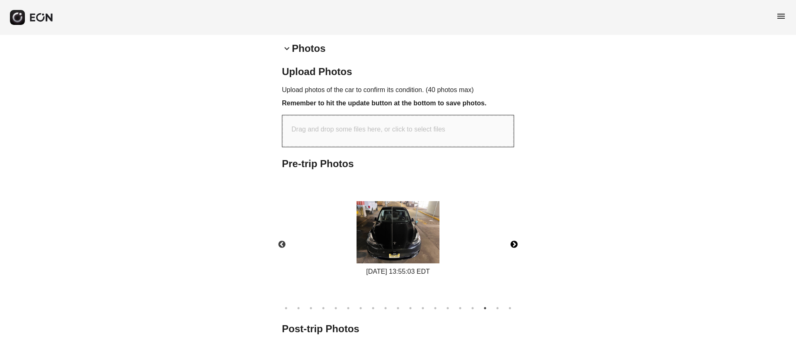
click at [410, 234] on img at bounding box center [397, 232] width 83 height 62
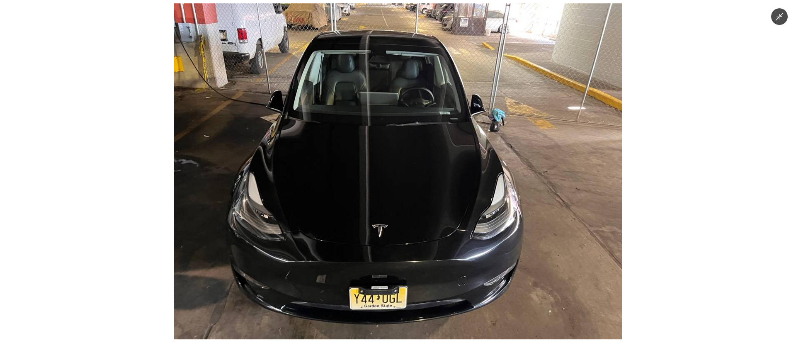
click at [410, 234] on img at bounding box center [398, 171] width 448 height 336
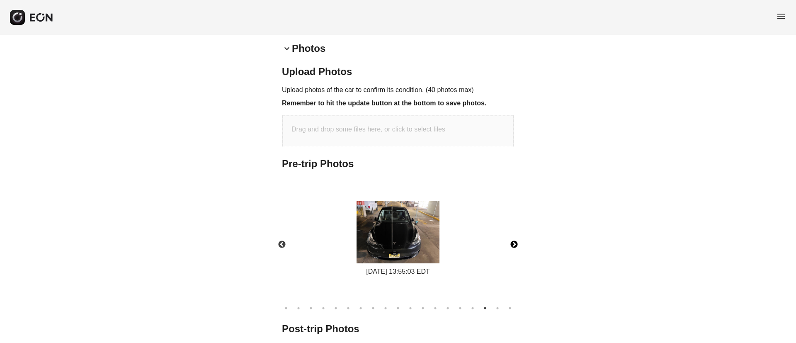
click at [410, 234] on img at bounding box center [397, 232] width 83 height 62
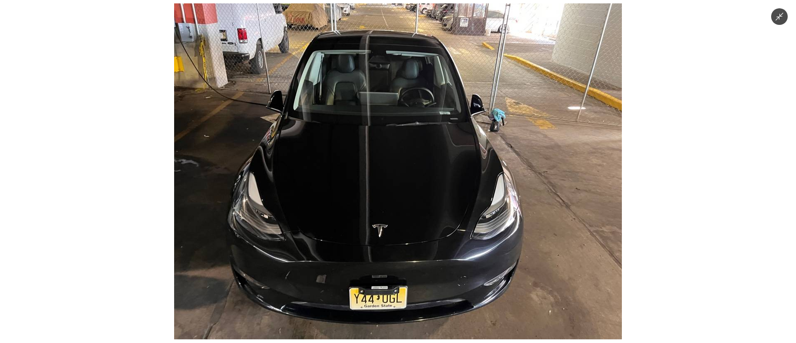
click at [410, 234] on img at bounding box center [398, 171] width 448 height 336
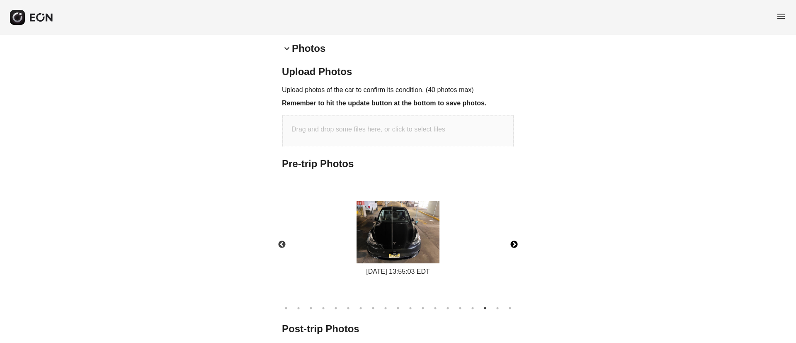
click at [380, 235] on img at bounding box center [397, 232] width 83 height 62
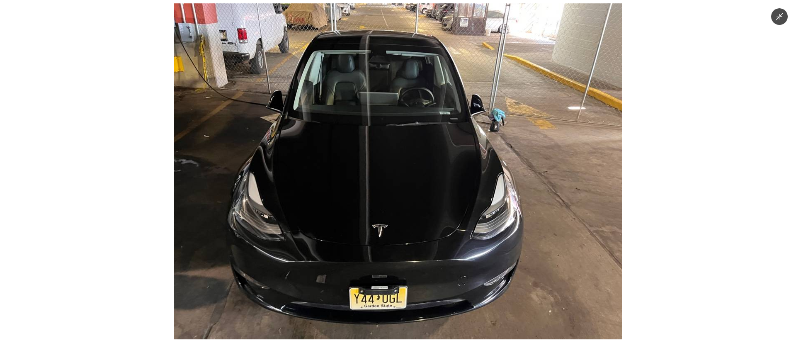
click at [380, 235] on img at bounding box center [398, 171] width 448 height 336
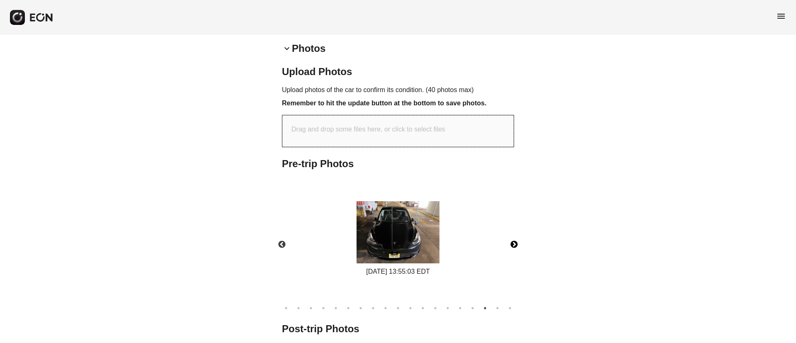
click at [512, 246] on button "Next" at bounding box center [513, 244] width 29 height 29
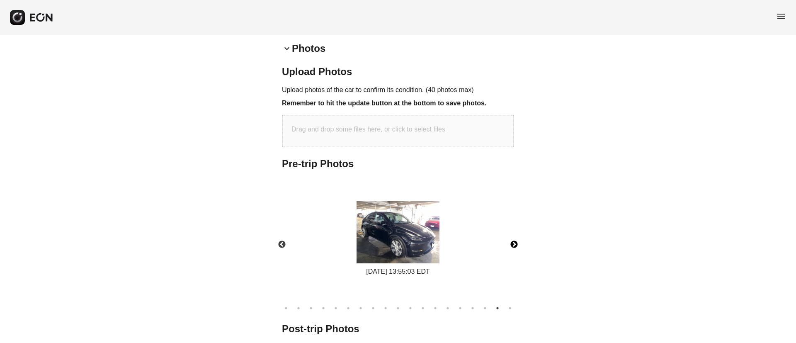
click at [512, 246] on button "Next" at bounding box center [513, 244] width 29 height 29
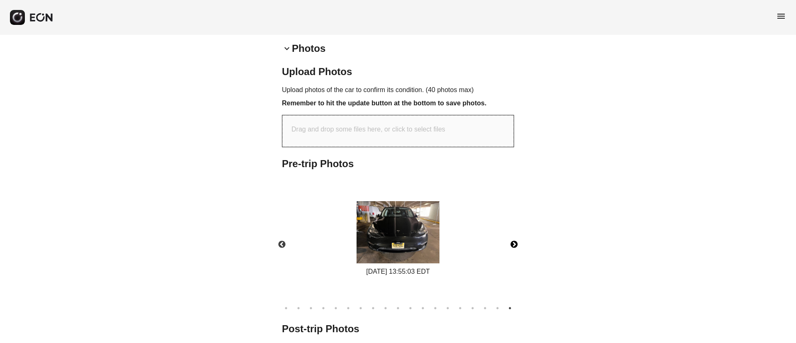
click at [381, 237] on img at bounding box center [397, 232] width 83 height 62
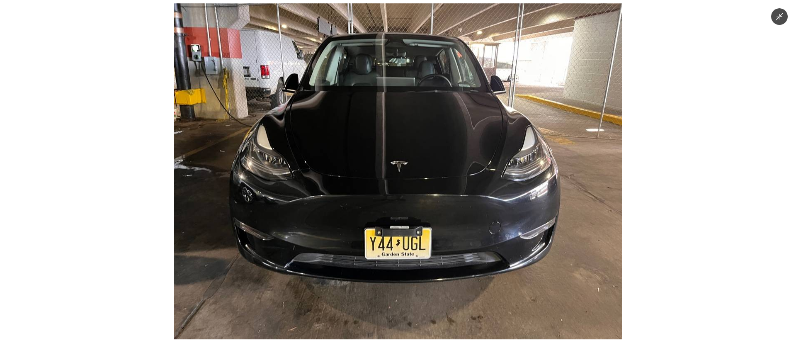
click at [381, 237] on img at bounding box center [398, 171] width 448 height 336
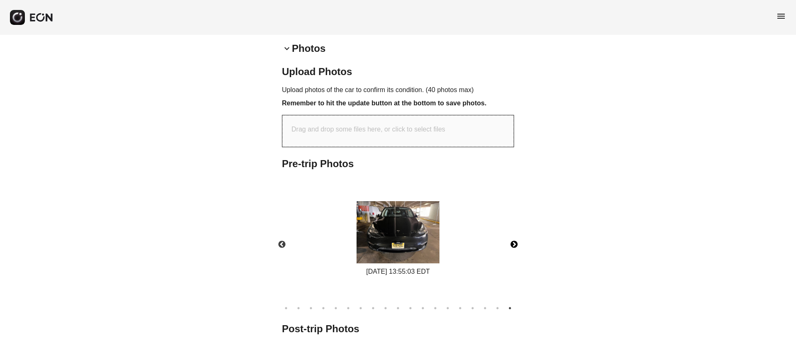
click at [381, 237] on img at bounding box center [397, 232] width 83 height 62
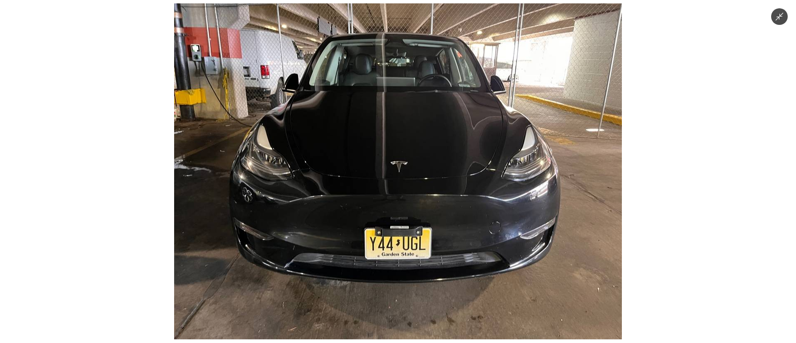
click at [381, 237] on img at bounding box center [398, 171] width 448 height 336
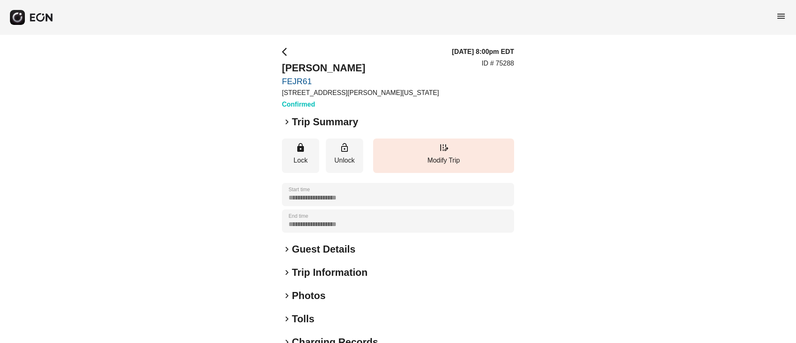
click at [782, 11] on span "menu" at bounding box center [781, 16] width 10 height 10
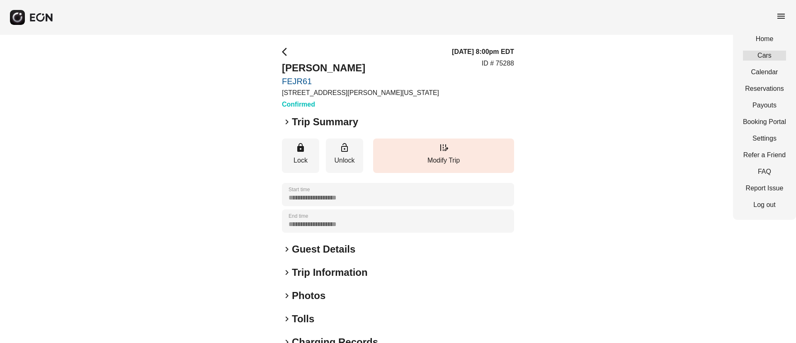
click at [770, 53] on link "Cars" at bounding box center [764, 56] width 43 height 10
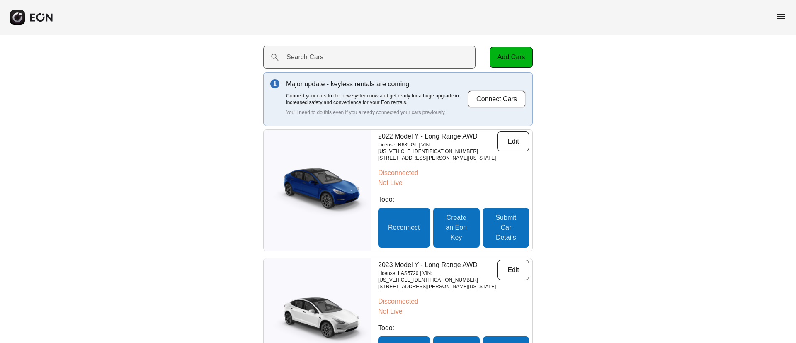
click at [319, 61] on label "Search Cars" at bounding box center [304, 57] width 37 height 10
click at [319, 61] on Cars "Search Cars" at bounding box center [369, 57] width 212 height 23
paste Cars "******"
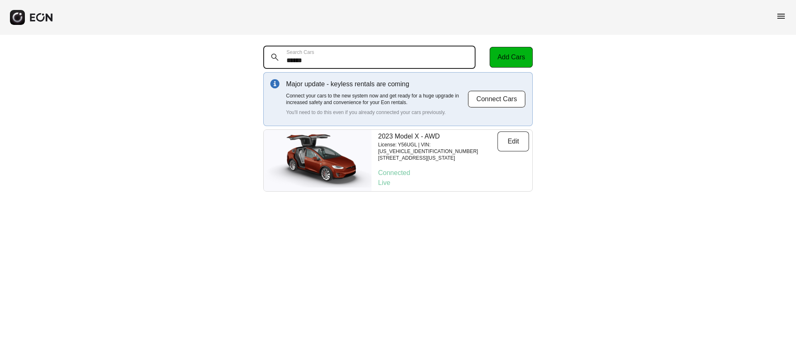
type Cars "******"
click at [433, 155] on p "[STREET_ADDRESS][US_STATE]" at bounding box center [437, 158] width 119 height 7
click at [445, 143] on p "License: Y56UGL | VIN: [US_VEHICLE_IDENTIFICATION_NUMBER]" at bounding box center [437, 147] width 119 height 13
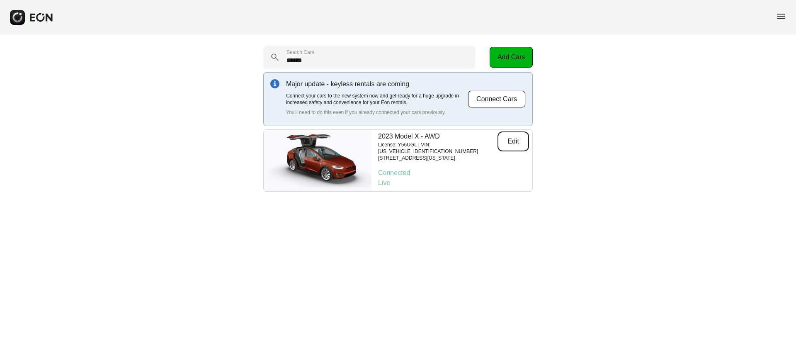
click at [504, 147] on button "Edit" at bounding box center [512, 141] width 31 height 20
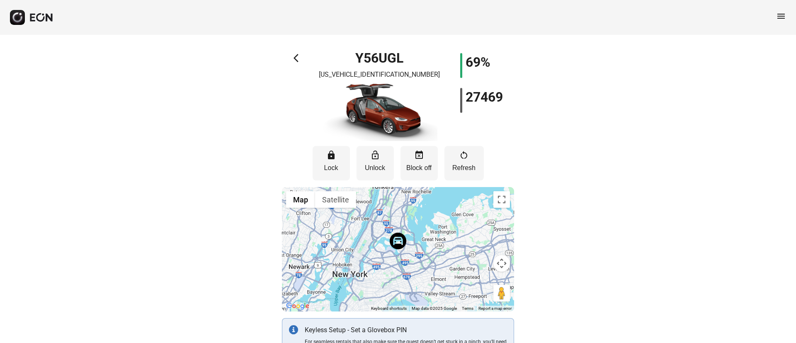
click at [299, 61] on span "arrow_back_ios" at bounding box center [298, 58] width 10 height 10
